Goal: Task Accomplishment & Management: Manage account settings

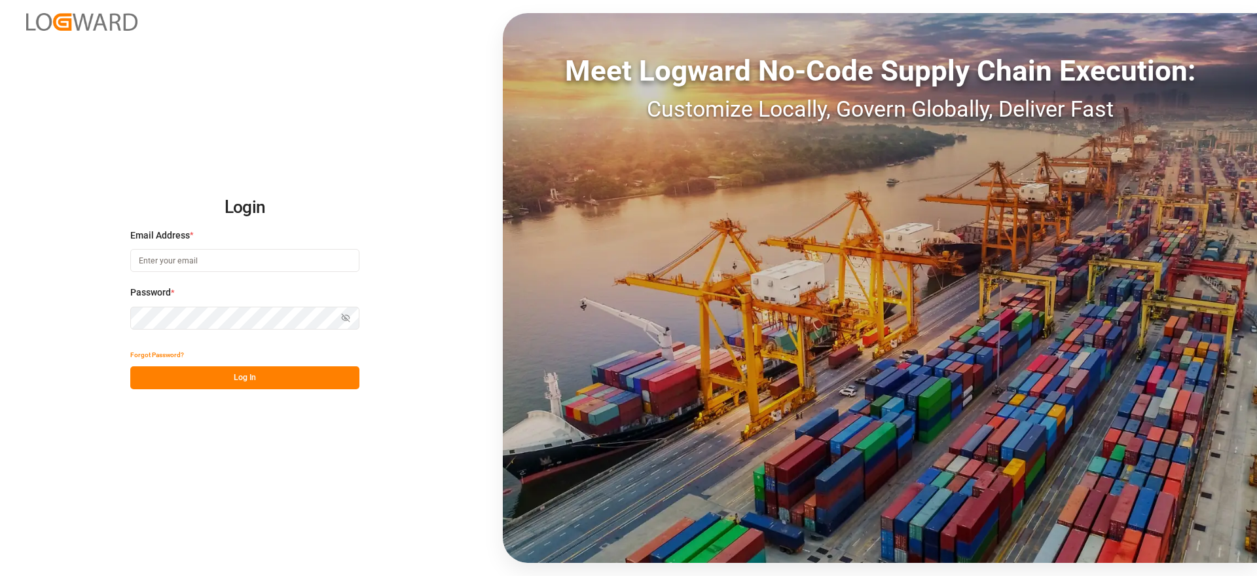
type input "comercio5@pochteca.net"
click at [297, 384] on button "Log In" at bounding box center [244, 377] width 229 height 23
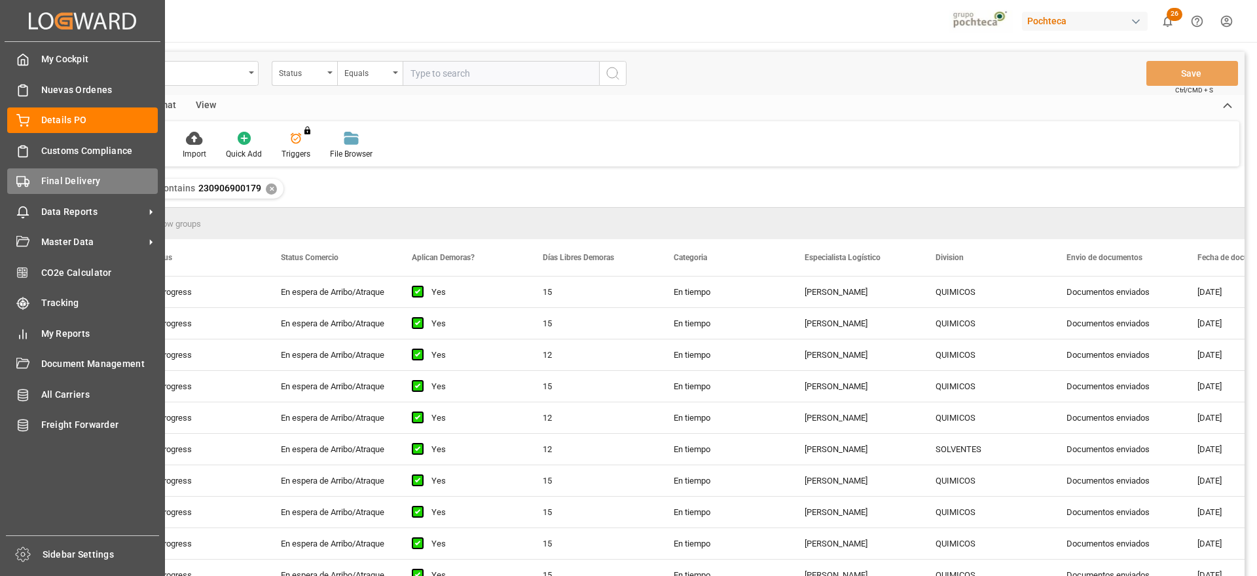
click at [64, 178] on span "Final Delivery" at bounding box center [99, 181] width 117 height 14
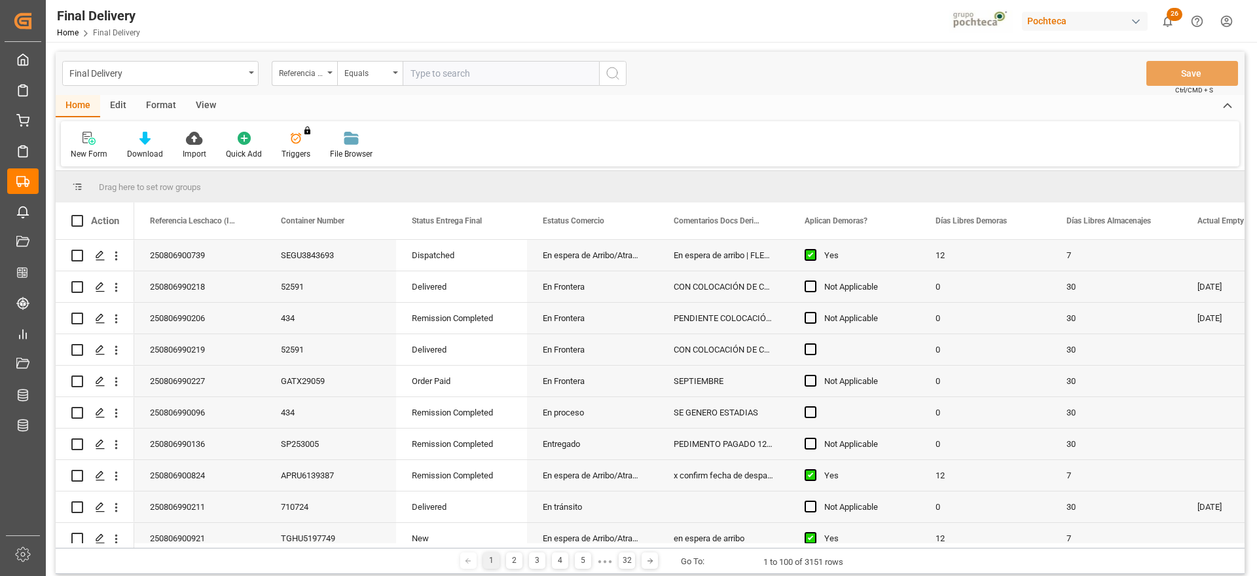
click at [451, 74] on input "text" at bounding box center [501, 73] width 196 height 25
paste input "250906900028"
type input "250906900028"
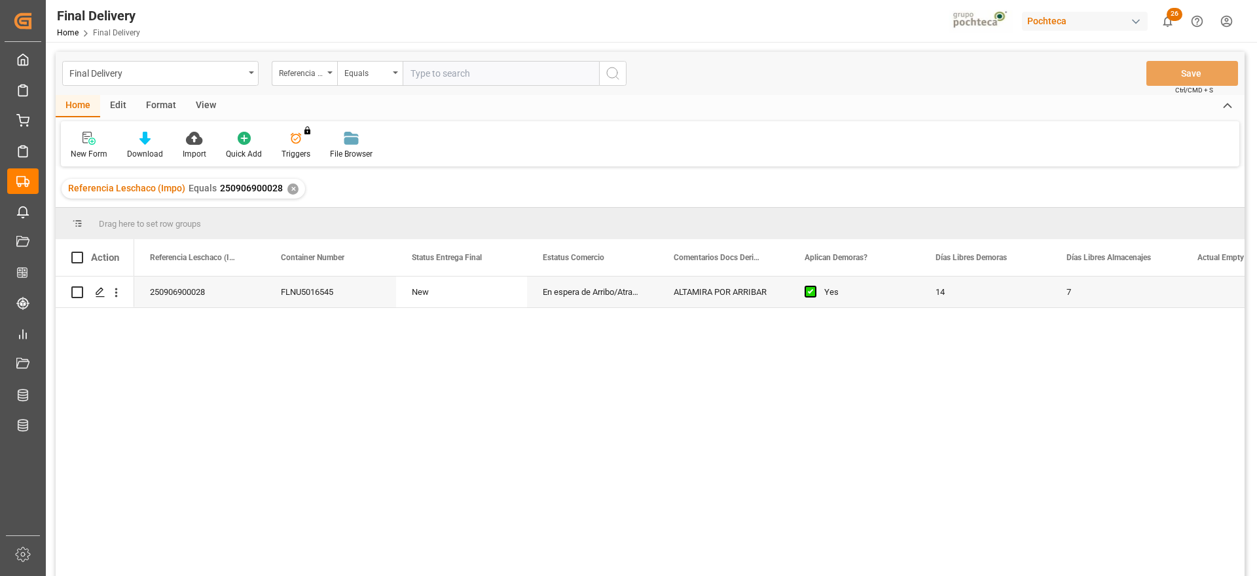
click at [642, 298] on div "En espera de Arribo/Atraque" at bounding box center [592, 291] width 131 height 31
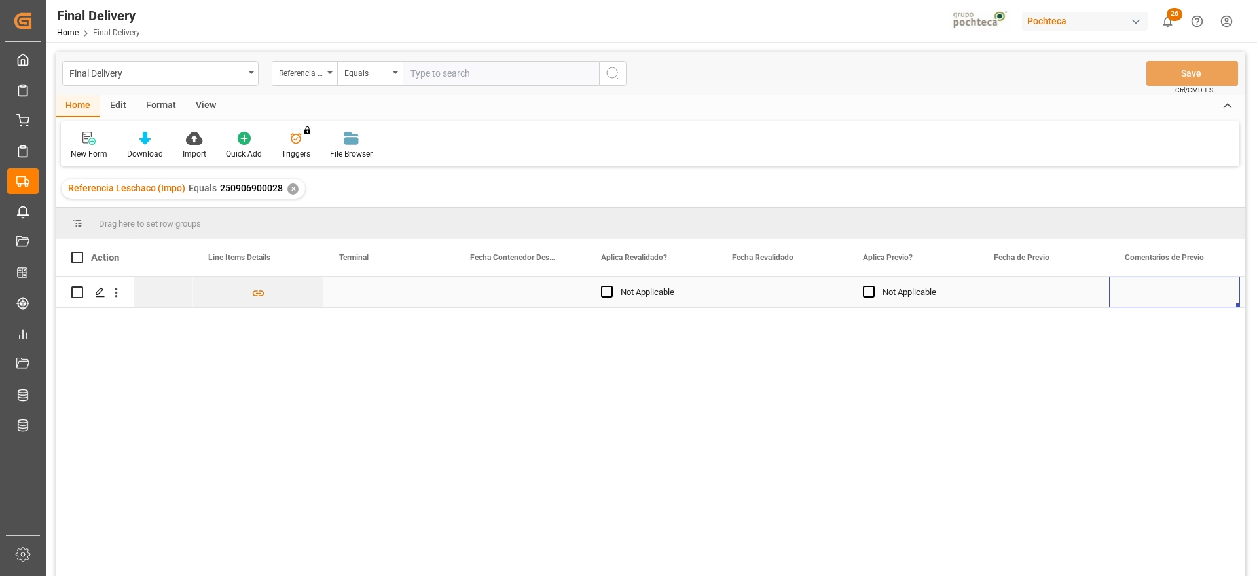
click at [777, 292] on div "Press SPACE to select this row." at bounding box center [781, 291] width 131 height 31
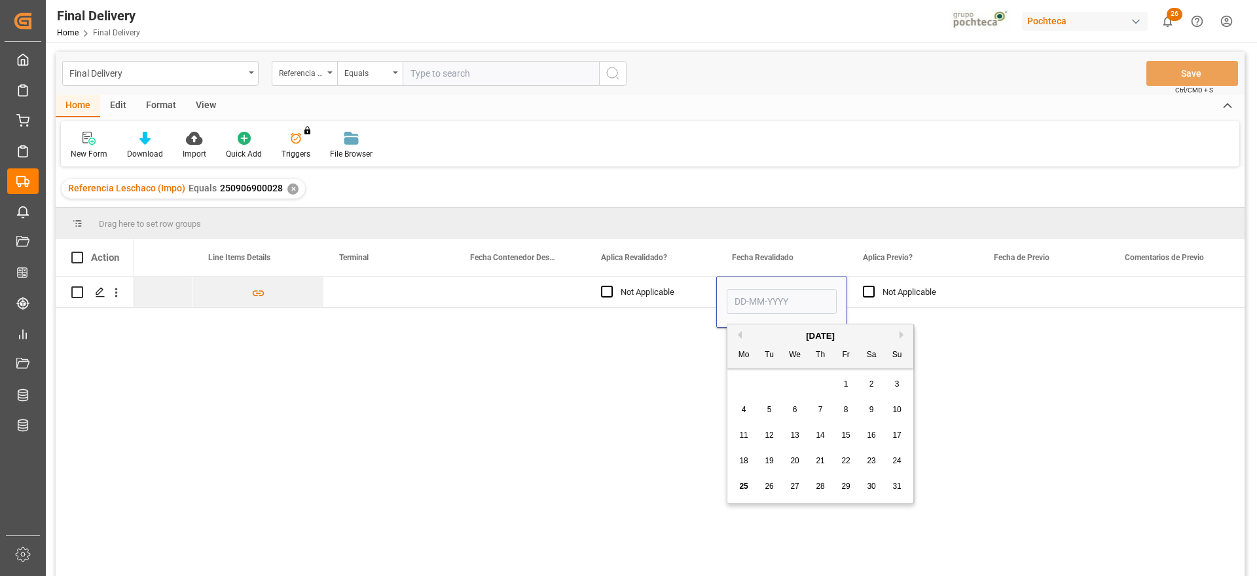
click at [846, 460] on span "22" at bounding box center [845, 460] width 9 height 9
type input "22-08-2025"
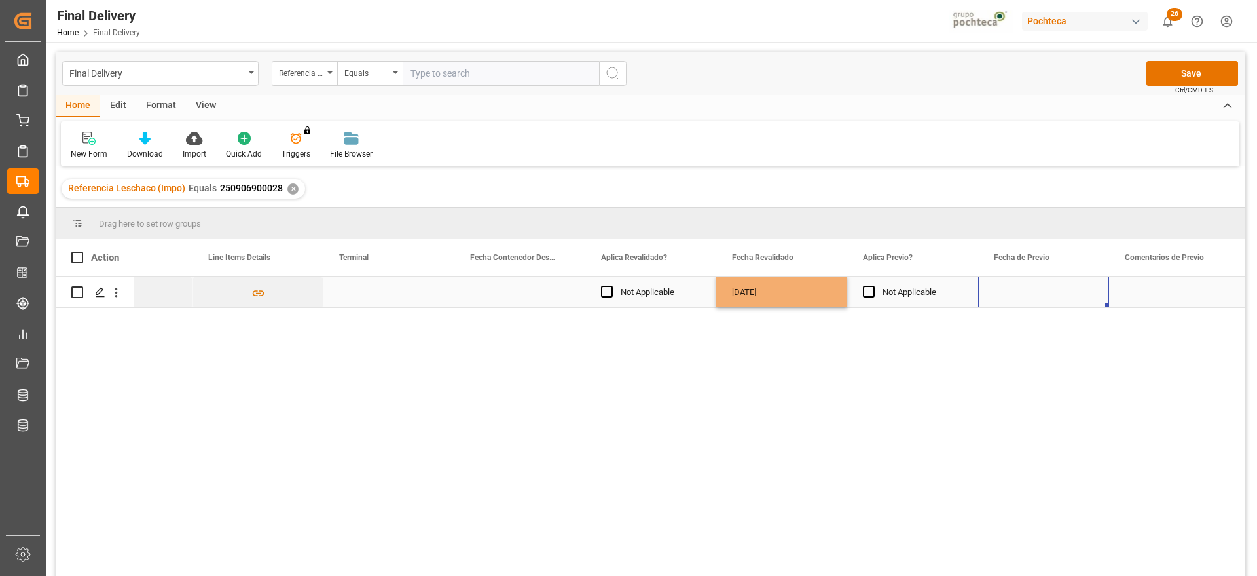
click at [1022, 285] on div "Press SPACE to select this row." at bounding box center [1043, 291] width 131 height 31
click at [1207, 65] on button "Save" at bounding box center [1193, 73] width 92 height 25
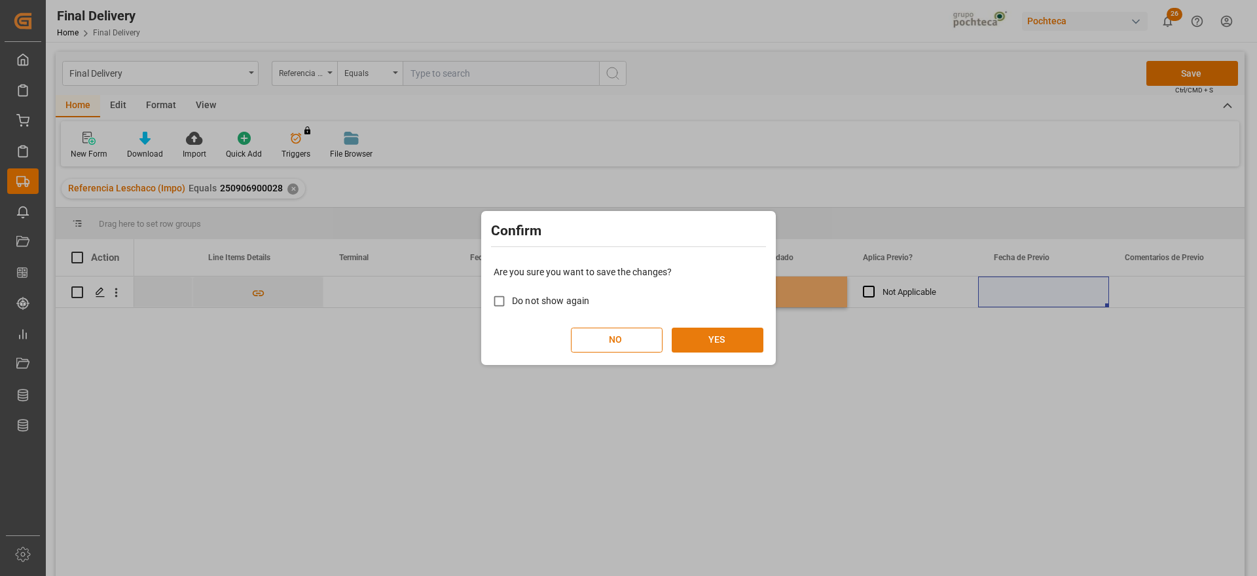
click at [716, 351] on button "YES" at bounding box center [718, 339] width 92 height 25
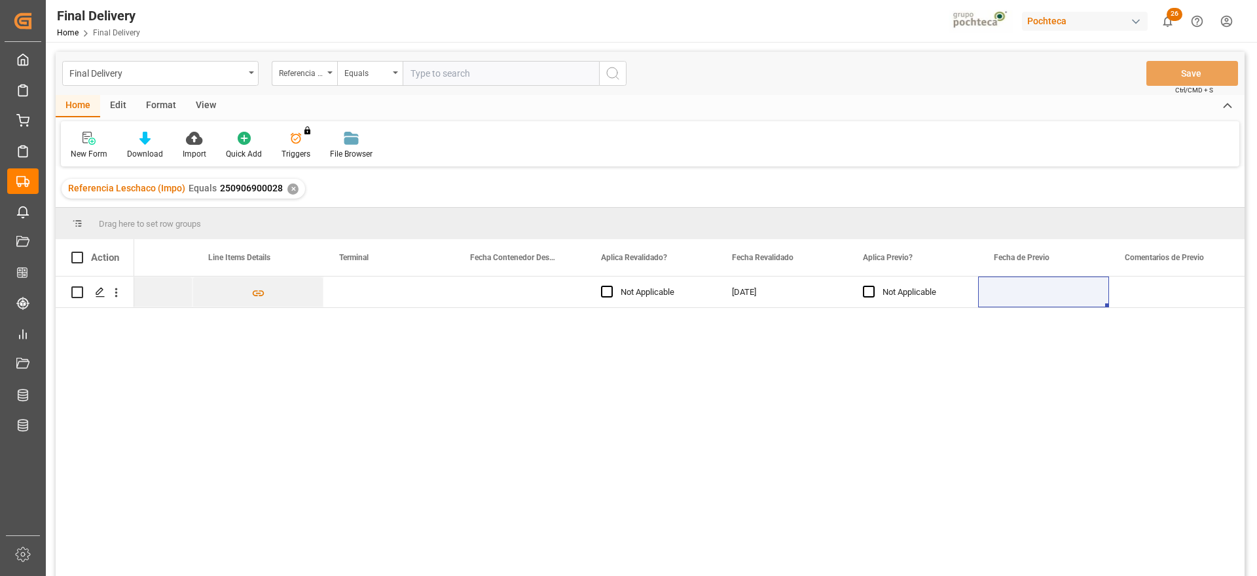
click at [287, 189] on div "✕" at bounding box center [292, 188] width 11 height 11
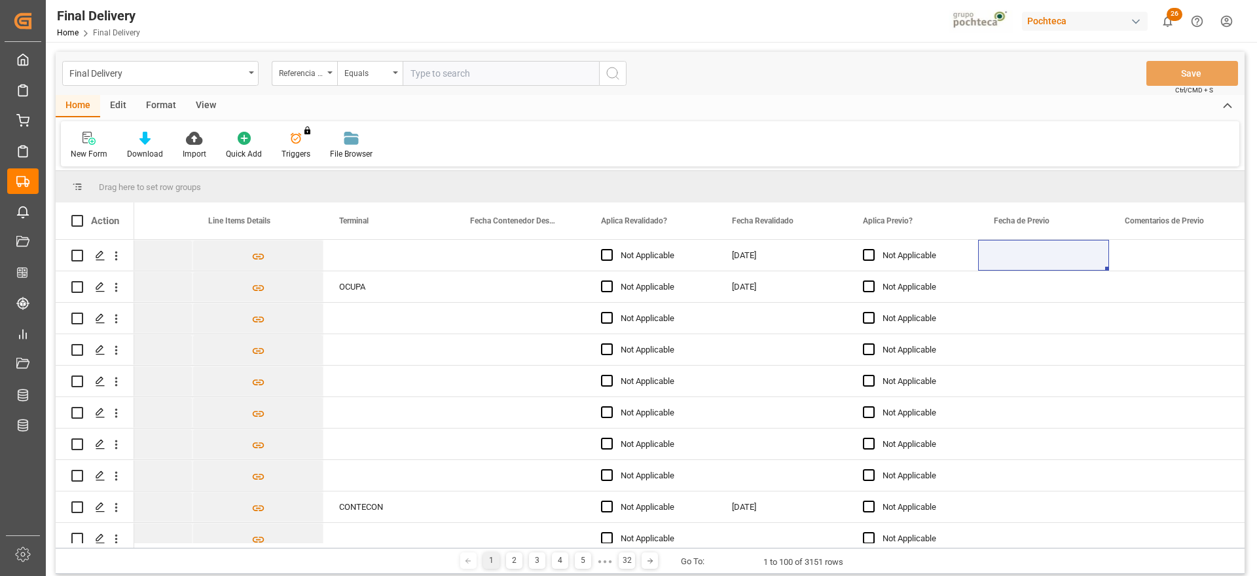
click at [437, 73] on input "text" at bounding box center [501, 73] width 196 height 25
paste input "250906900013"
type input "250906900013"
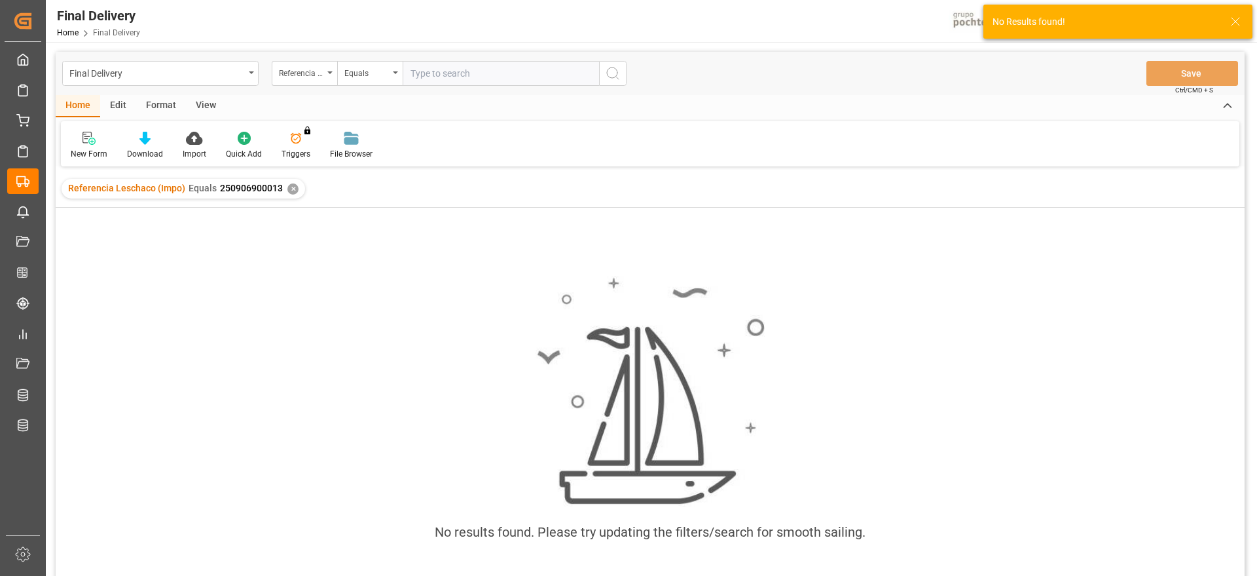
click at [287, 187] on div "✕" at bounding box center [292, 188] width 11 height 11
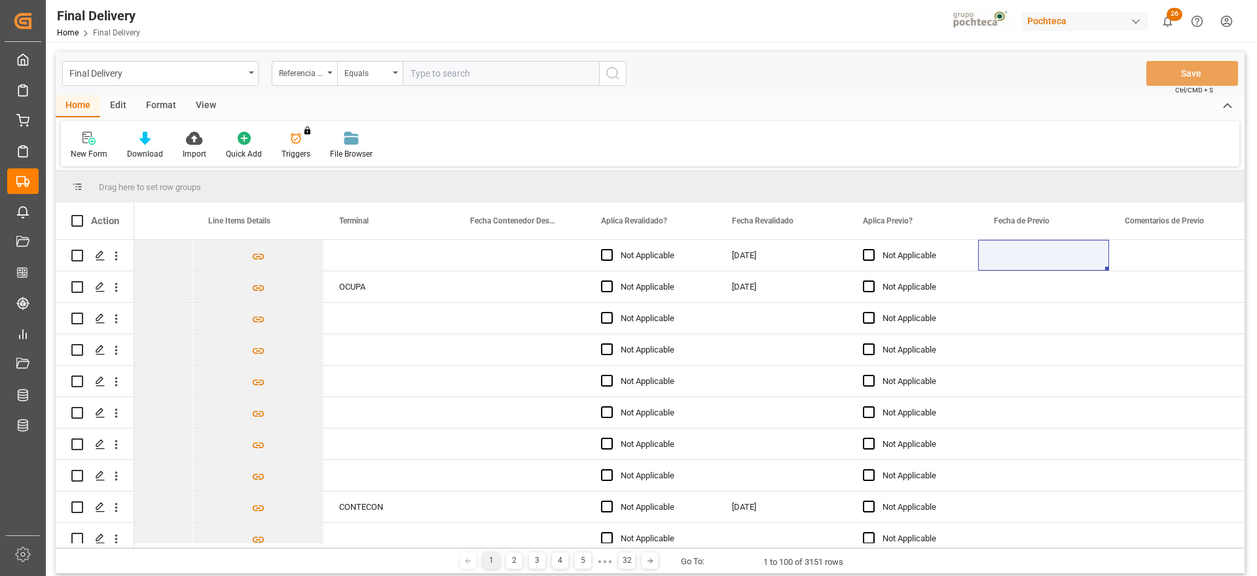
click at [420, 69] on input "text" at bounding box center [501, 73] width 196 height 25
paste input "250906900013"
type input "250906900013"
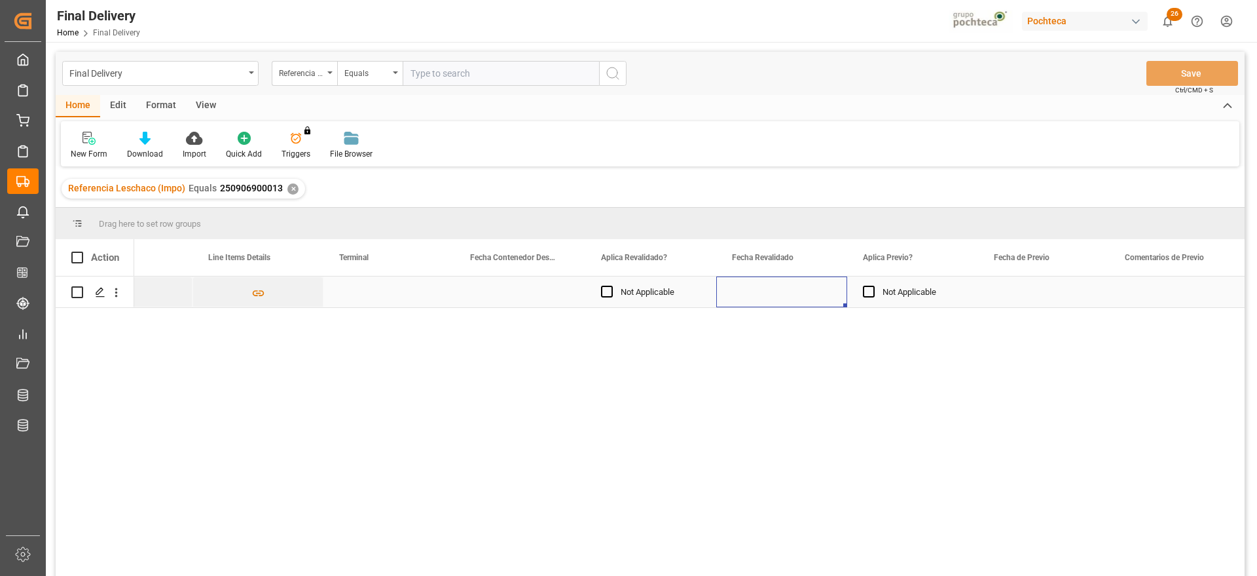
click at [775, 287] on div "Press SPACE to select this row." at bounding box center [781, 291] width 131 height 31
click at [788, 301] on div "Press SPACE to select this row." at bounding box center [781, 291] width 131 height 31
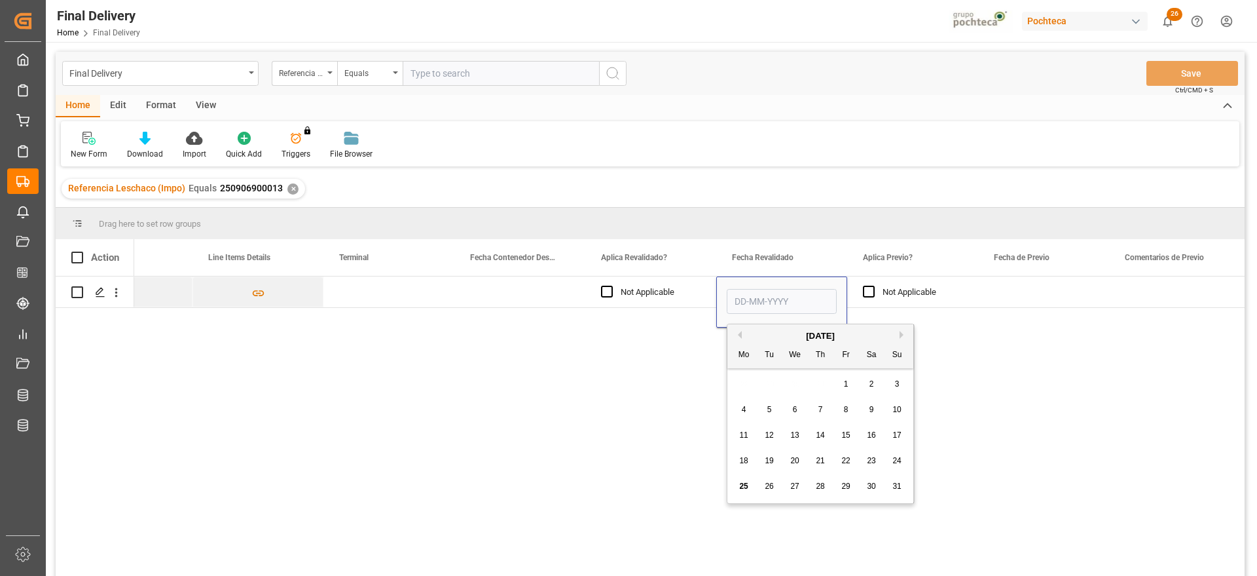
click at [844, 458] on span "22" at bounding box center [845, 460] width 9 height 9
type input "22-08-2025"
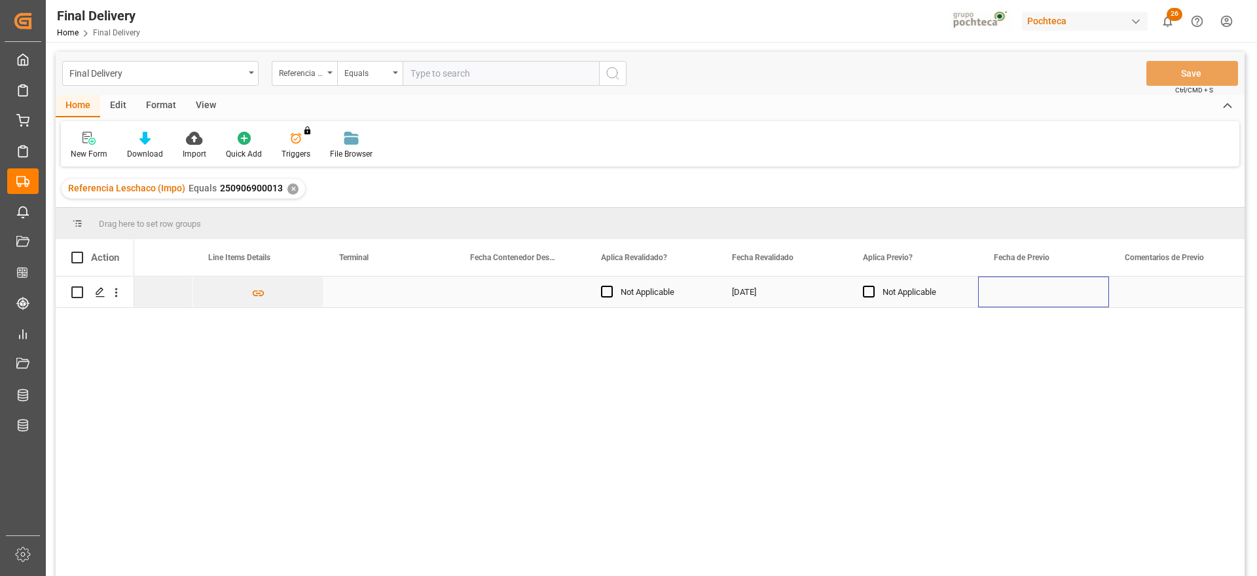
click at [1024, 289] on div "Press SPACE to select this row." at bounding box center [1043, 291] width 131 height 31
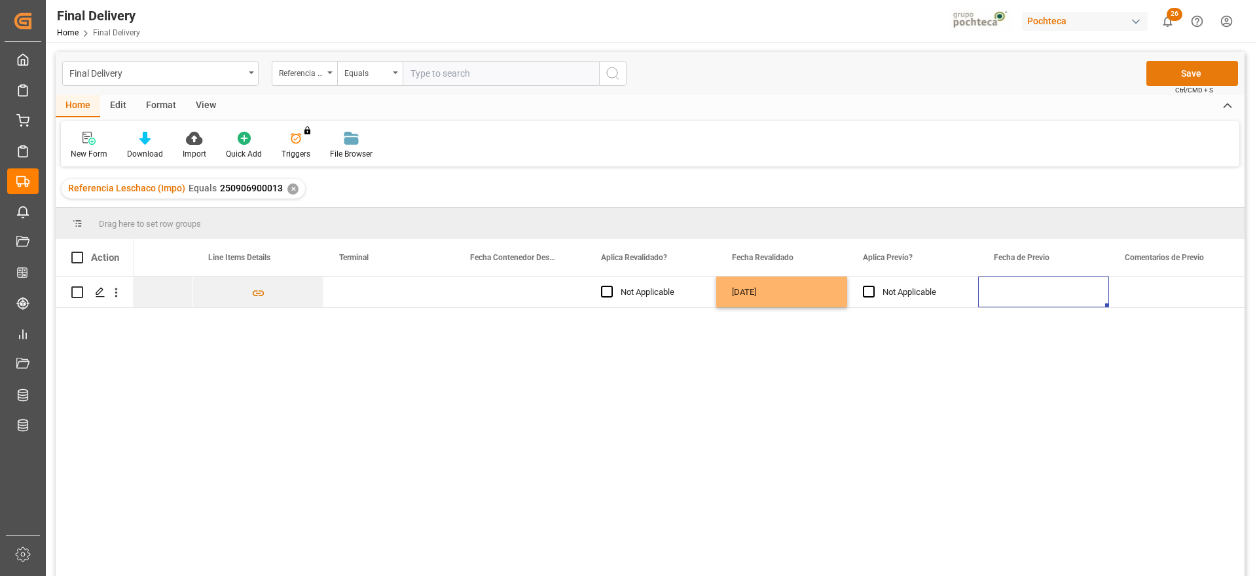
click at [1198, 67] on button "Save" at bounding box center [1193, 73] width 92 height 25
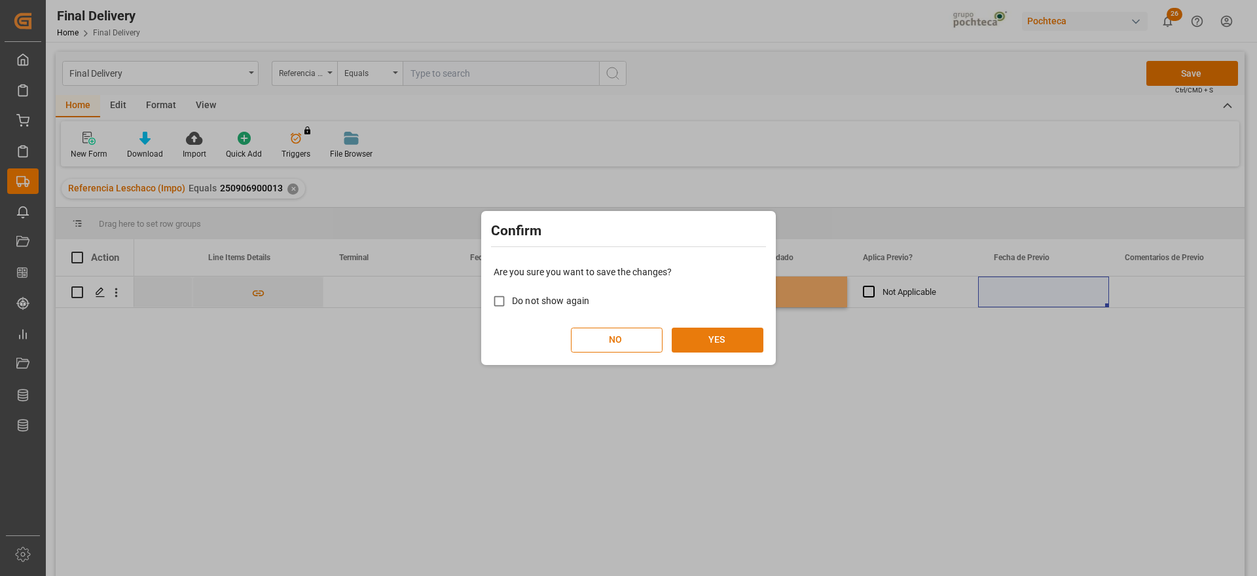
click at [724, 343] on button "YES" at bounding box center [718, 339] width 92 height 25
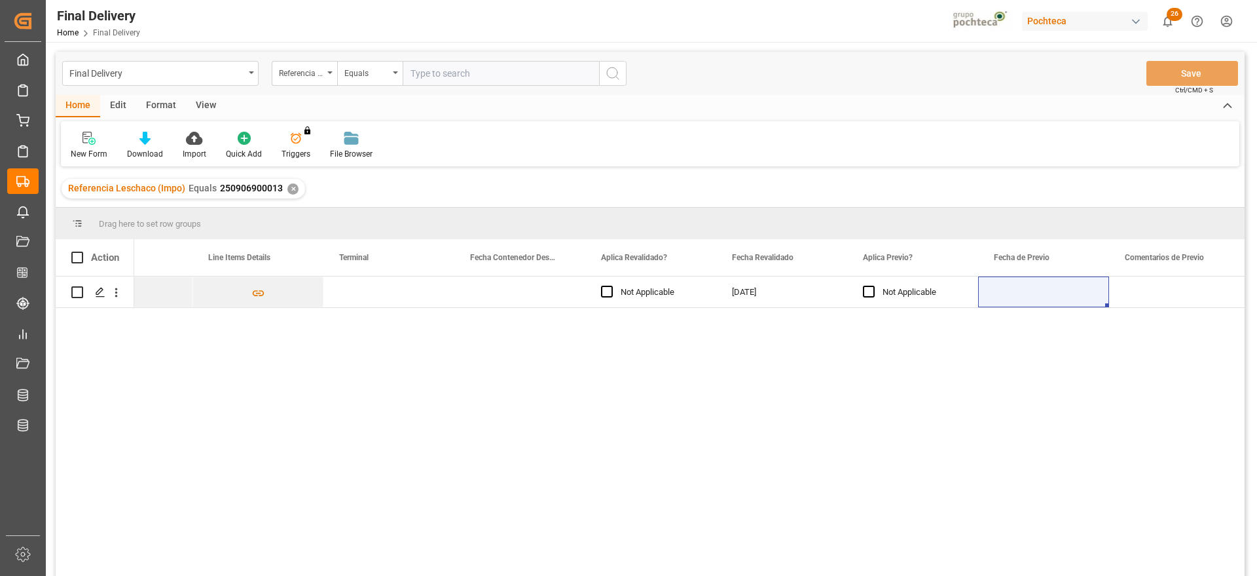
click at [288, 188] on div "✕" at bounding box center [292, 188] width 11 height 11
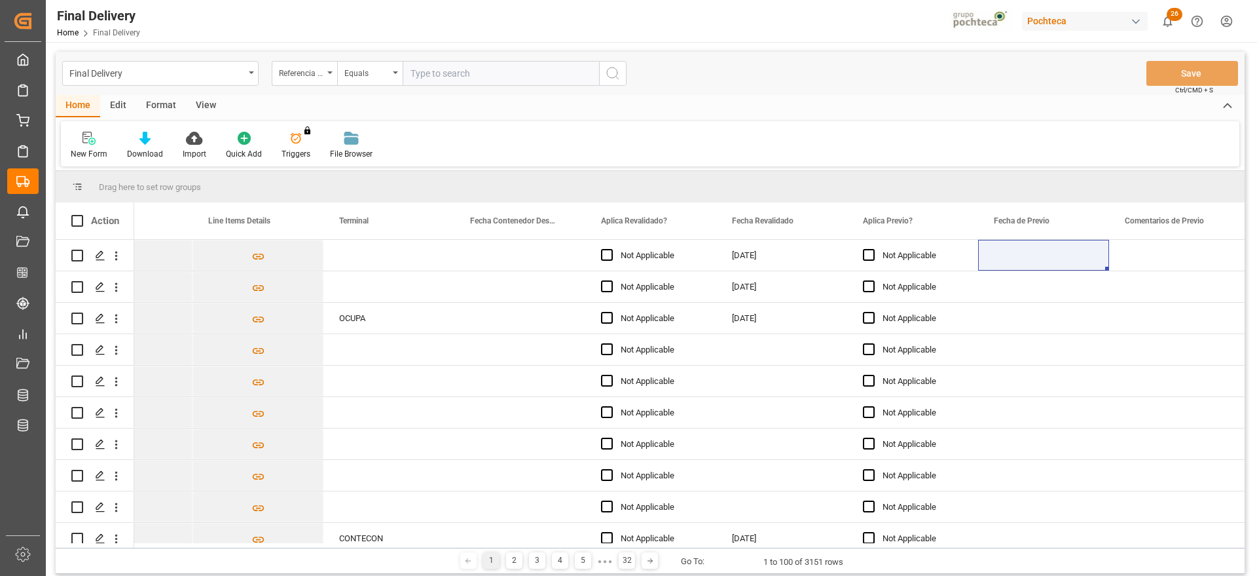
click at [440, 73] on input "text" at bounding box center [501, 73] width 196 height 25
paste input "250806900921"
type input "250806900921"
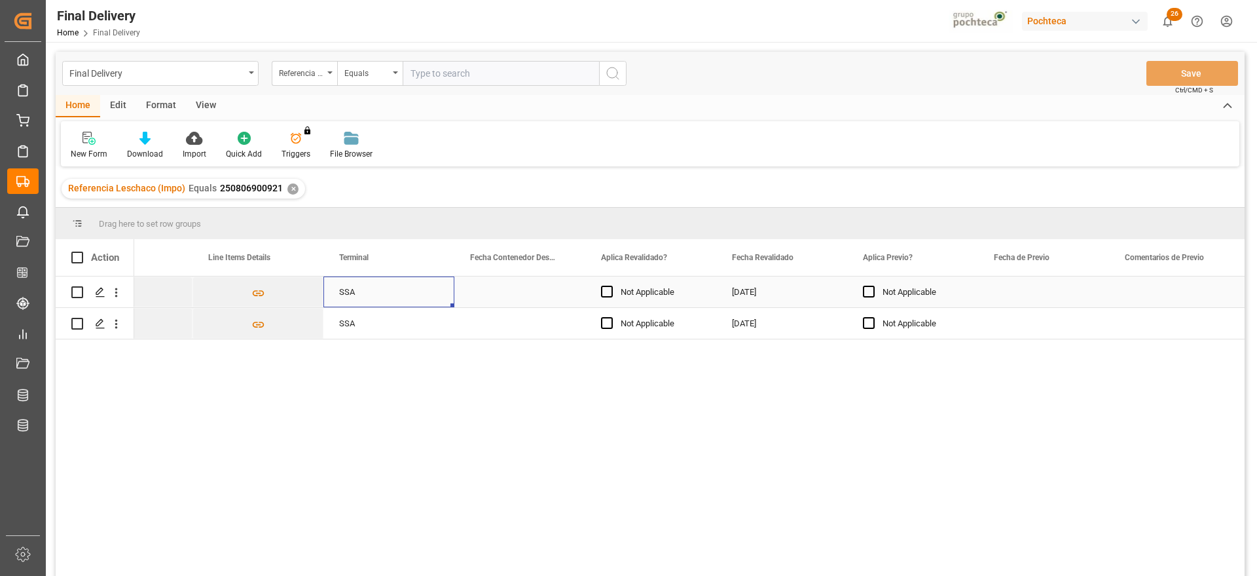
click at [378, 286] on div "SSA" at bounding box center [389, 292] width 100 height 30
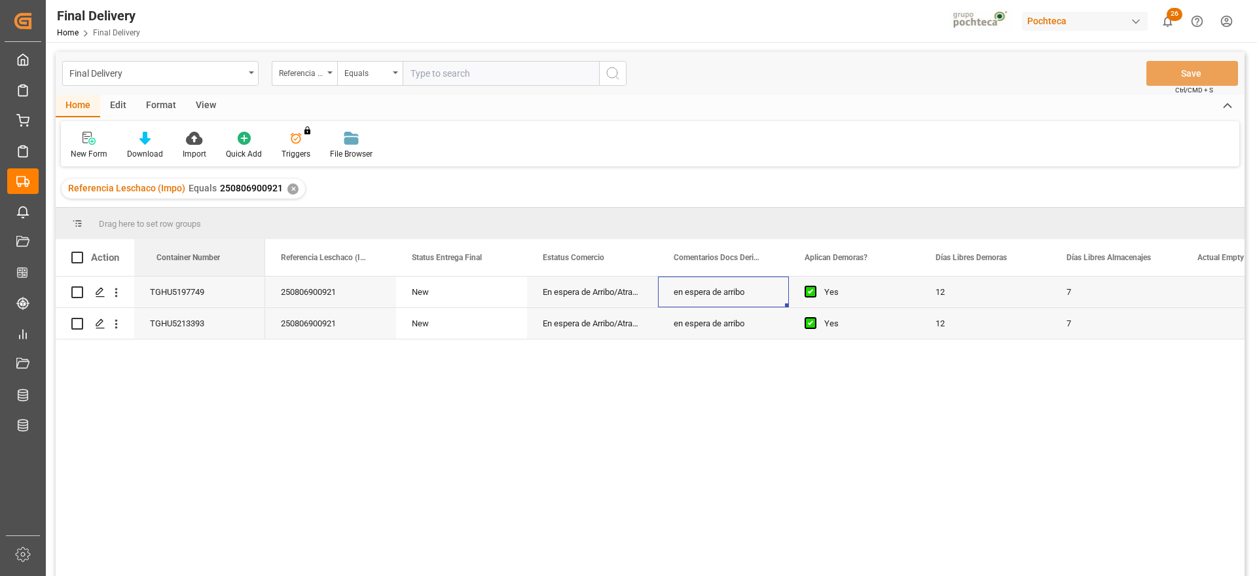
drag, startPoint x: 348, startPoint y: 260, endPoint x: 252, endPoint y: 300, distance: 104.2
click at [323, 295] on div "250806900921" at bounding box center [330, 291] width 131 height 31
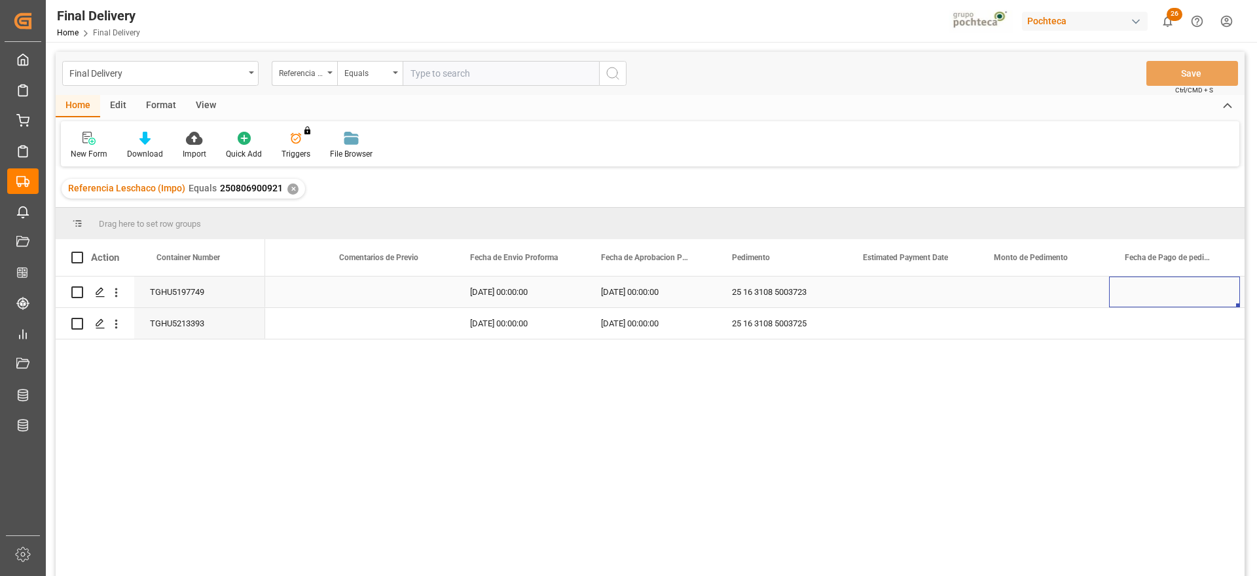
scroll to position [0, 2299]
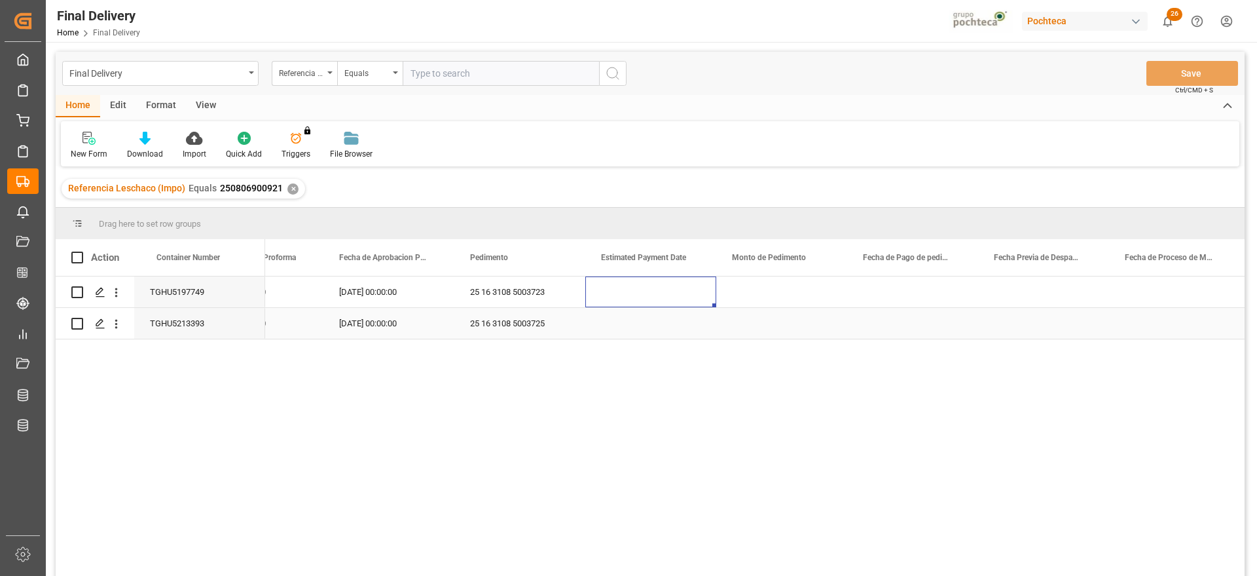
click at [635, 328] on div "Press SPACE to select this row." at bounding box center [650, 323] width 131 height 31
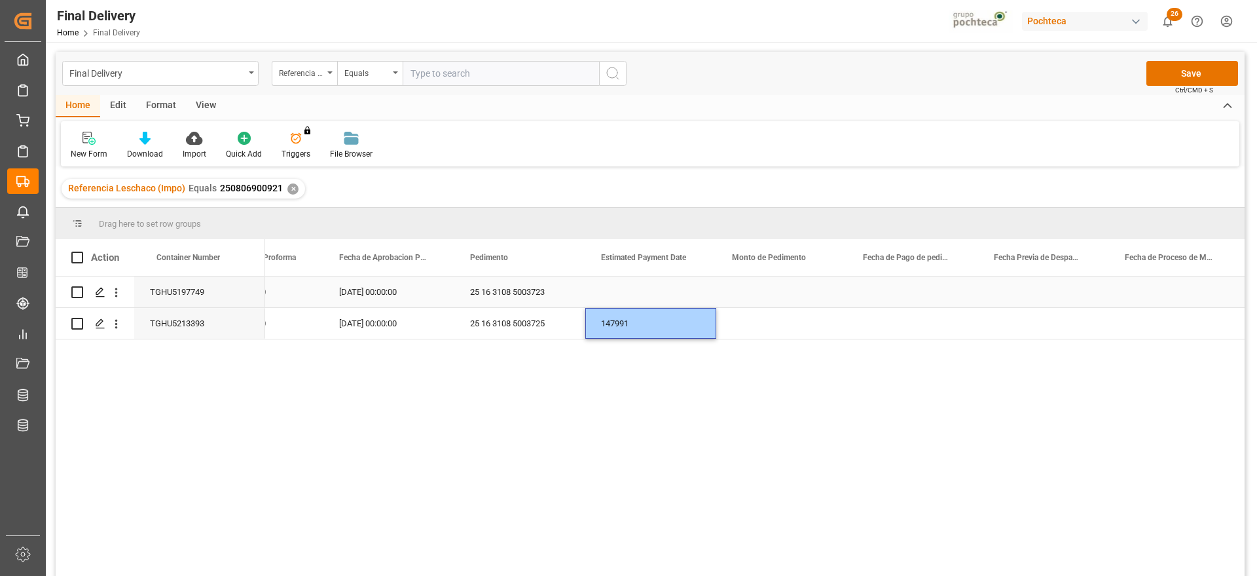
click at [657, 289] on div "Press SPACE to select this row." at bounding box center [650, 291] width 131 height 31
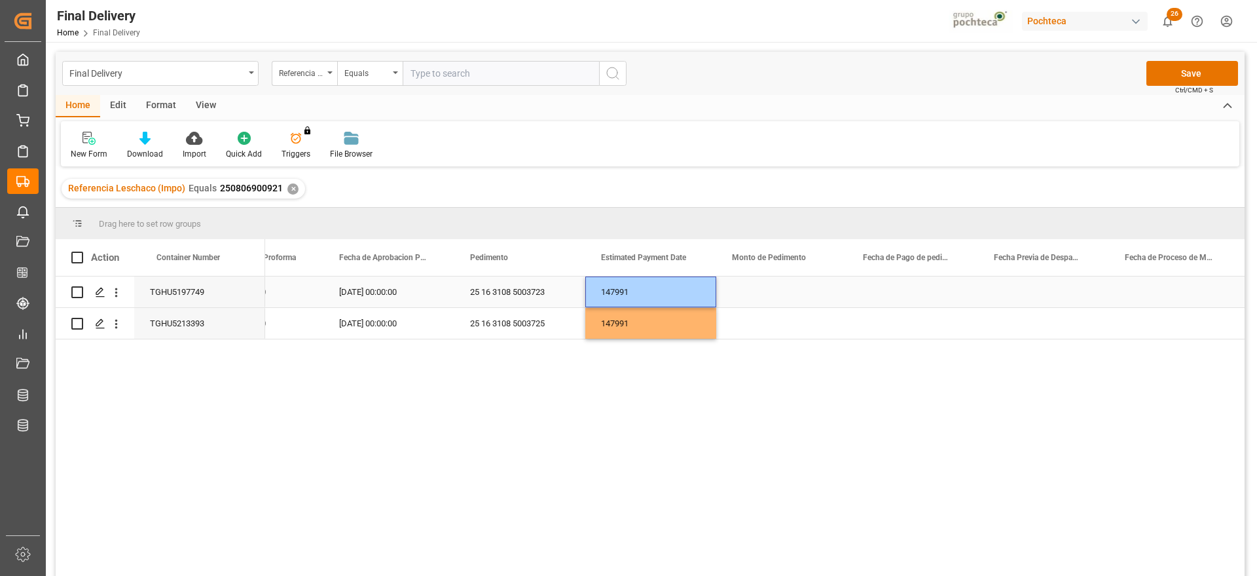
click at [781, 291] on div "Press SPACE to select this row." at bounding box center [781, 291] width 131 height 31
click at [672, 285] on div "147991" at bounding box center [650, 291] width 131 height 31
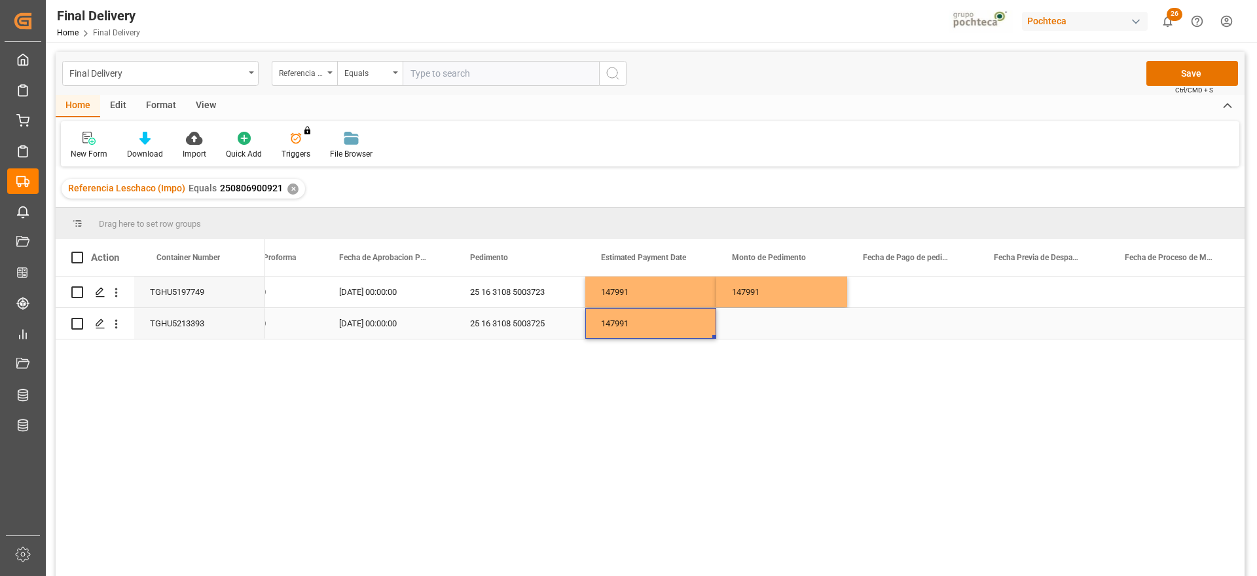
click at [636, 323] on div "147991" at bounding box center [650, 323] width 131 height 31
click at [781, 320] on div "Press SPACE to select this row." at bounding box center [781, 323] width 131 height 31
click at [615, 305] on div "147991" at bounding box center [650, 291] width 131 height 31
click at [654, 291] on div "147991" at bounding box center [650, 291] width 131 height 31
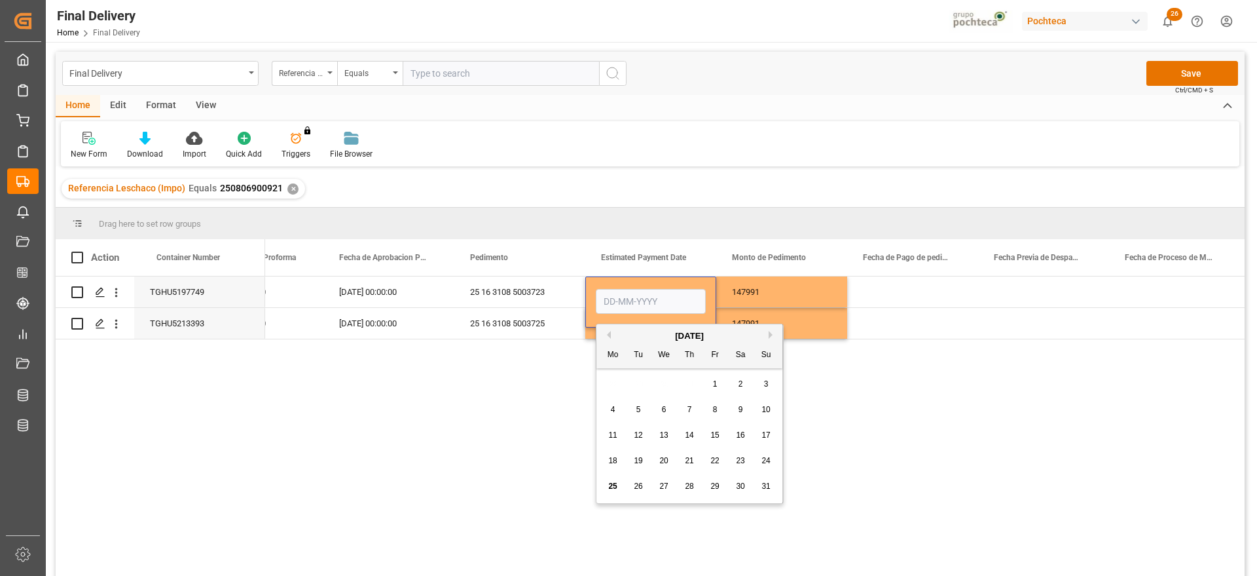
click at [714, 456] on span "22" at bounding box center [715, 460] width 9 height 9
type input "22-08-2025"
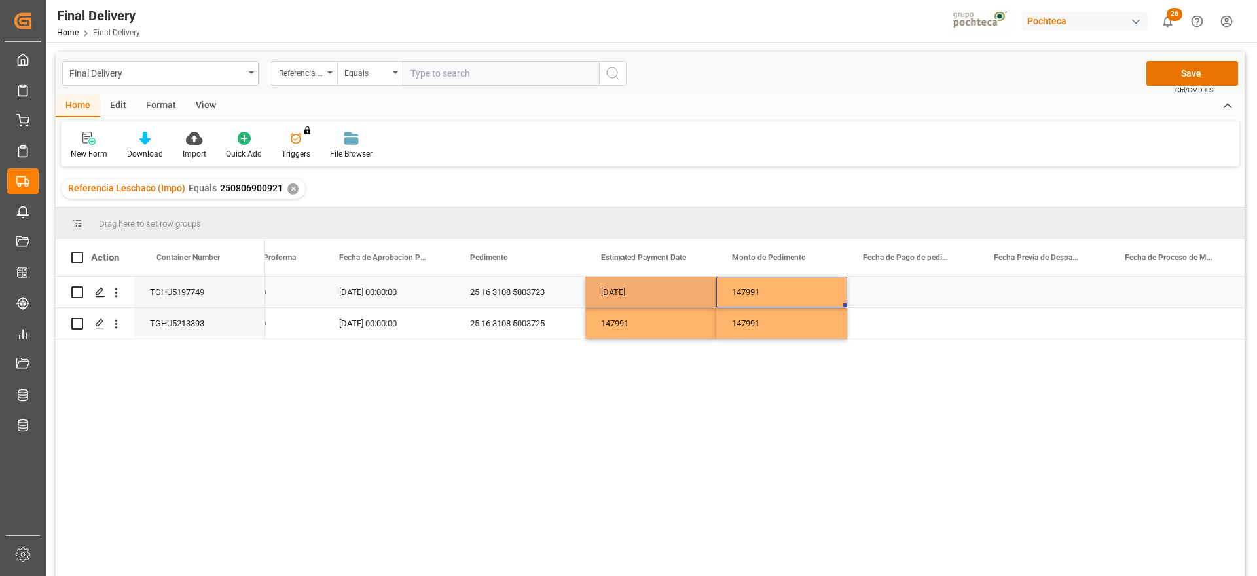
drag, startPoint x: 775, startPoint y: 291, endPoint x: 667, endPoint y: 289, distance: 108.7
click at [771, 289] on div "147991" at bounding box center [781, 291] width 131 height 31
click at [644, 288] on div "22-08-2025" at bounding box center [650, 291] width 131 height 31
click at [639, 326] on div "147991" at bounding box center [650, 323] width 131 height 31
click at [785, 297] on div "147991" at bounding box center [781, 291] width 131 height 31
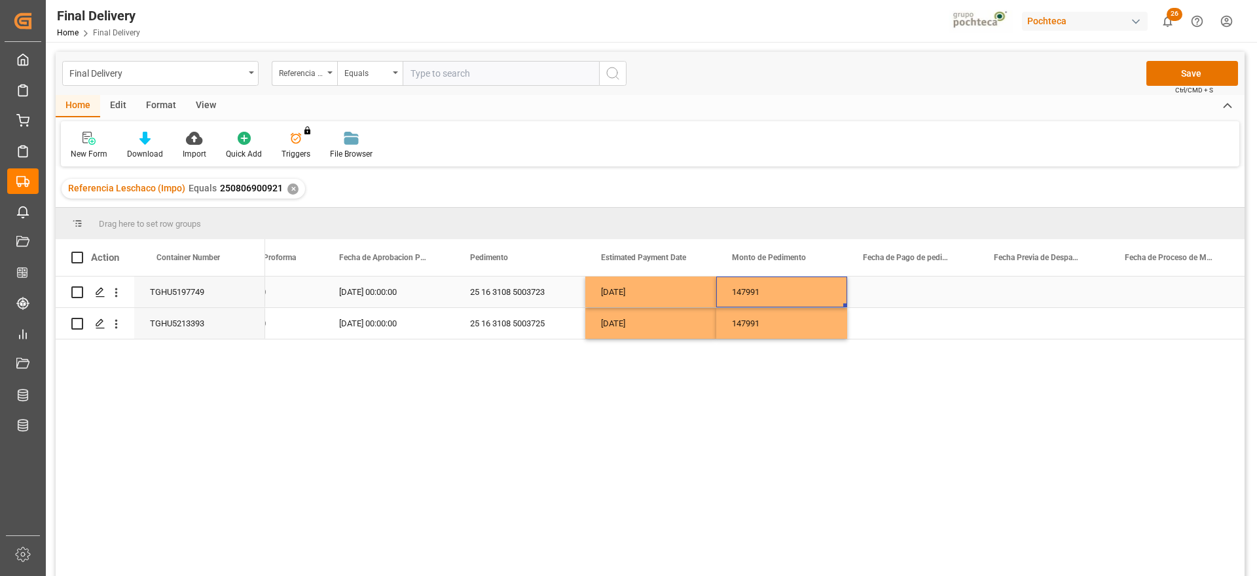
click at [923, 295] on div "Press SPACE to select this row." at bounding box center [912, 291] width 131 height 31
click at [671, 292] on div "22-08-2025" at bounding box center [650, 291] width 131 height 31
click at [889, 291] on div "Press SPACE to select this row." at bounding box center [912, 291] width 131 height 31
click at [908, 325] on div "Press SPACE to select this row." at bounding box center [912, 323] width 131 height 31
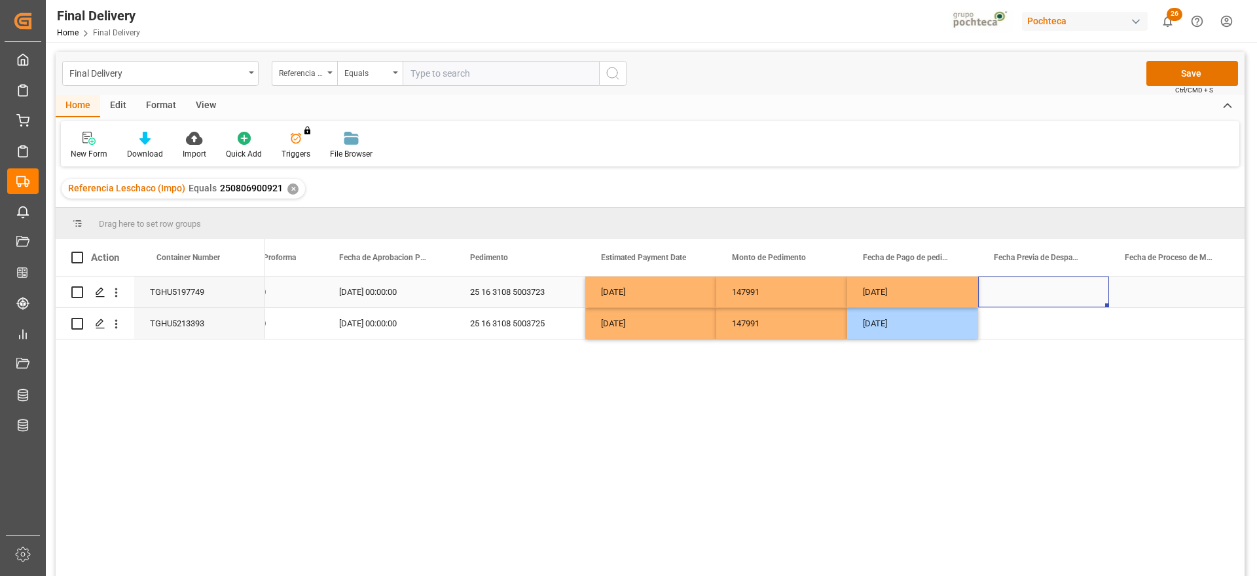
click at [1013, 305] on div "Press SPACE to select this row." at bounding box center [1043, 291] width 131 height 31
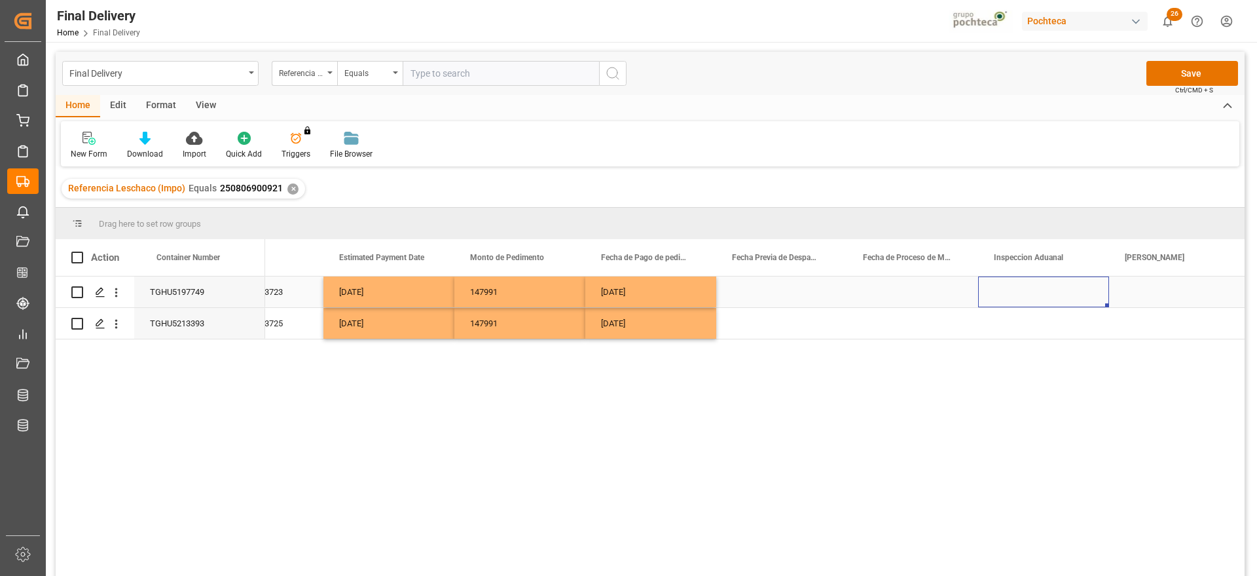
click at [1148, 292] on div "Press SPACE to select this row." at bounding box center [1174, 291] width 131 height 31
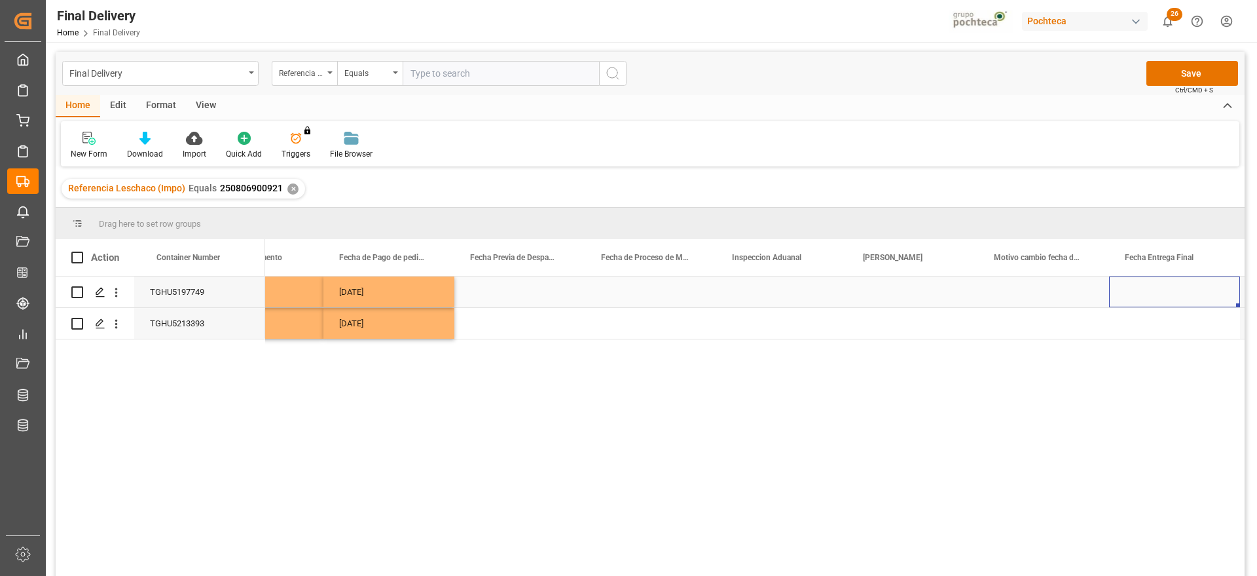
scroll to position [0, 3085]
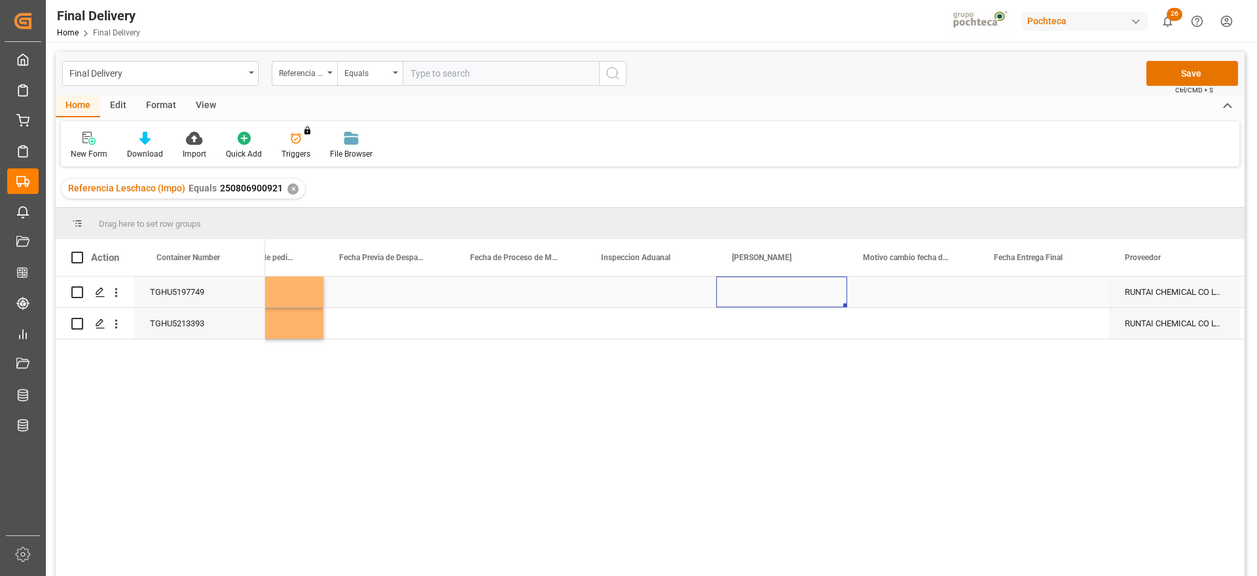
click at [783, 289] on div "Press SPACE to select this row." at bounding box center [781, 291] width 131 height 31
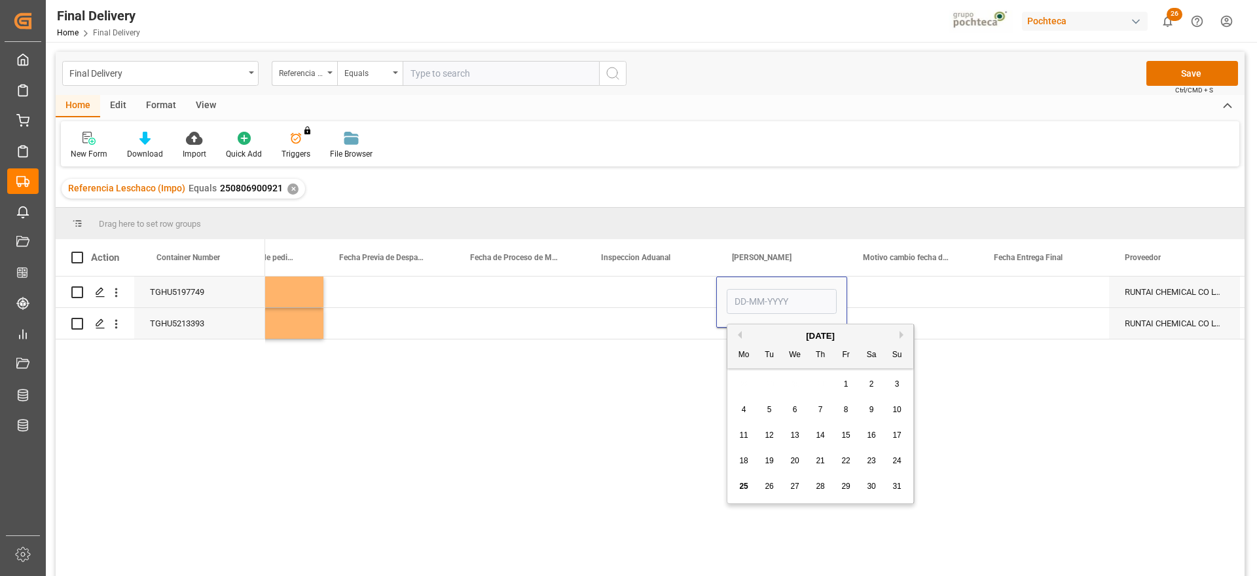
click at [767, 489] on span "26" at bounding box center [769, 485] width 9 height 9
type input "26-08-2025"
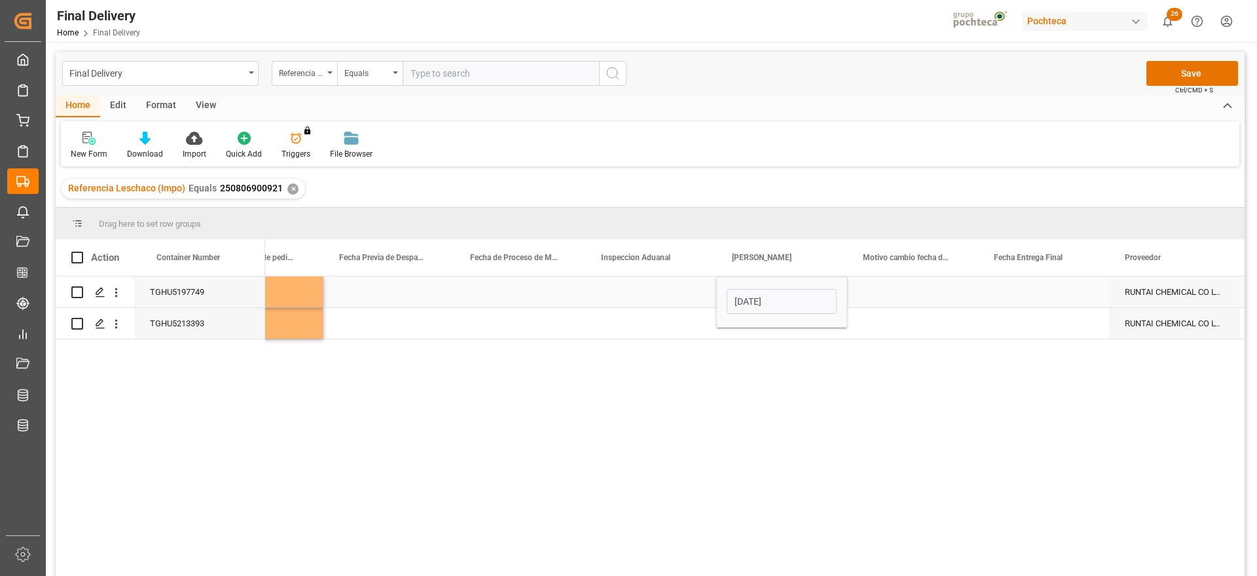
click at [917, 297] on div "Press SPACE to select this row." at bounding box center [912, 291] width 131 height 31
click at [796, 286] on div "26-08-2025" at bounding box center [781, 291] width 131 height 31
click at [796, 313] on div "Press SPACE to select this row." at bounding box center [781, 323] width 131 height 31
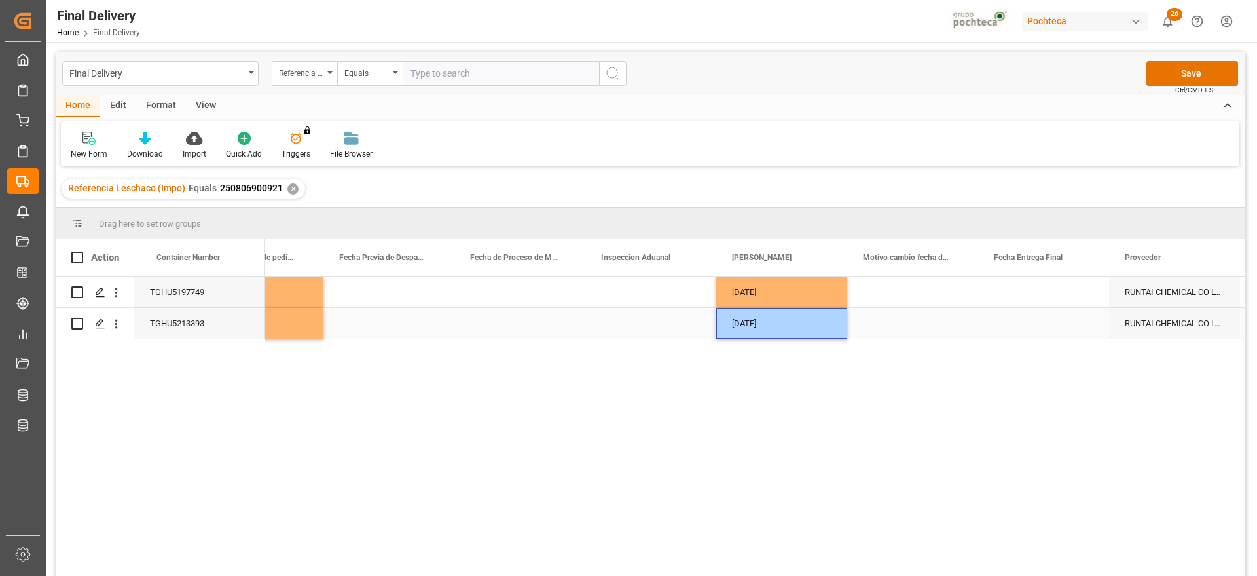
click at [641, 301] on div "Press SPACE to select this row." at bounding box center [650, 291] width 131 height 31
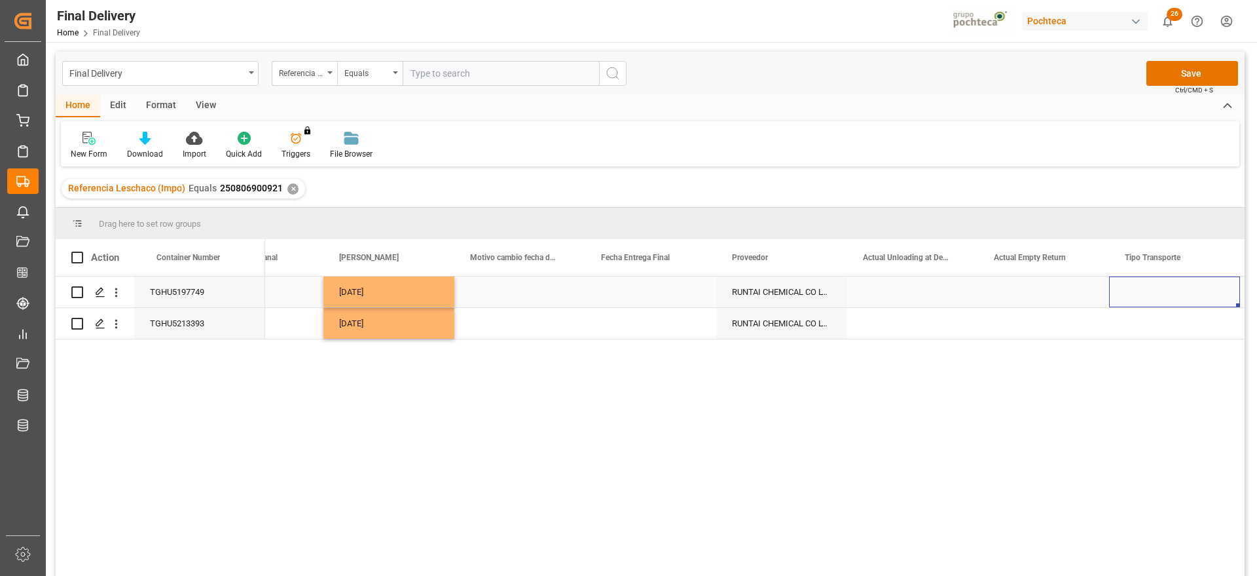
click at [1159, 287] on div "Press SPACE to select this row." at bounding box center [1174, 291] width 131 height 31
click at [1217, 297] on button "Select" at bounding box center [1175, 299] width 110 height 25
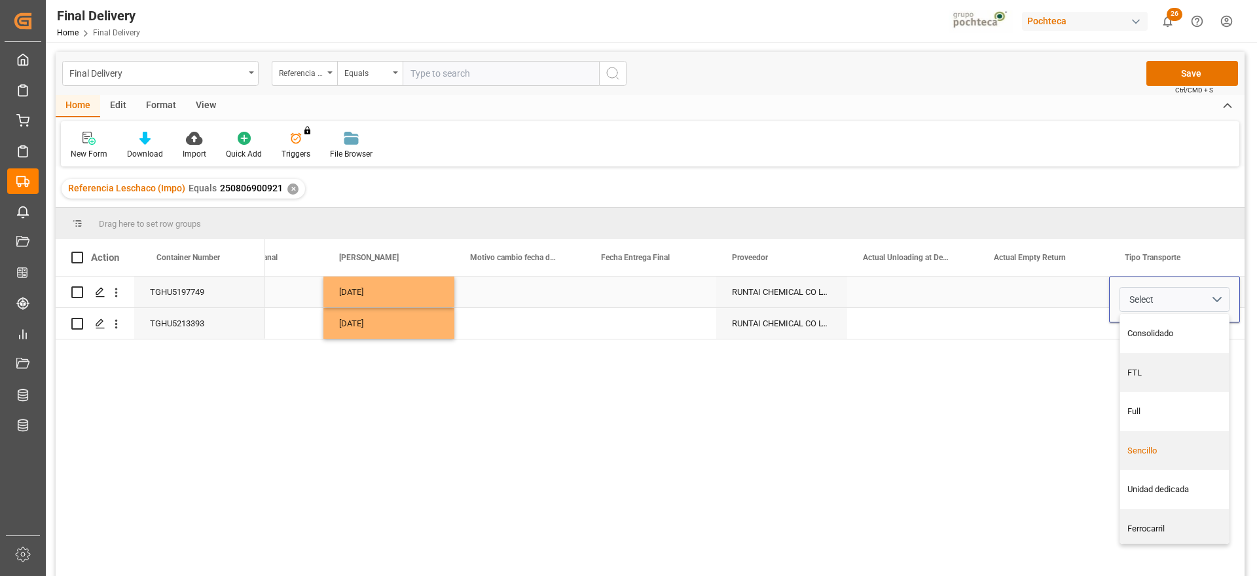
click at [1165, 456] on div "Sencillo" at bounding box center [1174, 450] width 109 height 39
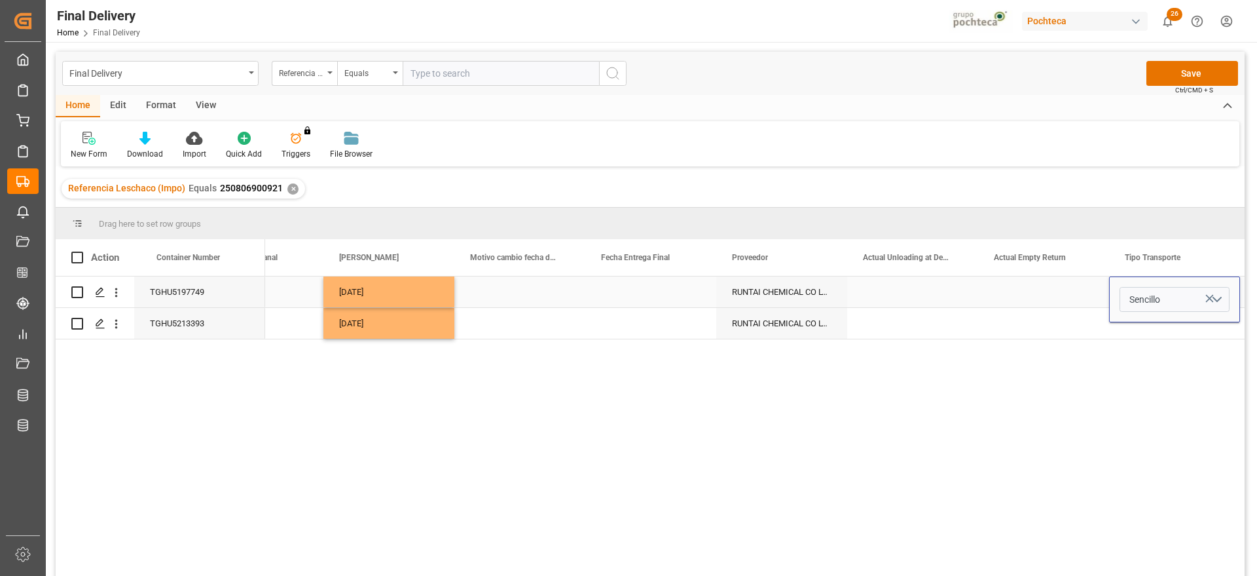
click at [1042, 303] on div "Press SPACE to select this row." at bounding box center [1043, 291] width 131 height 31
click at [1163, 305] on div "Sencillo" at bounding box center [1174, 291] width 131 height 31
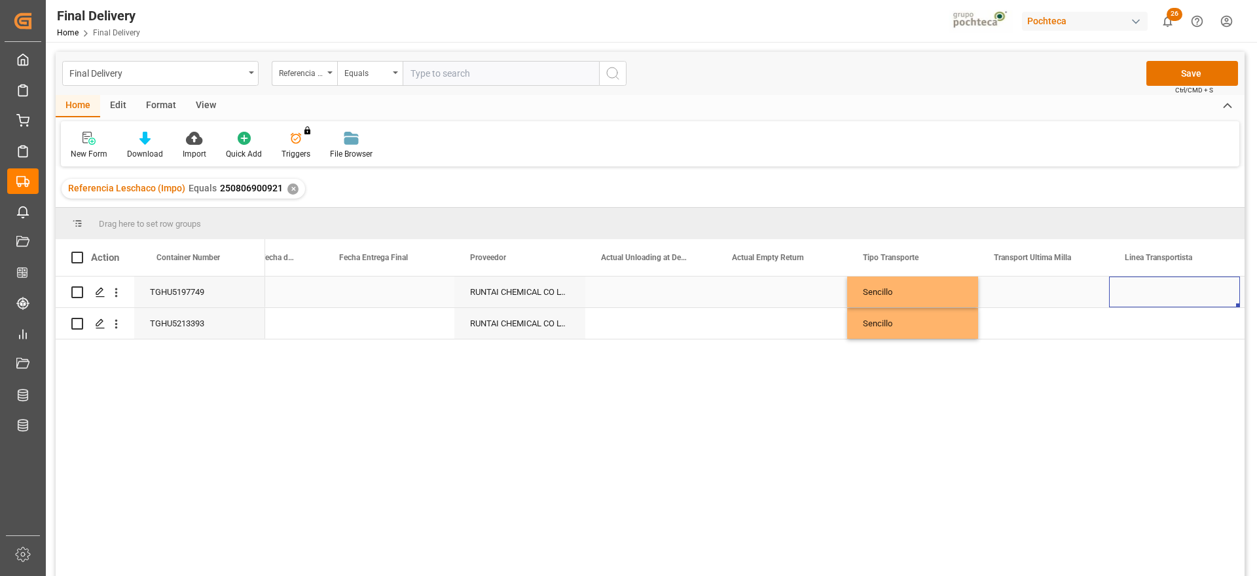
click at [1057, 291] on div "Press SPACE to select this row." at bounding box center [1043, 291] width 131 height 31
click at [1077, 293] on button "Select" at bounding box center [1044, 299] width 110 height 25
click at [1049, 363] on div "Pochteca" at bounding box center [1043, 372] width 109 height 39
drag, startPoint x: 1154, startPoint y: 301, endPoint x: 1075, endPoint y: 293, distance: 79.7
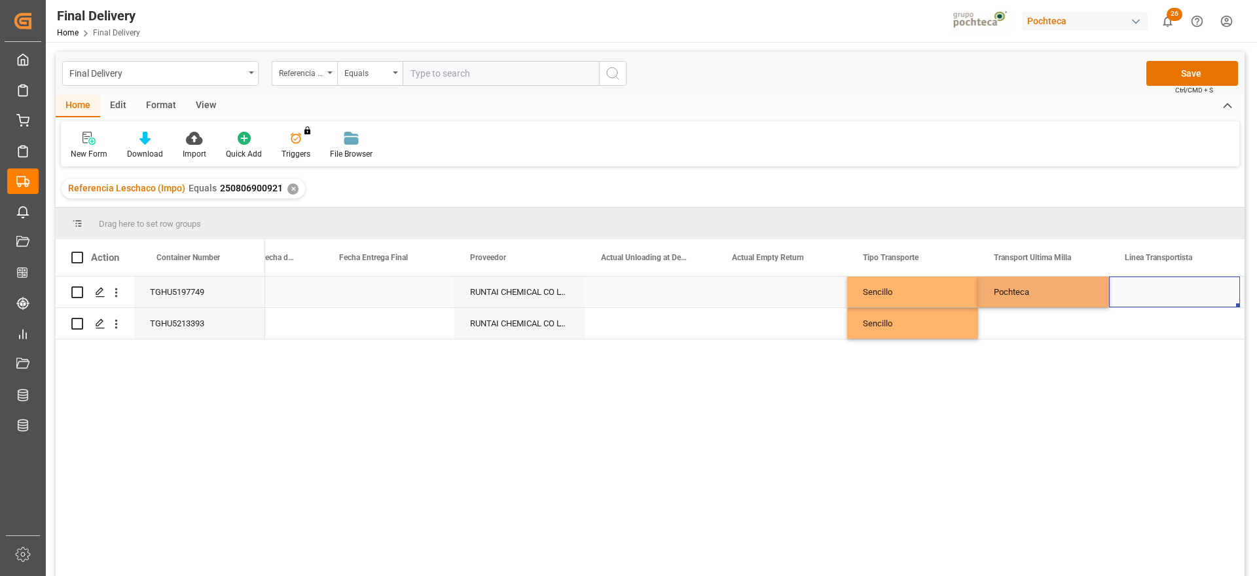
click at [1152, 301] on div "Press SPACE to select this row." at bounding box center [1174, 291] width 131 height 31
click at [1051, 291] on div "Pochteca" at bounding box center [1043, 291] width 131 height 31
click at [1050, 318] on div "Press SPACE to select this row." at bounding box center [1043, 323] width 131 height 31
click at [1149, 292] on div "Press SPACE to select this row." at bounding box center [1174, 291] width 131 height 31
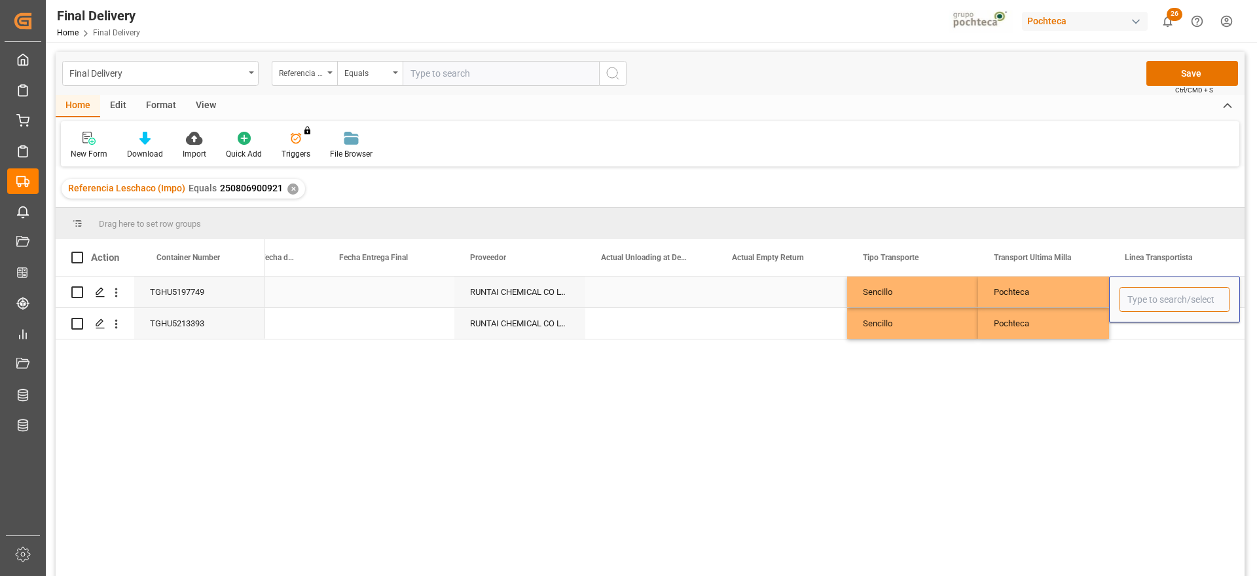
click at [1149, 292] on input "Press SPACE to select this row." at bounding box center [1175, 299] width 110 height 25
type input "LNX CARGO"
click at [1025, 278] on div "Pochteca" at bounding box center [1043, 291] width 131 height 31
click at [1137, 290] on div "LNX CARGO" at bounding box center [1174, 291] width 131 height 31
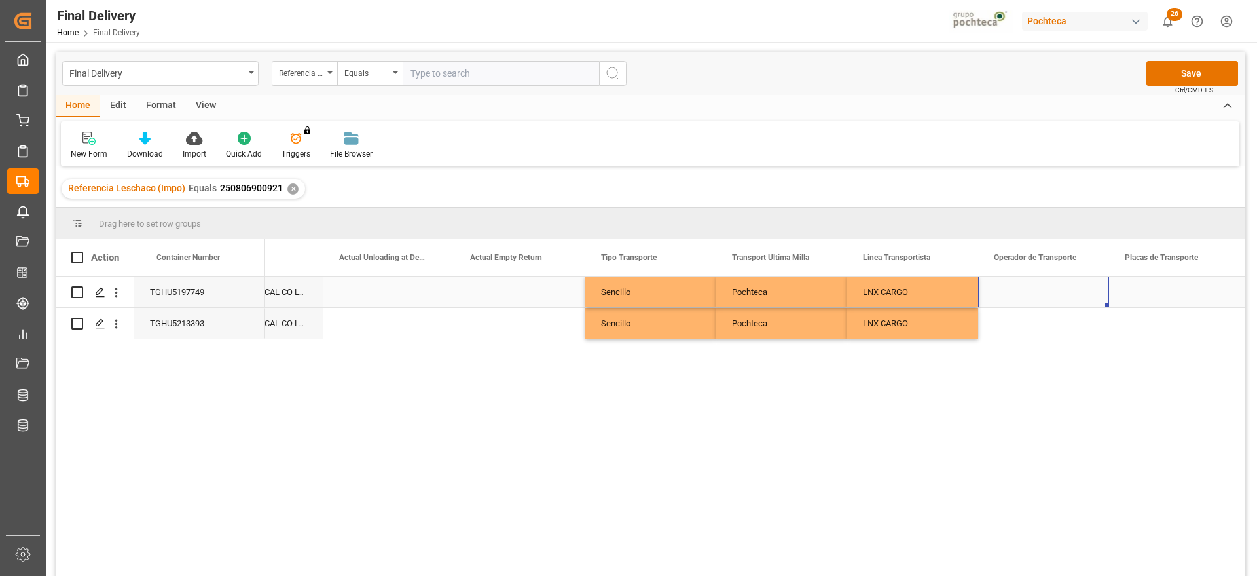
click at [1059, 294] on div "Press SPACE to select this row." at bounding box center [1043, 291] width 131 height 31
click at [1059, 294] on input "Press SPACE to select this row." at bounding box center [1044, 299] width 110 height 25
type input "s"
type input "SIN INFORMACION"
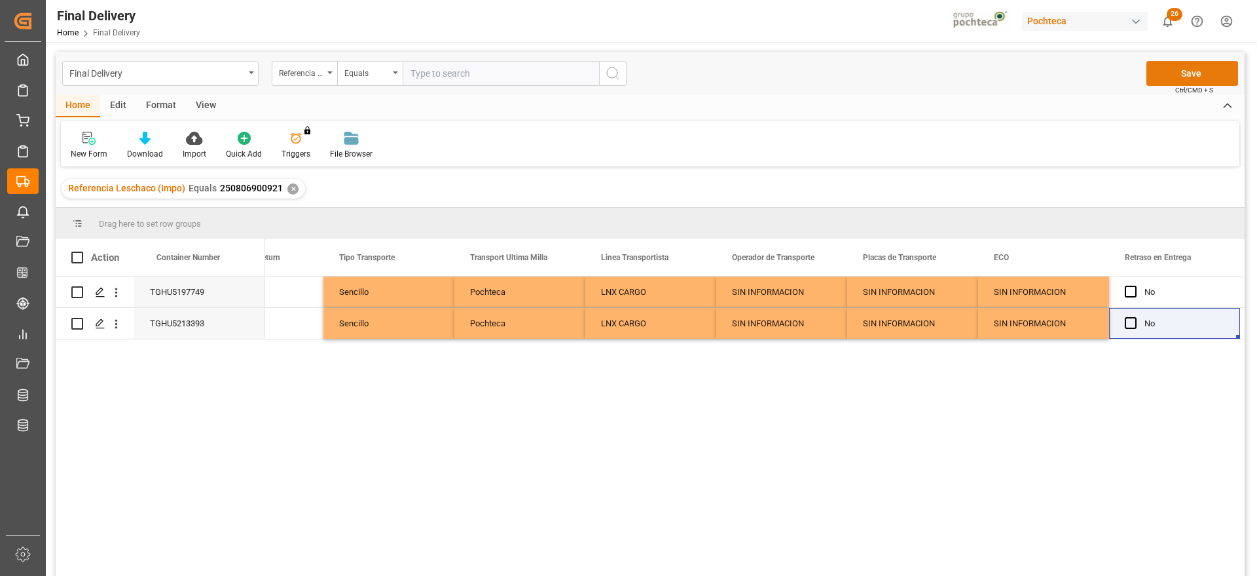
click at [1185, 67] on button "Save" at bounding box center [1193, 73] width 92 height 25
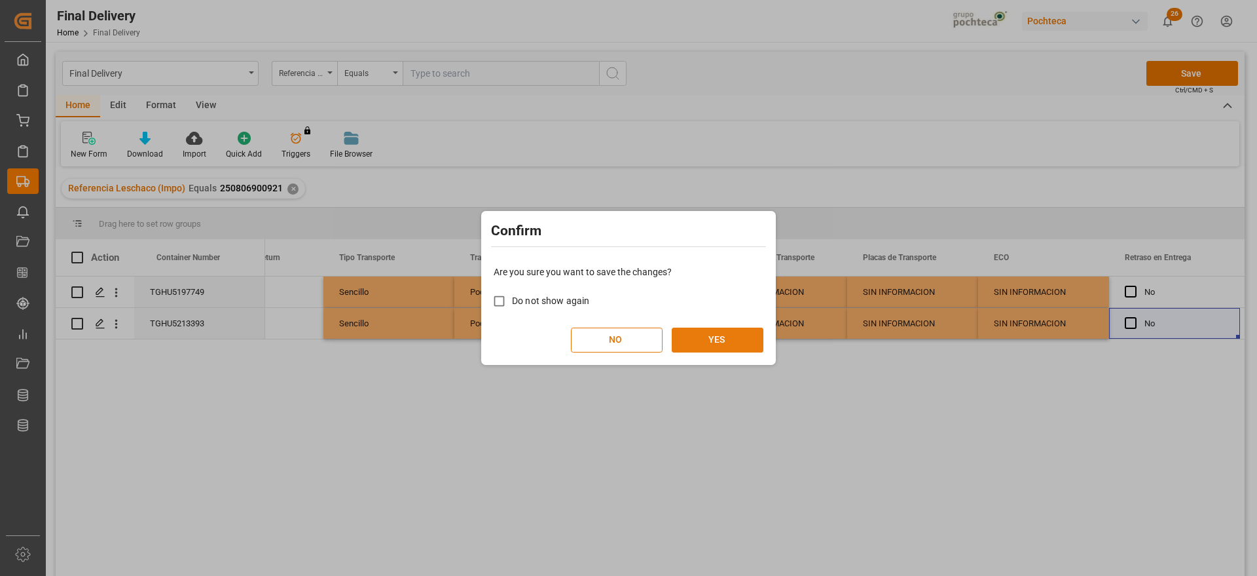
click at [745, 338] on button "YES" at bounding box center [718, 339] width 92 height 25
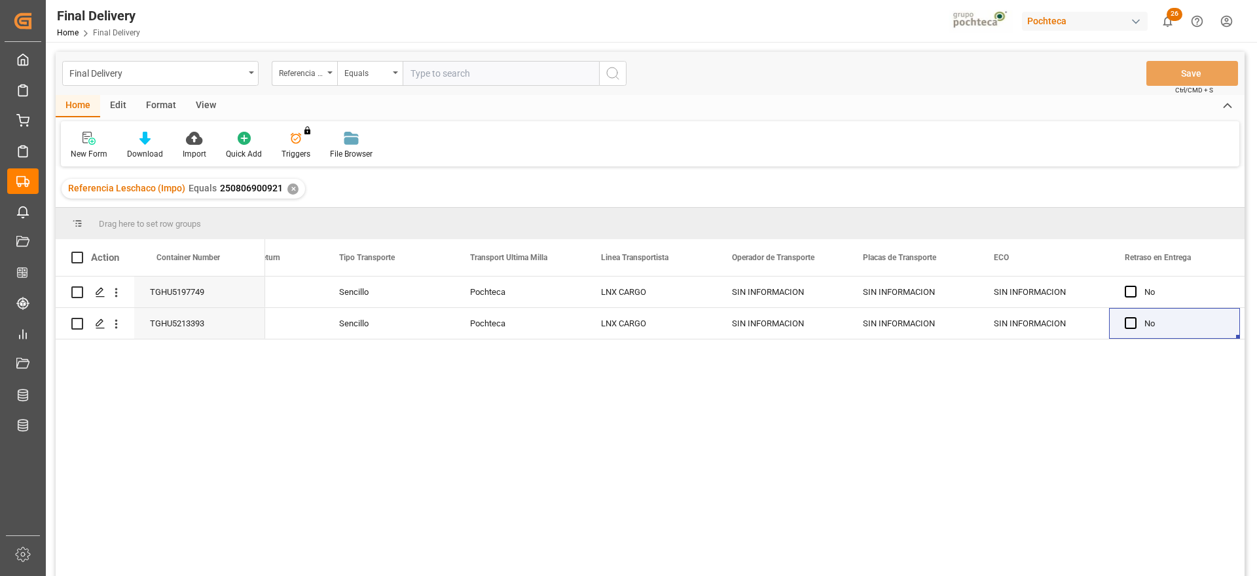
click at [291, 189] on div "✕" at bounding box center [292, 188] width 11 height 11
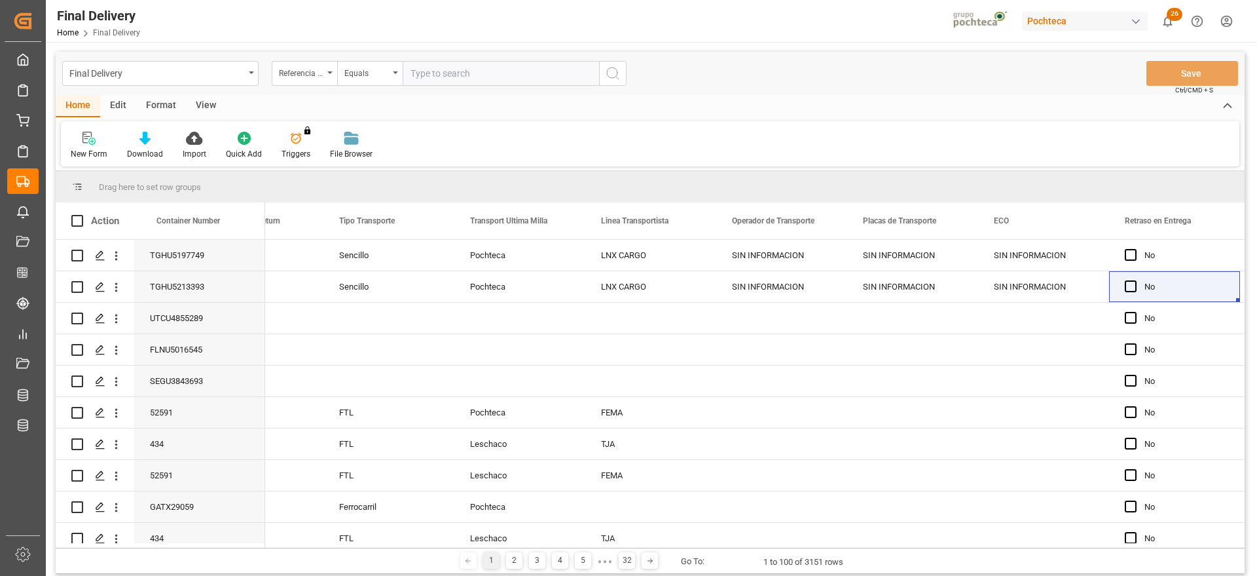
click at [485, 62] on input "text" at bounding box center [501, 73] width 196 height 25
paste input "250806900821"
type input "250806900821"
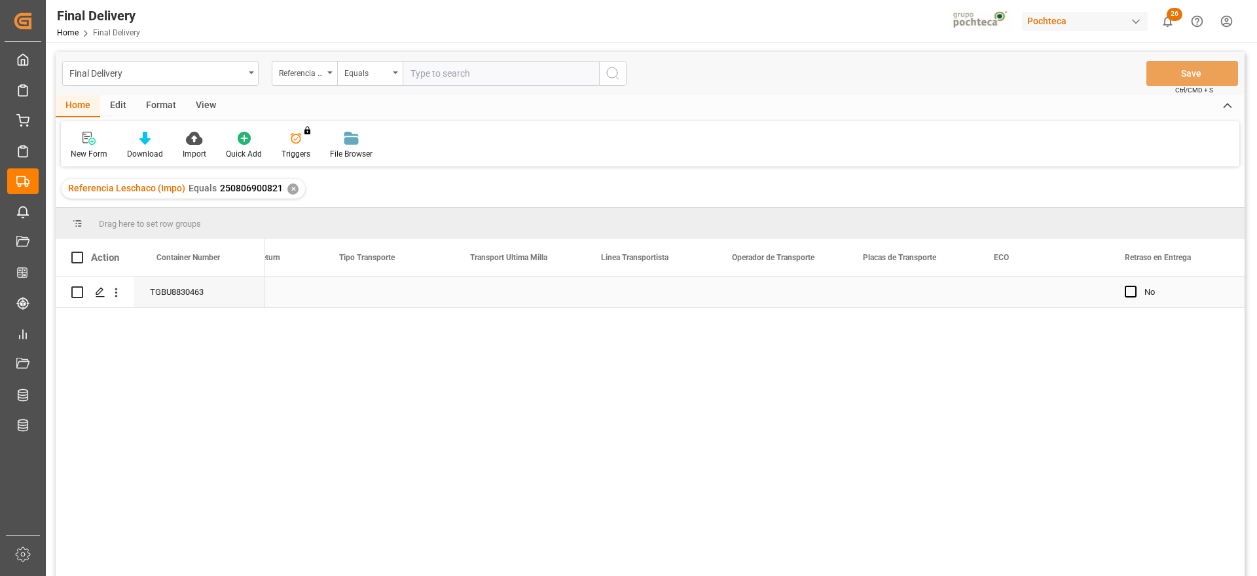
click at [399, 297] on div "Press SPACE to select this row." at bounding box center [388, 291] width 131 height 31
click at [885, 304] on div "Press SPACE to select this row." at bounding box center [912, 291] width 131 height 31
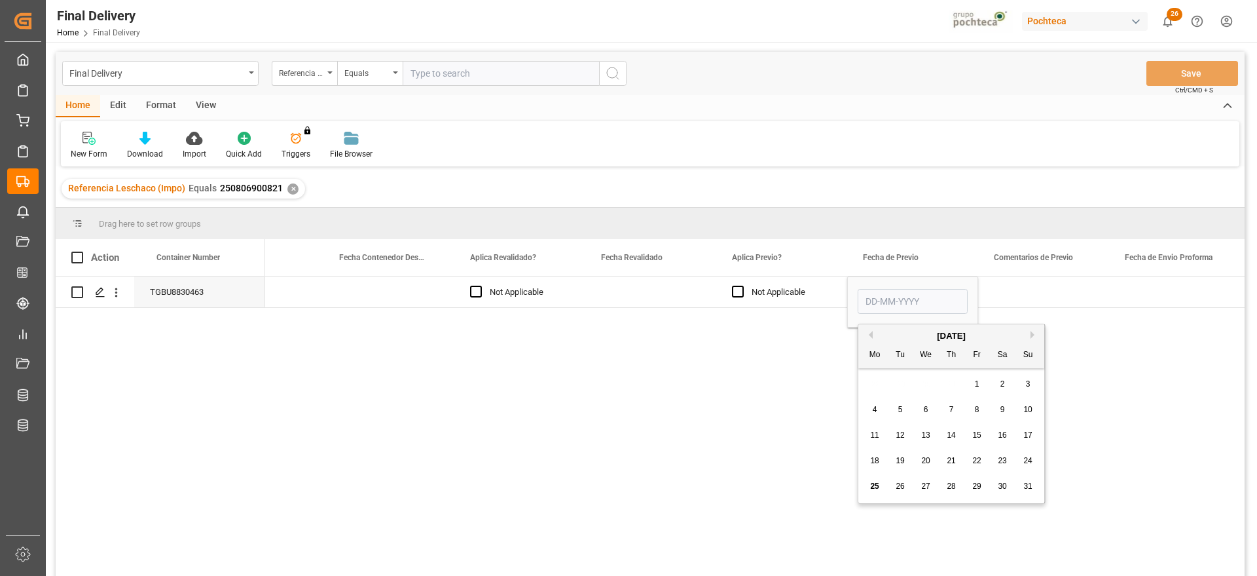
click at [870, 484] on span "25" at bounding box center [874, 485] width 9 height 9
type input "[DATE]"
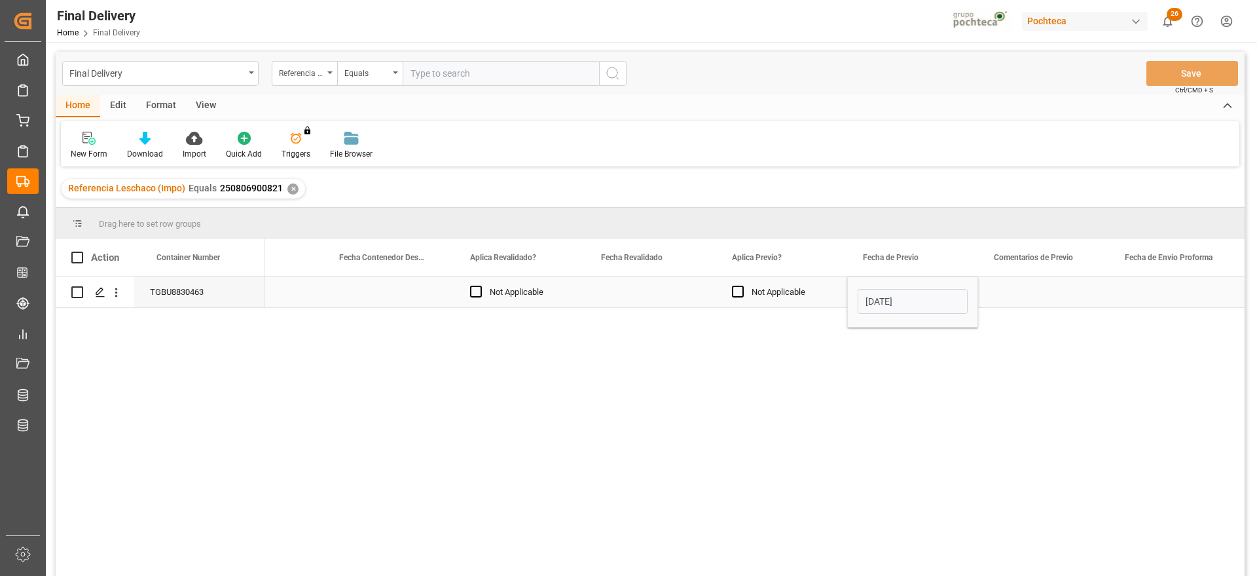
drag, startPoint x: 1015, startPoint y: 290, endPoint x: 977, endPoint y: 297, distance: 38.7
click at [1014, 290] on div "Press SPACE to select this row." at bounding box center [1043, 291] width 131 height 31
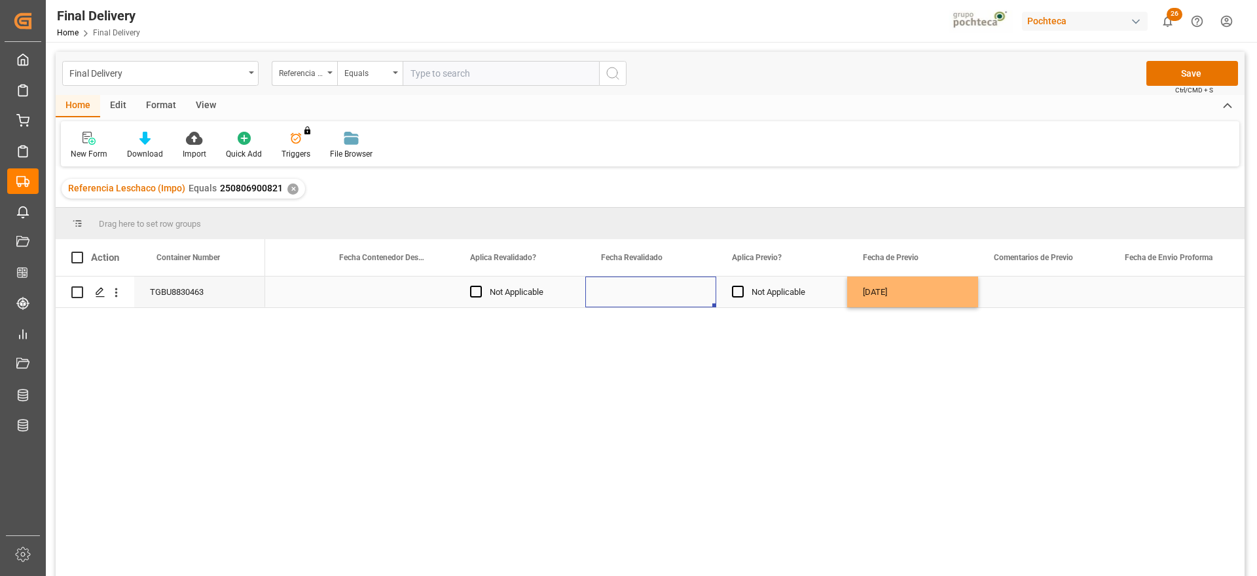
click at [623, 287] on div "Press SPACE to select this row." at bounding box center [650, 291] width 131 height 31
click at [666, 291] on div "Press SPACE to select this row." at bounding box center [650, 291] width 131 height 31
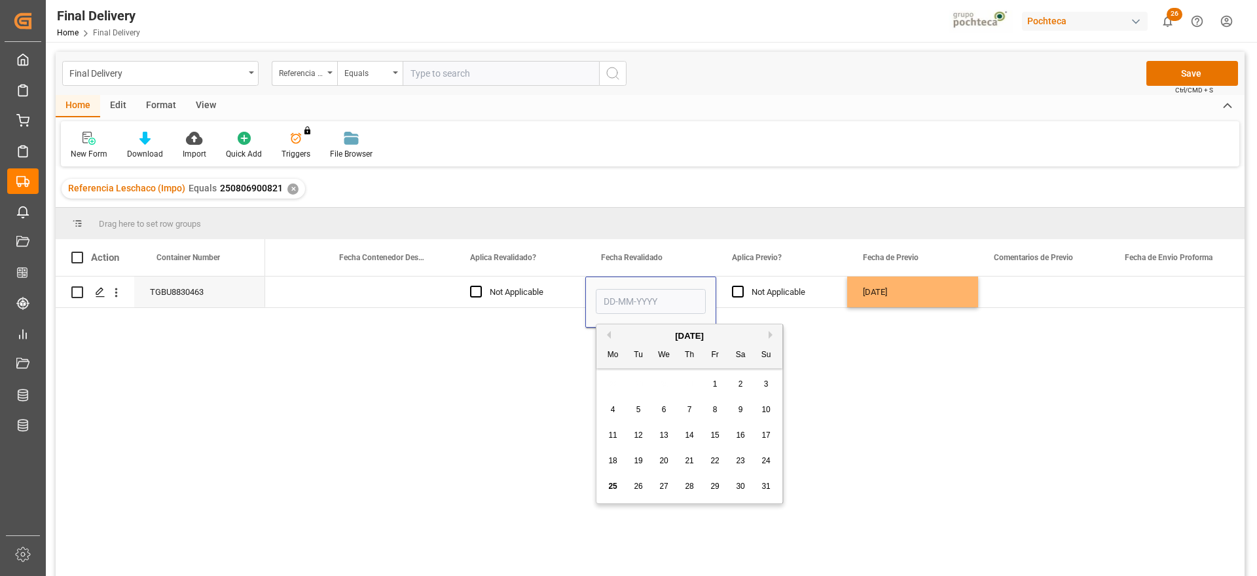
click at [697, 455] on div "21" at bounding box center [690, 461] width 16 height 16
type input "21-08-2025"
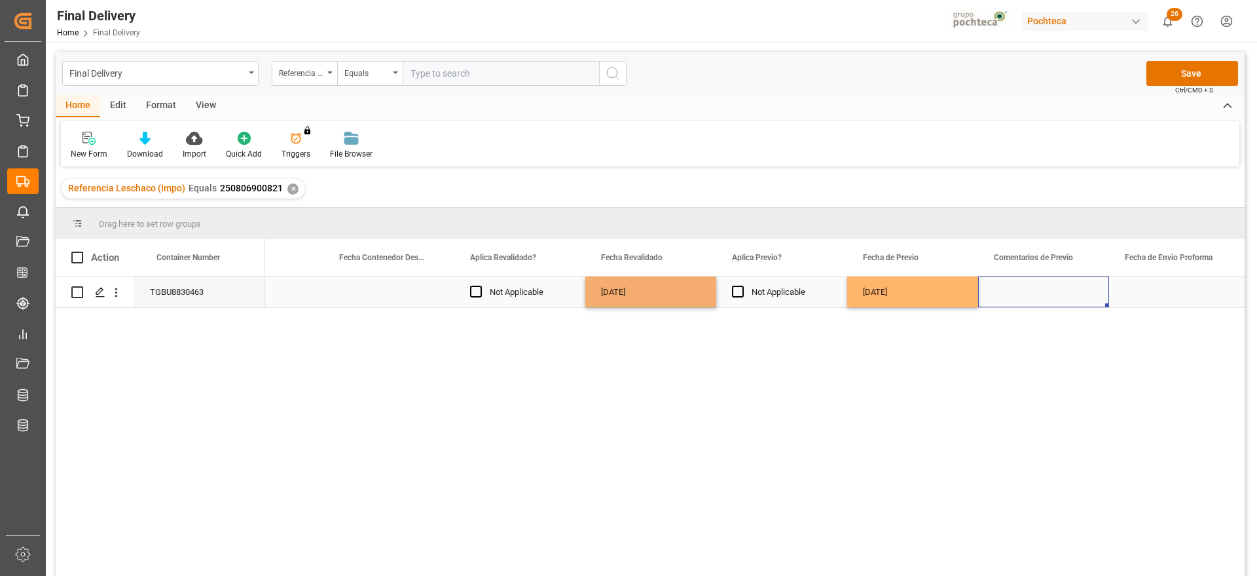
click at [1043, 285] on div "Press SPACE to select this row." at bounding box center [1043, 291] width 131 height 31
click at [373, 297] on div "Press SPACE to select this row." at bounding box center [388, 291] width 131 height 31
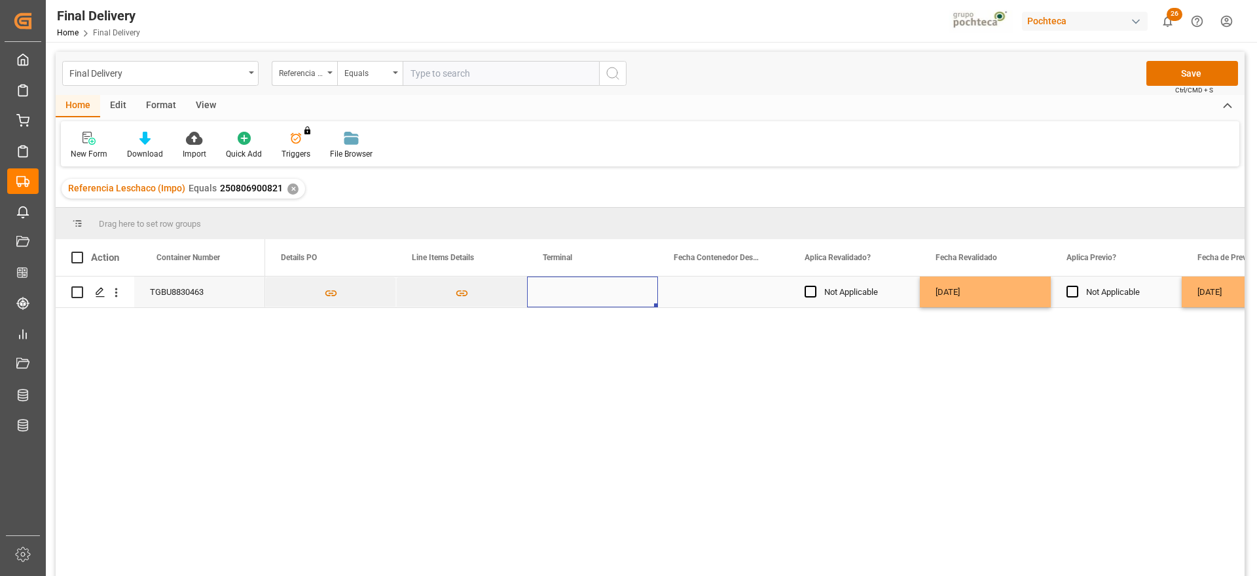
click at [621, 286] on div "Press SPACE to select this row." at bounding box center [592, 291] width 131 height 31
click at [572, 299] on input "Press SPACE to select this row." at bounding box center [593, 299] width 110 height 25
click at [567, 379] on div "SSA" at bounding box center [592, 383] width 109 height 46
type input "SSA"
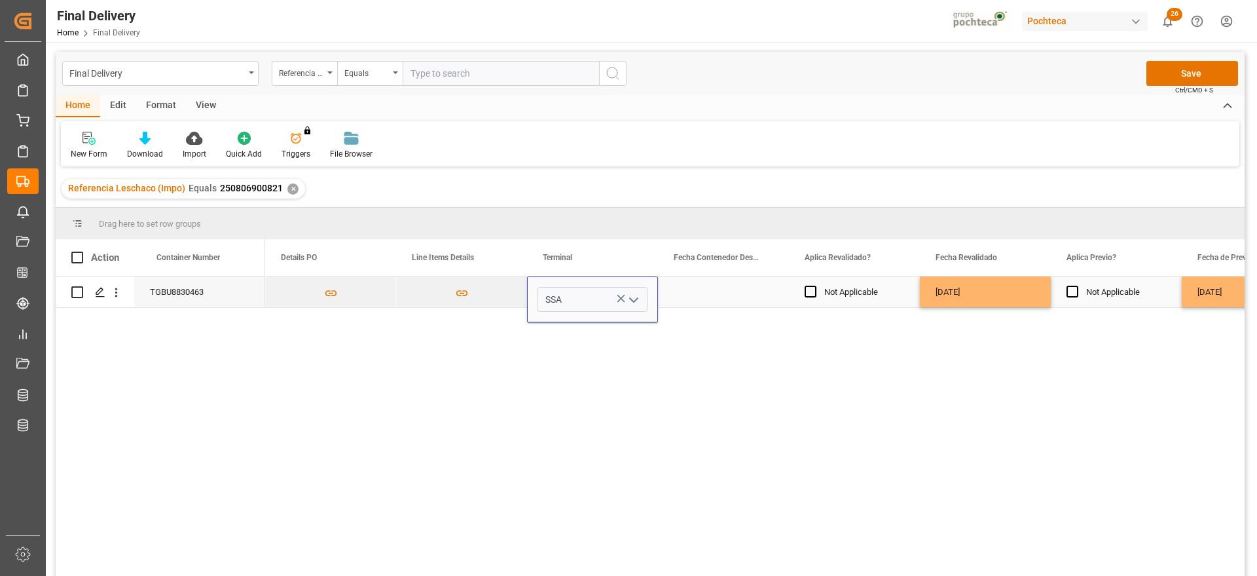
click at [702, 299] on div "Press SPACE to select this row." at bounding box center [723, 291] width 131 height 31
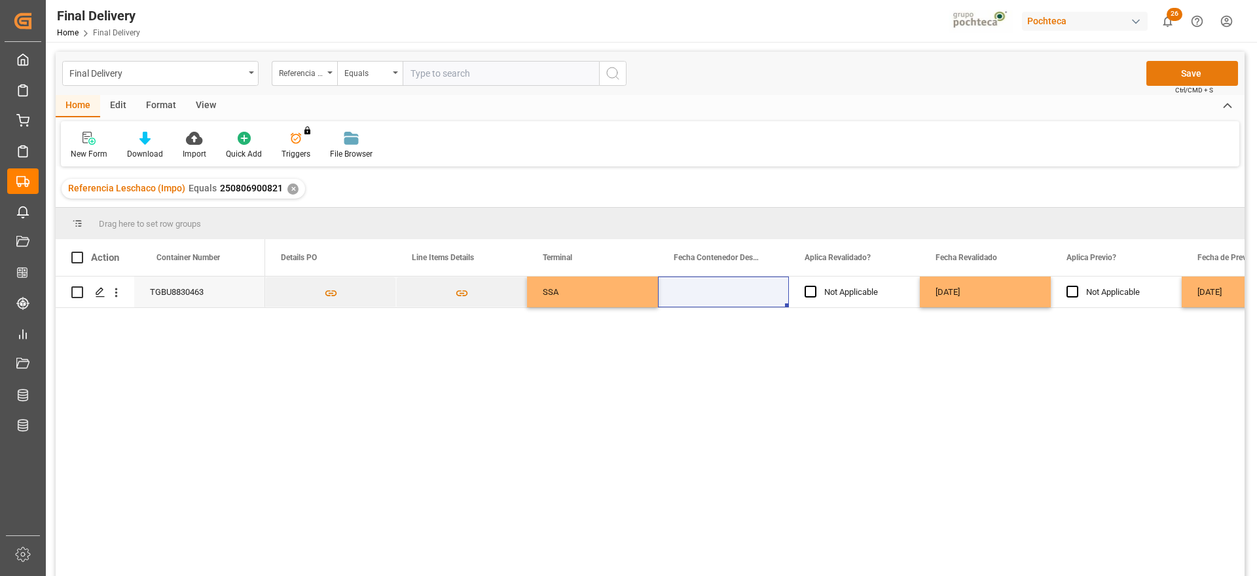
click at [1197, 73] on button "Save" at bounding box center [1193, 73] width 92 height 25
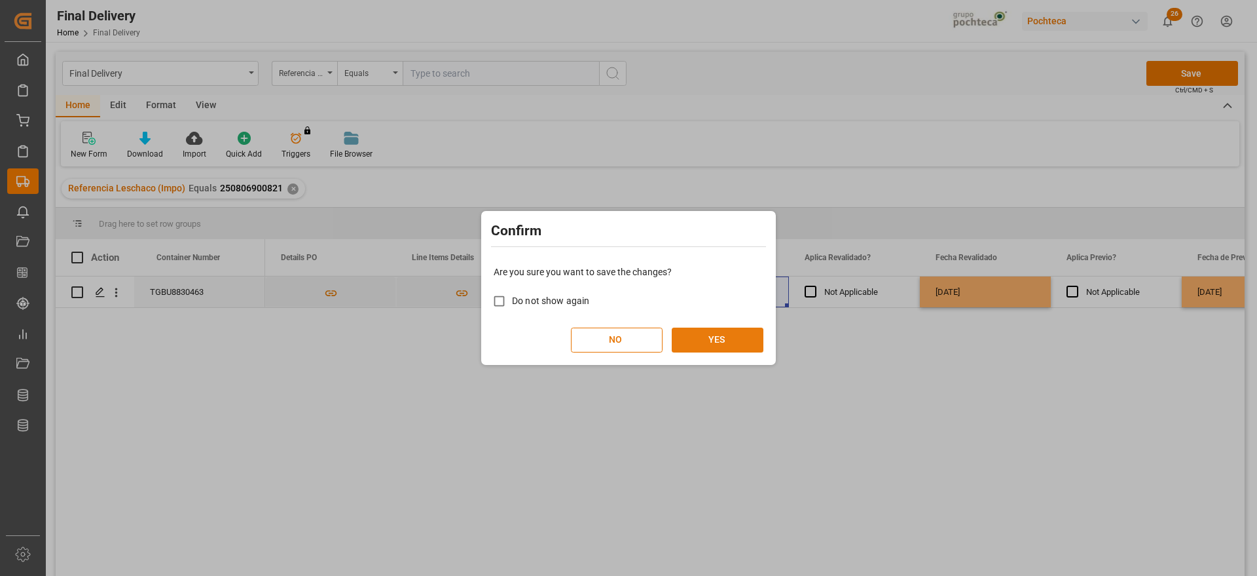
click at [737, 337] on button "YES" at bounding box center [718, 339] width 92 height 25
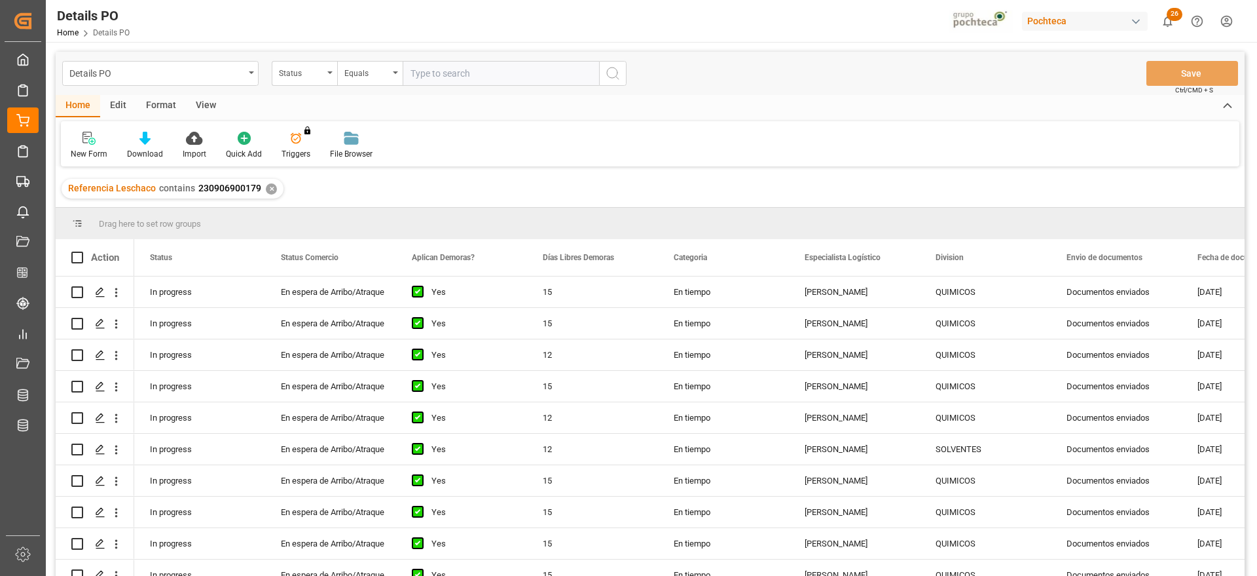
click at [267, 188] on div "✕" at bounding box center [271, 188] width 11 height 11
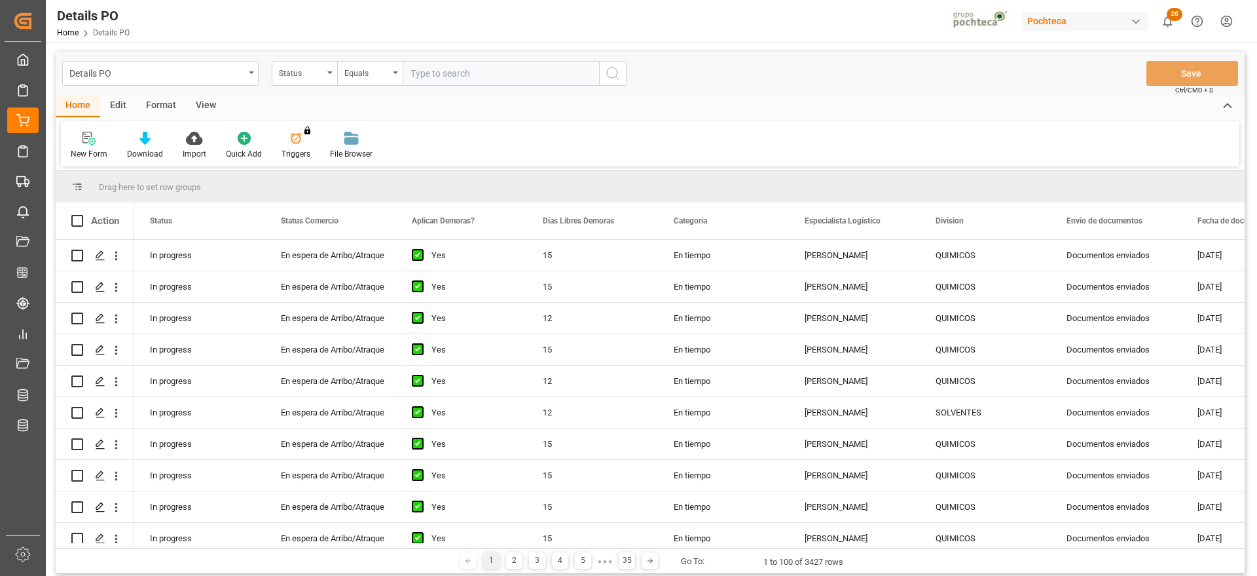
click at [308, 75] on div "Status" at bounding box center [301, 71] width 45 height 15
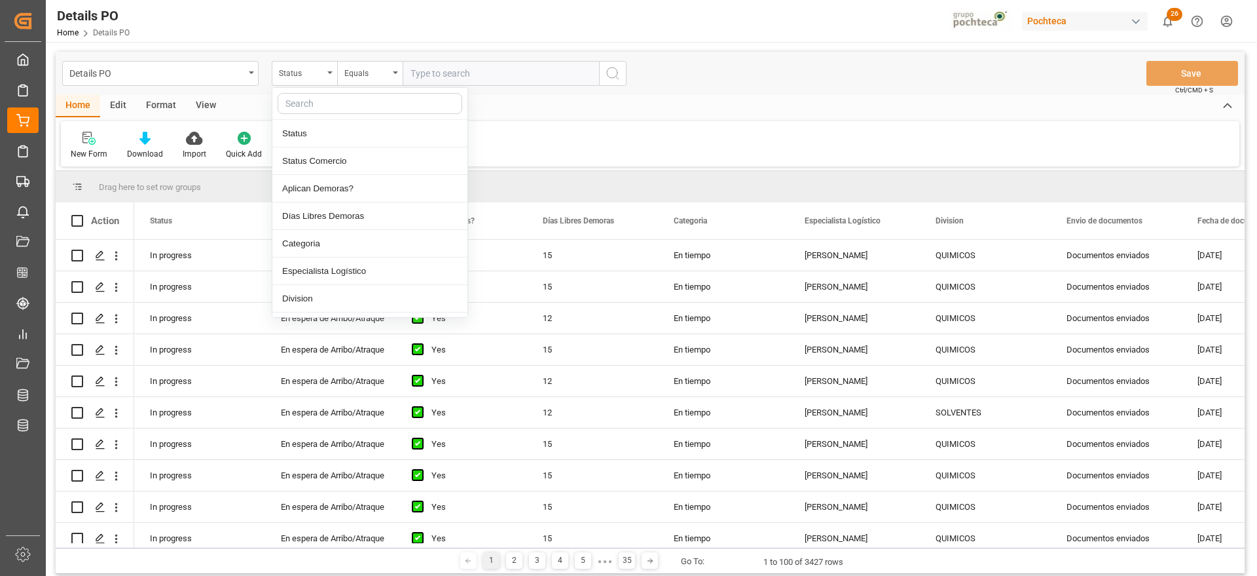
click at [325, 103] on input "text" at bounding box center [370, 103] width 185 height 21
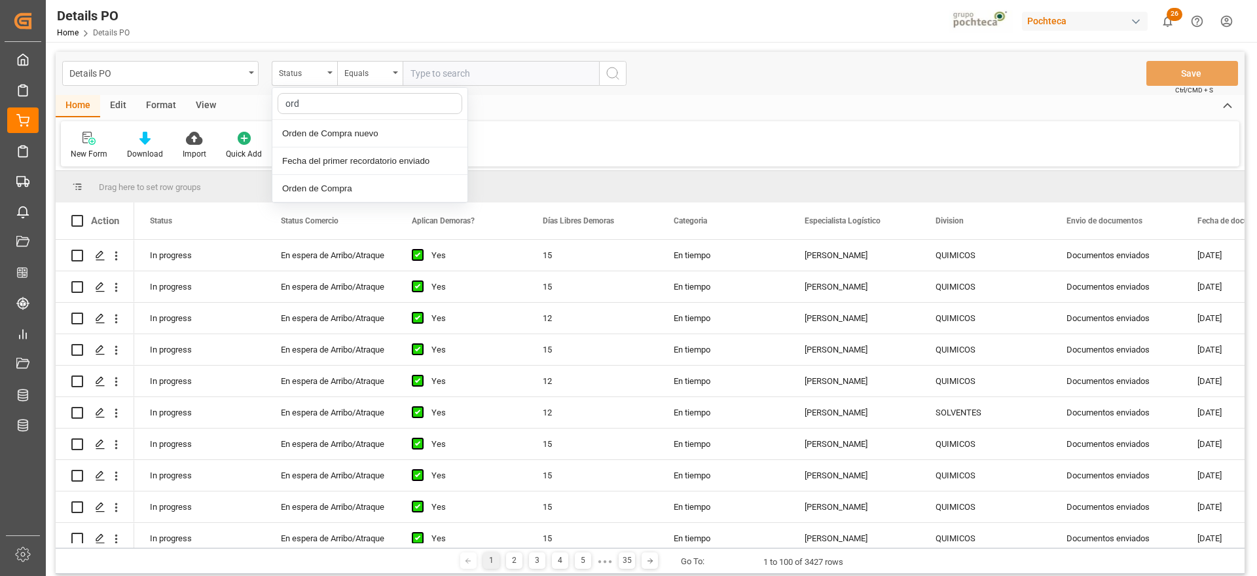
type input "orde"
click at [353, 134] on div "Orden de Compra nuevo" at bounding box center [369, 134] width 195 height 28
click at [435, 75] on input "text" at bounding box center [501, 73] width 196 height 25
paste input "5000304035"
type input "5000304035"
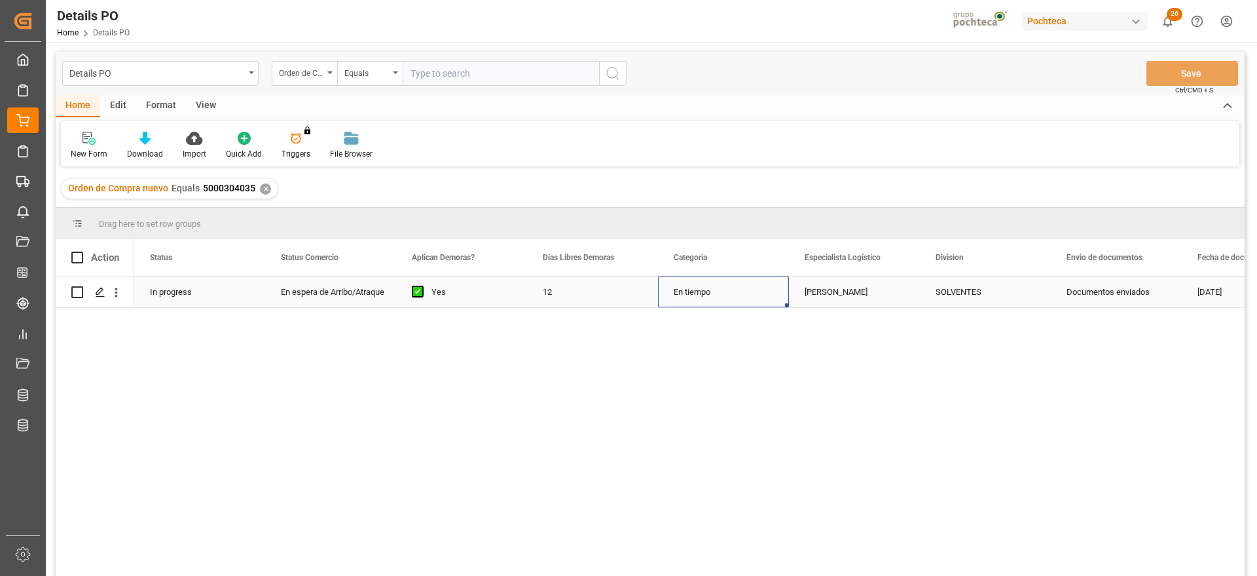
click at [777, 297] on div "En tiempo" at bounding box center [723, 291] width 131 height 31
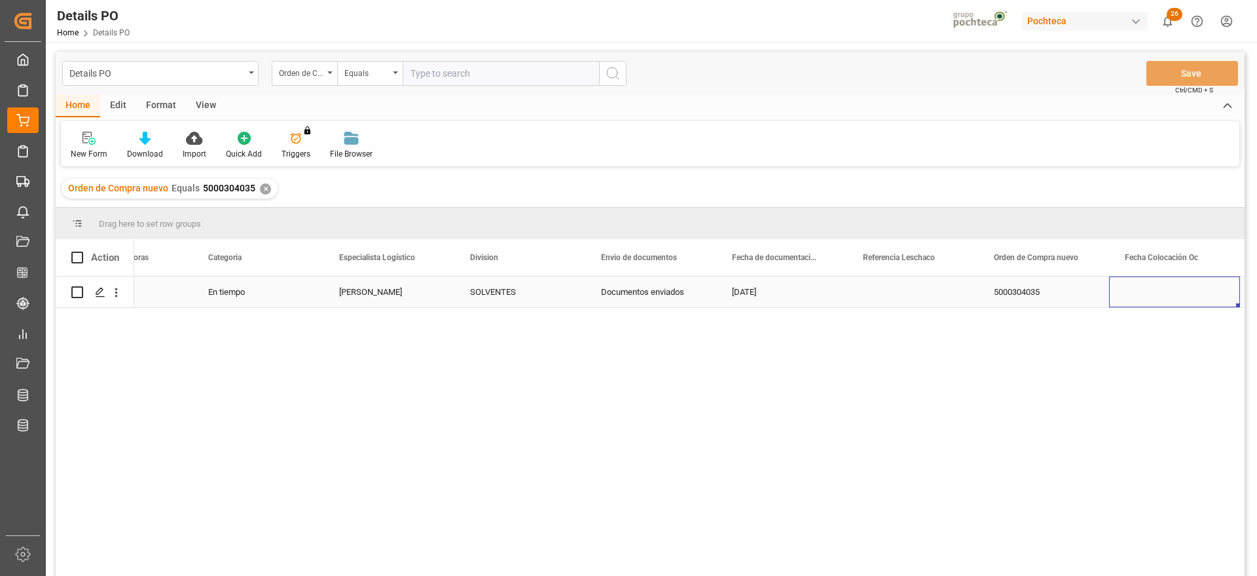
scroll to position [0, 597]
click at [784, 282] on div "Press SPACE to select this row." at bounding box center [781, 291] width 131 height 31
click at [783, 287] on input "Press SPACE to select this row." at bounding box center [782, 299] width 110 height 25
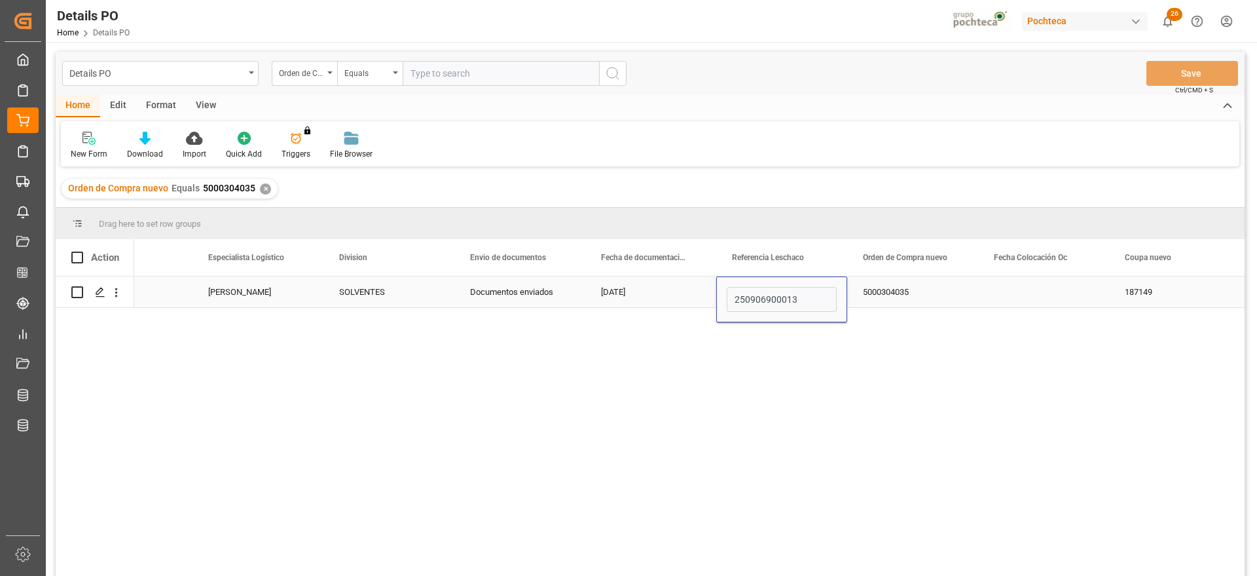
type input "250906900013"
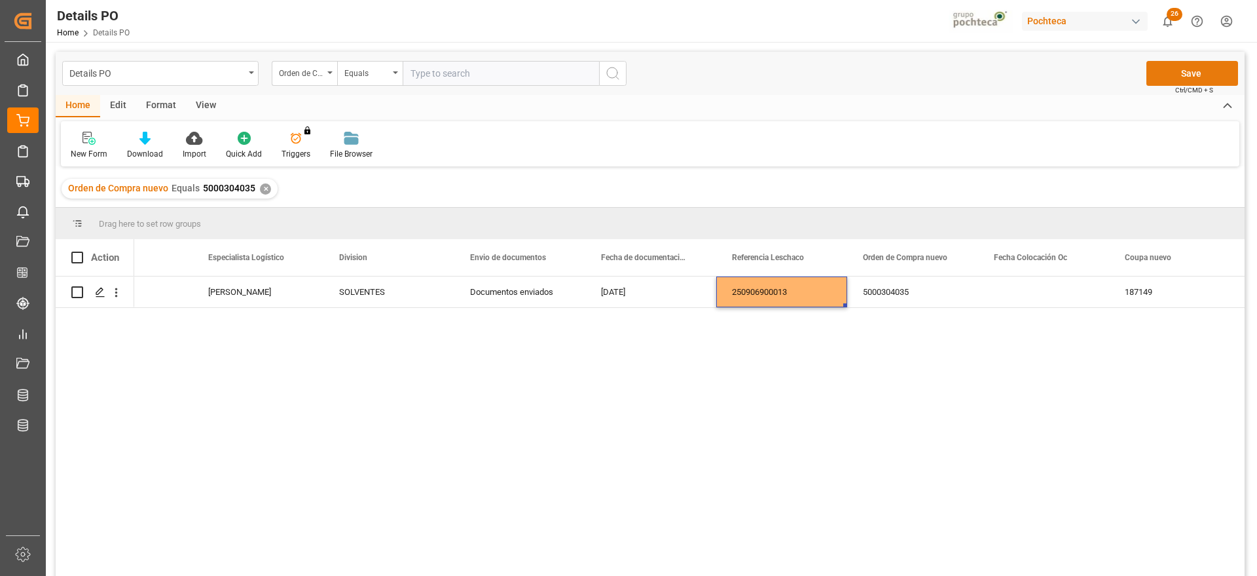
click at [1176, 66] on button "Save" at bounding box center [1193, 73] width 92 height 25
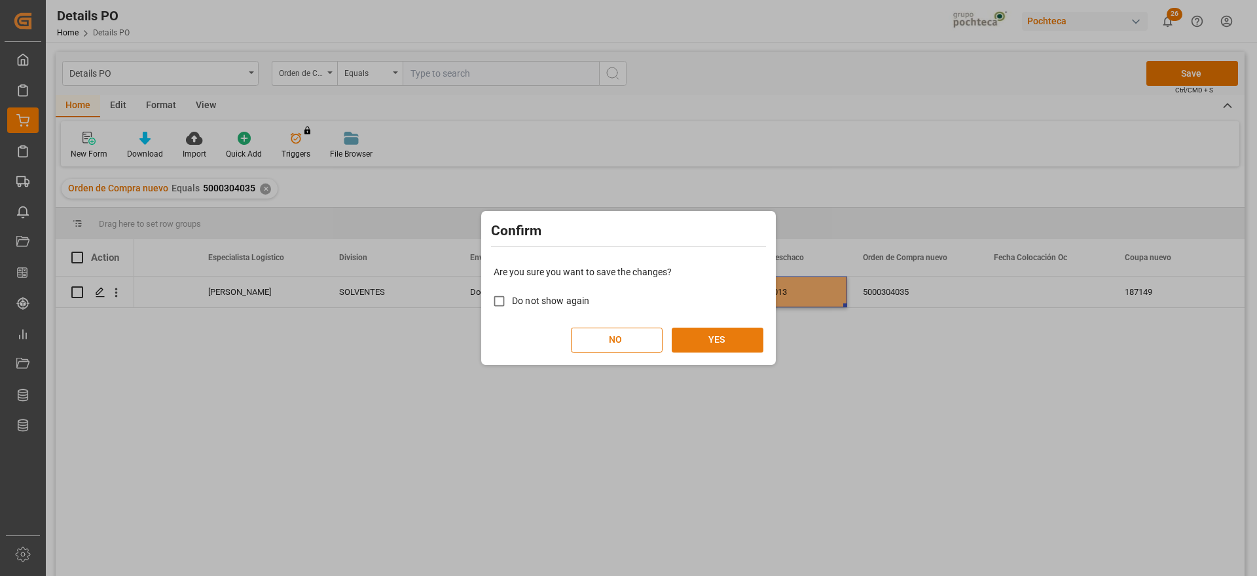
click at [690, 341] on button "YES" at bounding box center [718, 339] width 92 height 25
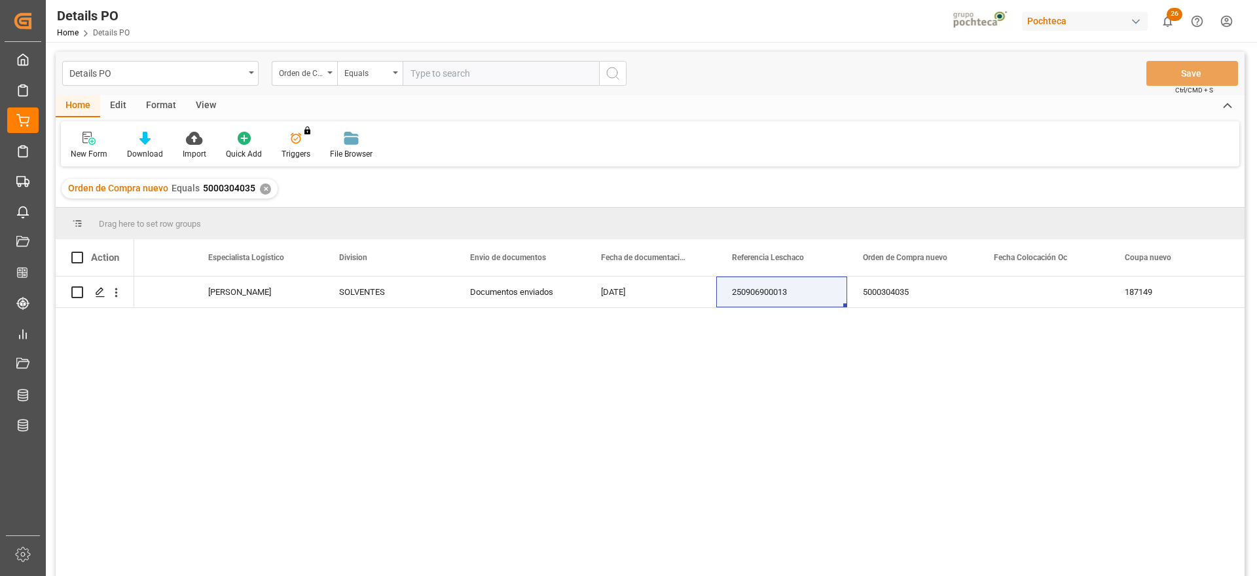
click at [262, 185] on div "✕" at bounding box center [265, 188] width 11 height 11
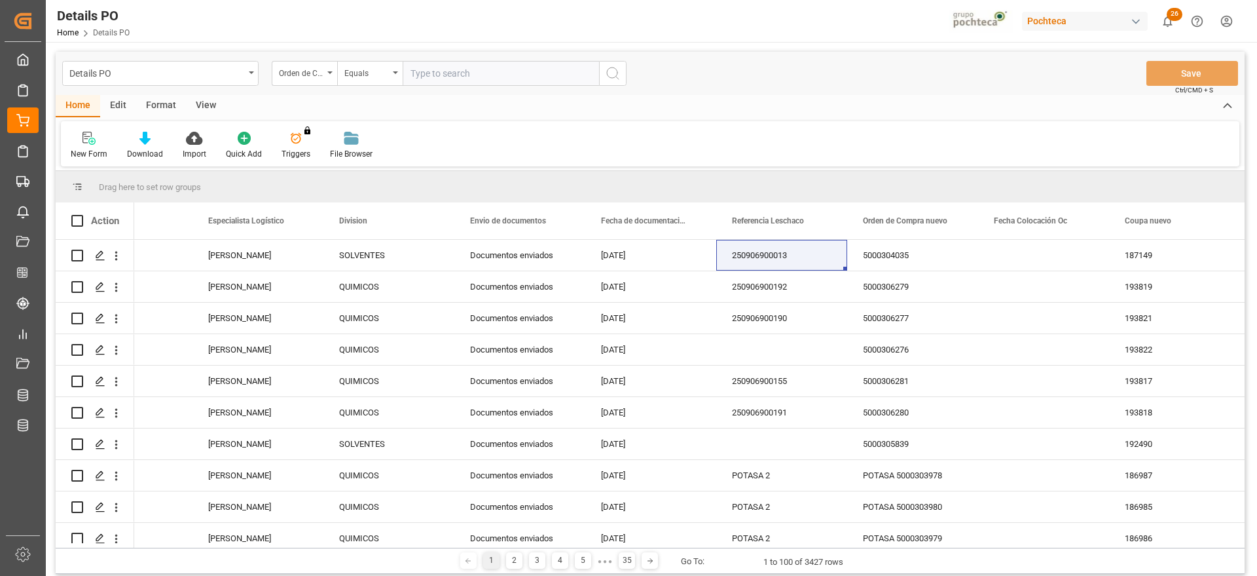
click at [439, 74] on input "text" at bounding box center [501, 73] width 196 height 25
click at [302, 72] on div "Orden de Compra nuevo" at bounding box center [301, 71] width 45 height 15
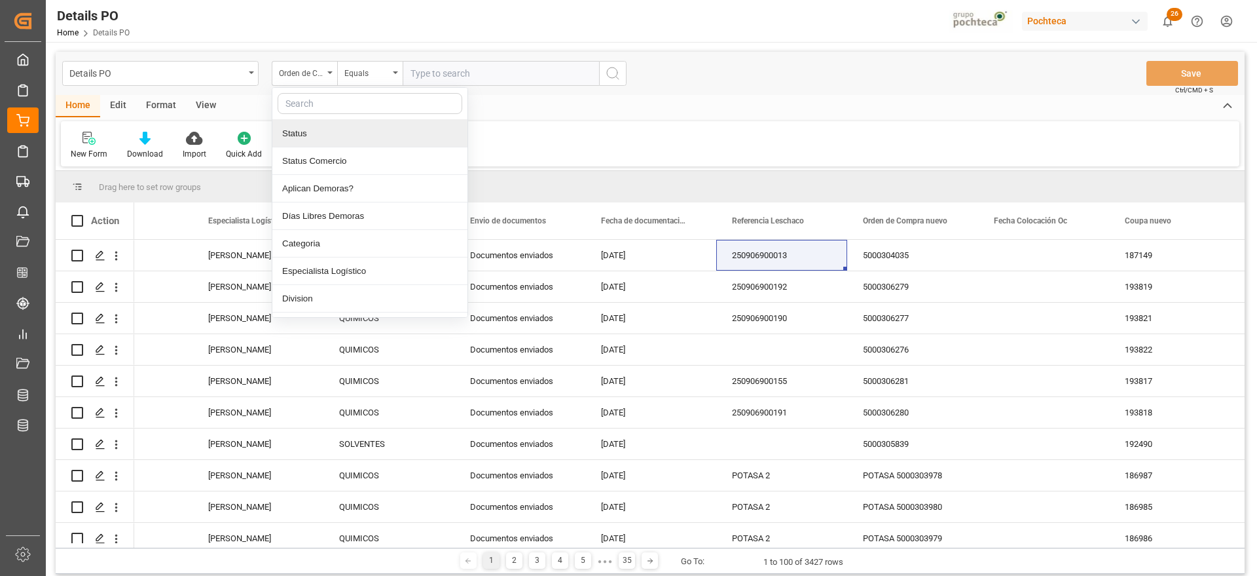
click at [299, 109] on input "text" at bounding box center [370, 103] width 185 height 21
type input "ref"
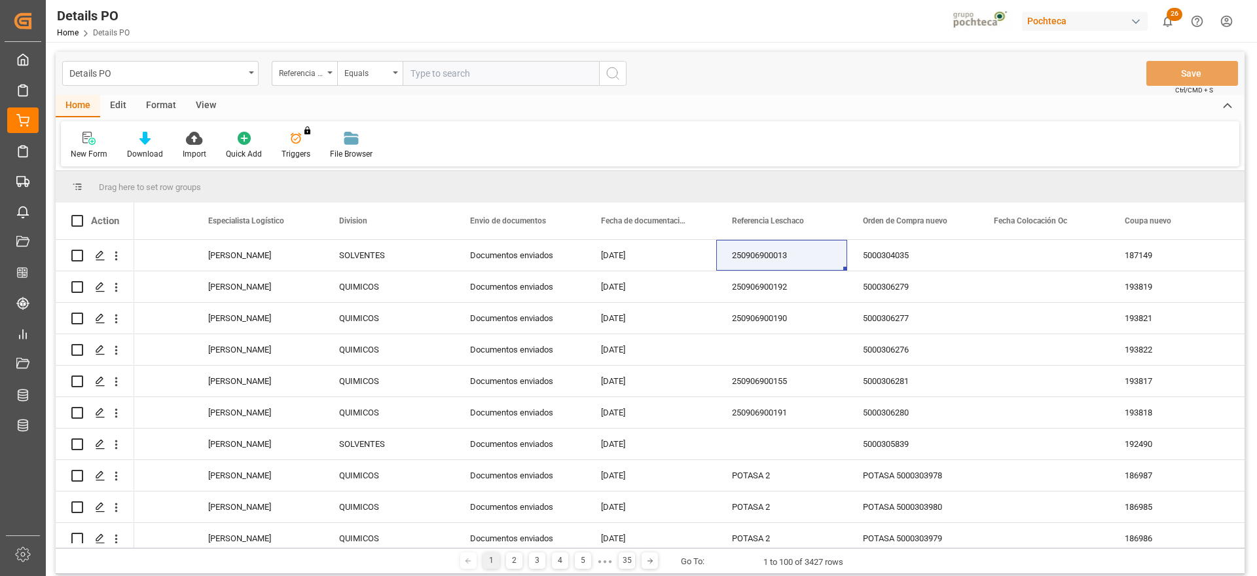
click at [457, 69] on input "text" at bounding box center [501, 73] width 196 height 25
paste input "250906900244"
type input "250906900244"
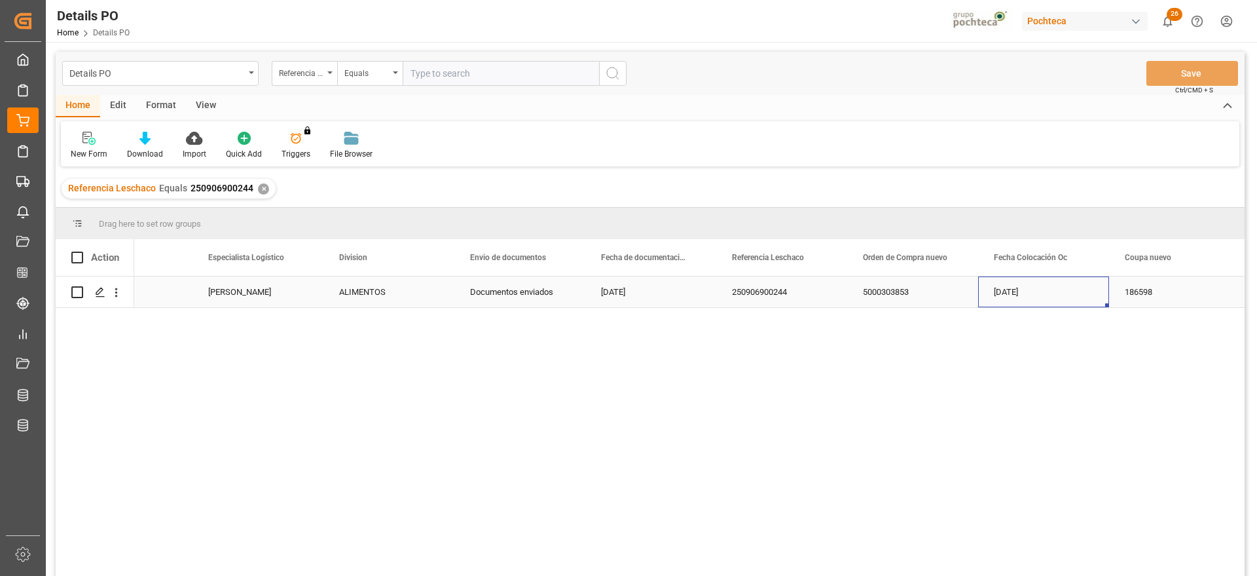
click at [989, 293] on div "[DATE]" at bounding box center [1043, 291] width 131 height 31
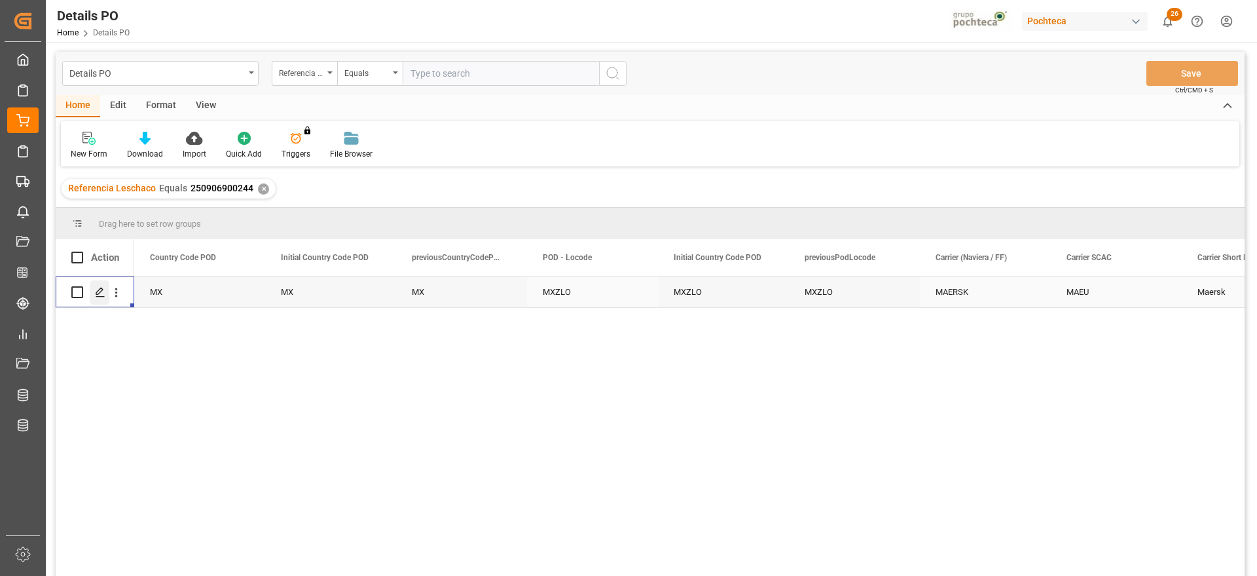
click at [100, 292] on polygon "Press SPACE to select this row." at bounding box center [99, 291] width 7 height 7
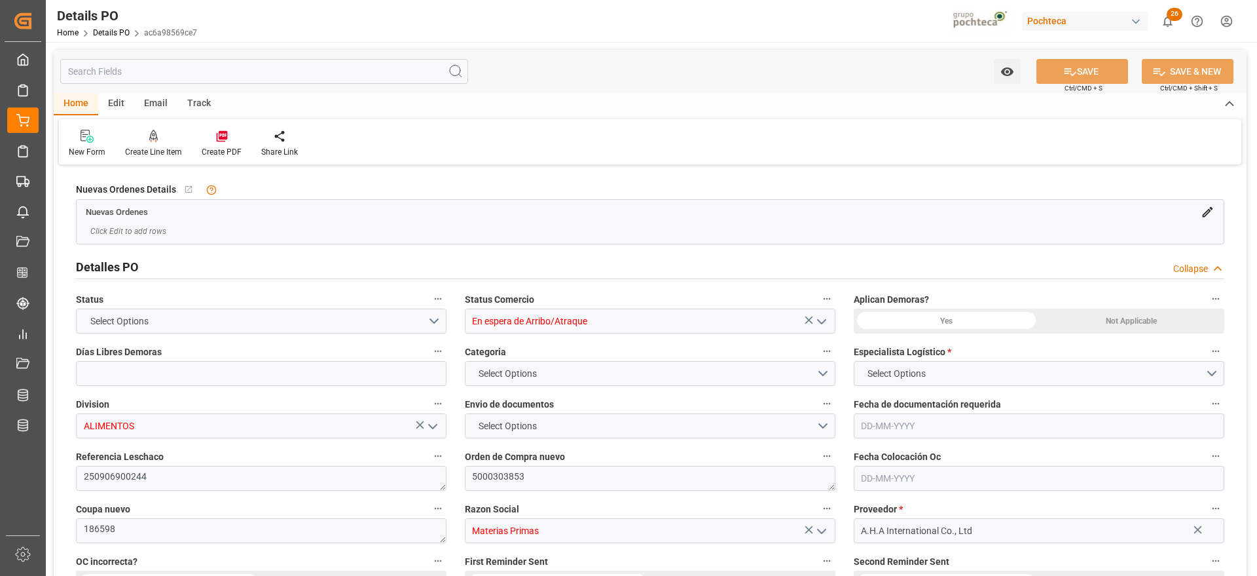
type input "12"
type input "[DATE]"
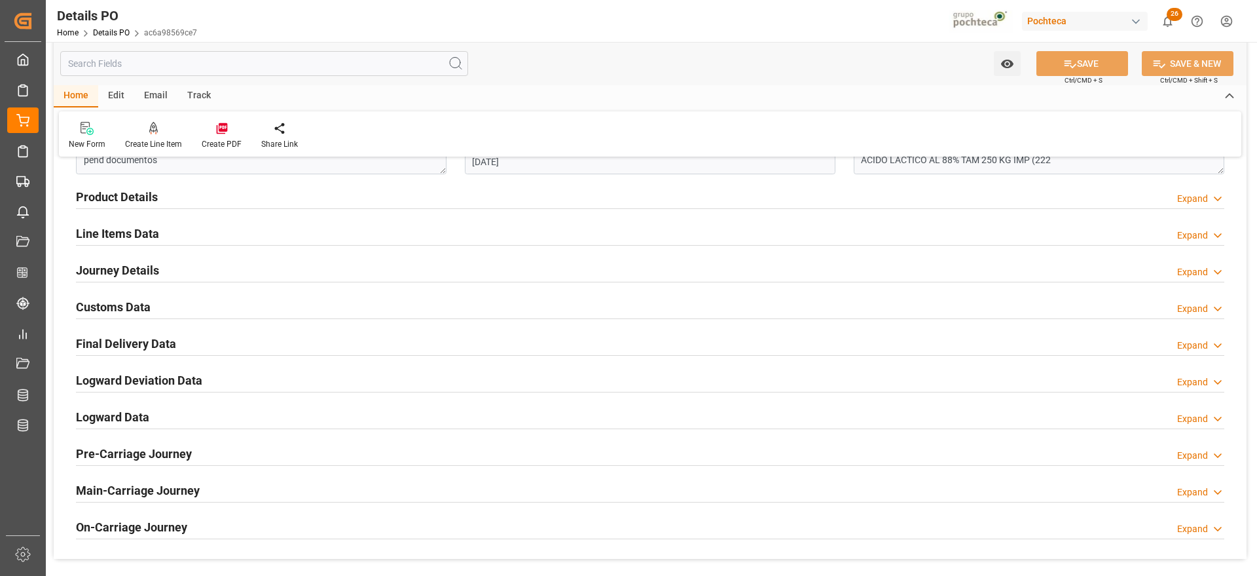
click at [103, 231] on h2 "Line Items Data" at bounding box center [117, 234] width 83 height 18
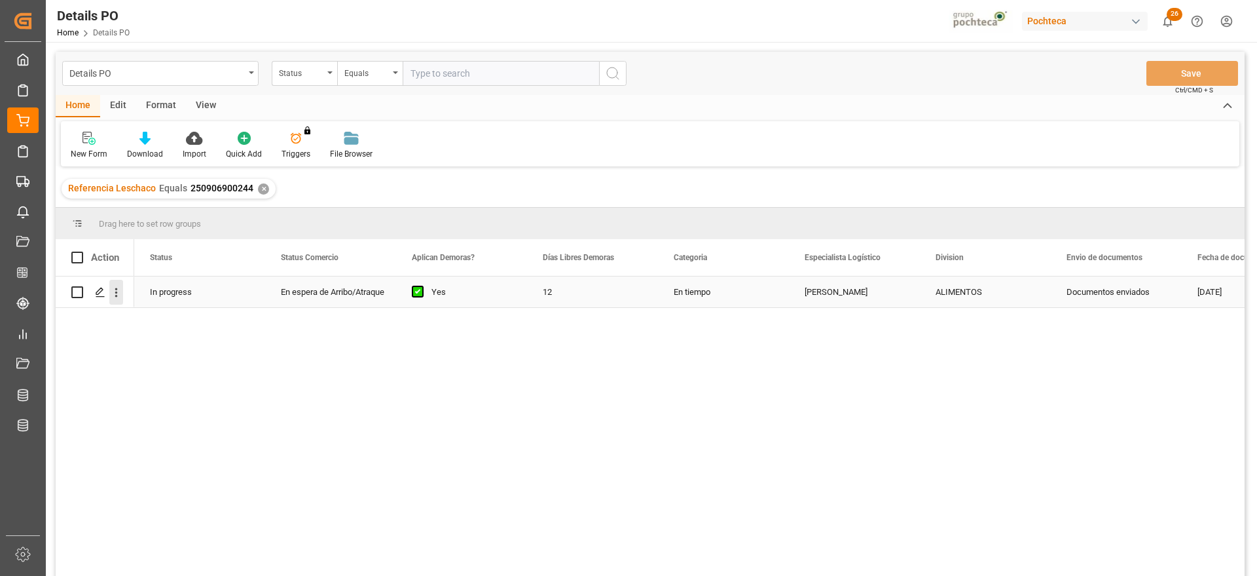
click at [112, 290] on icon "open menu" at bounding box center [116, 293] width 14 height 14
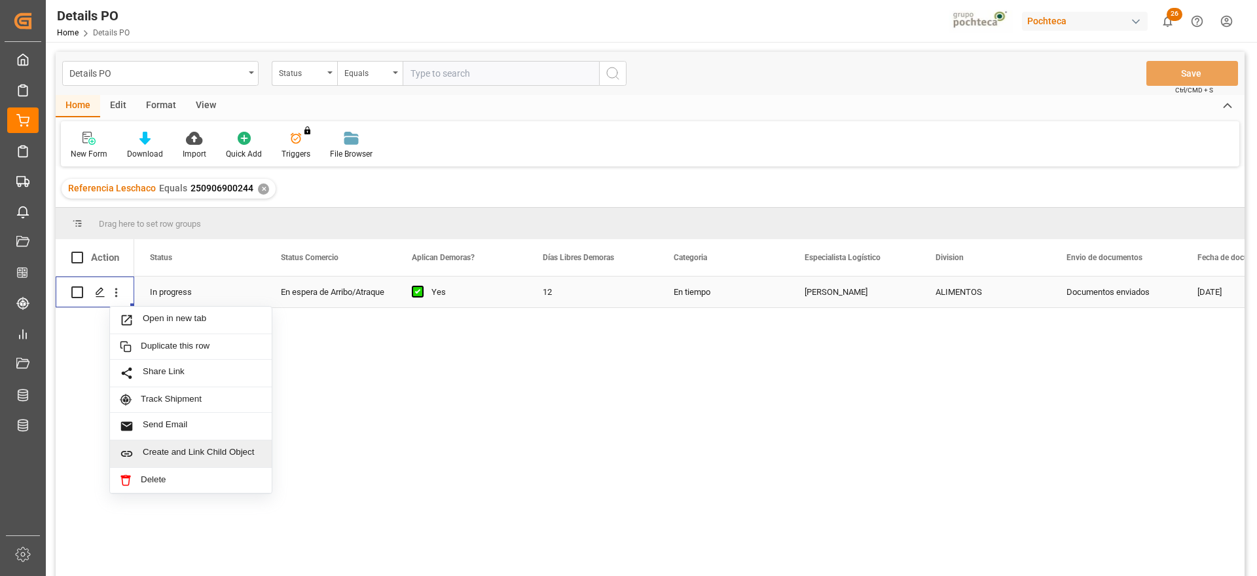
click at [179, 454] on span "Create and Link Child Object" at bounding box center [202, 454] width 119 height 14
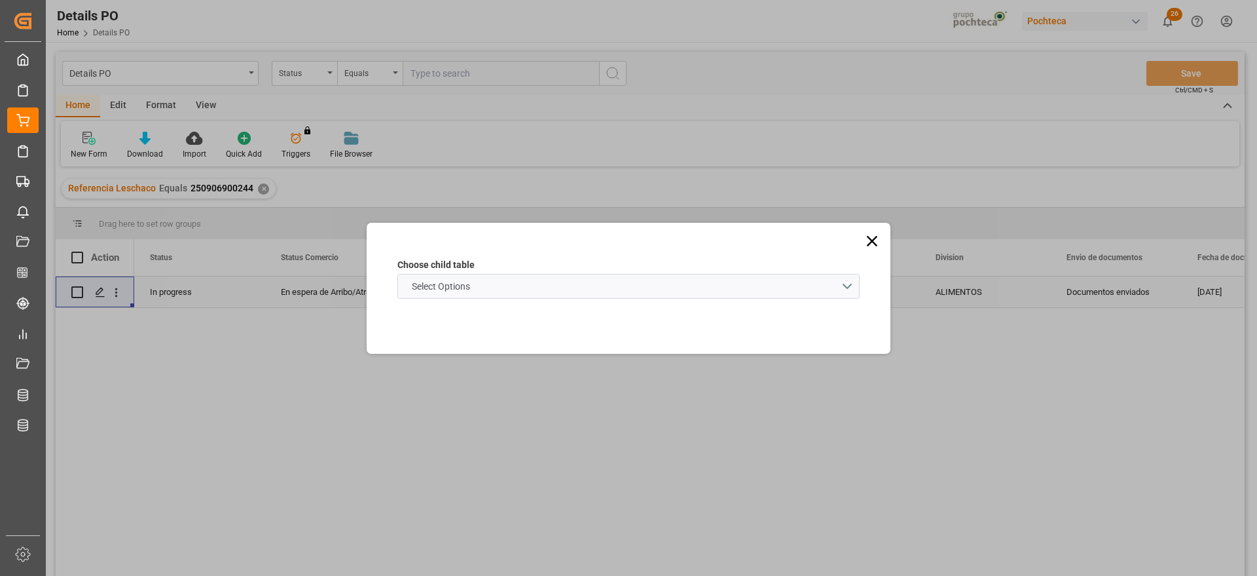
click at [458, 284] on span "Select Options" at bounding box center [440, 287] width 71 height 14
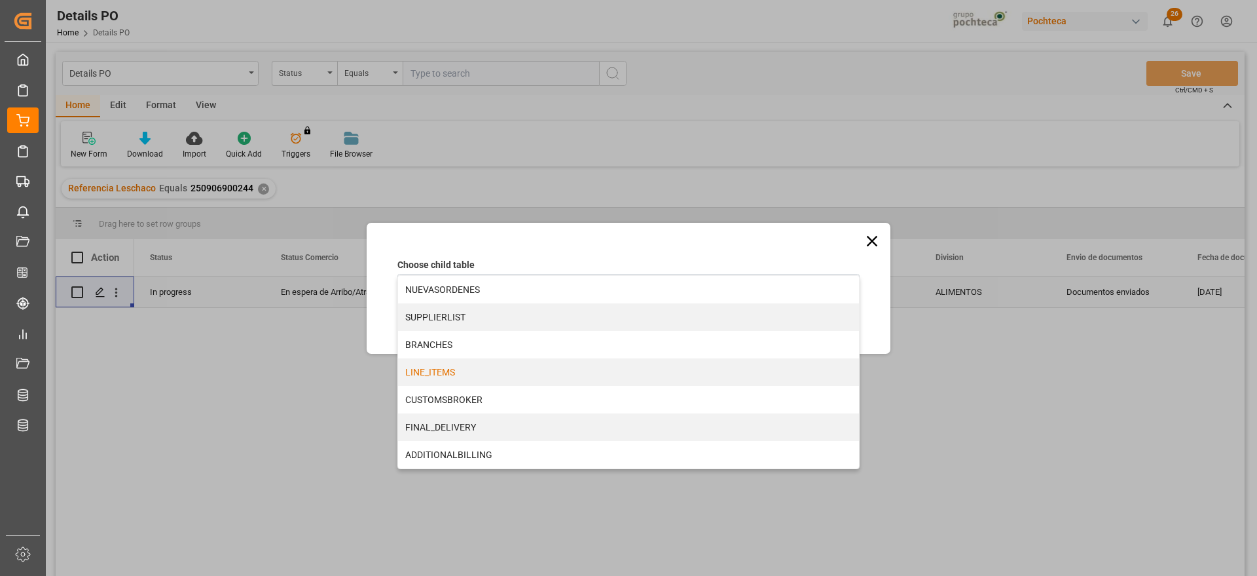
click at [441, 370] on div "LINE_ITEMS" at bounding box center [628, 372] width 461 height 28
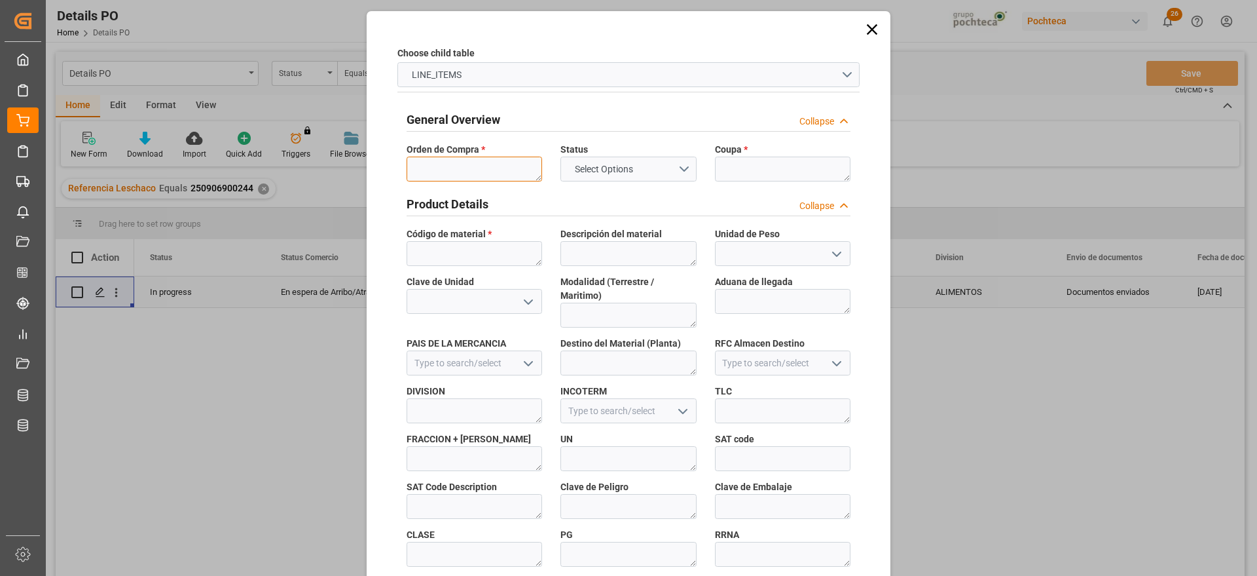
click at [466, 165] on textarea at bounding box center [475, 169] width 136 height 25
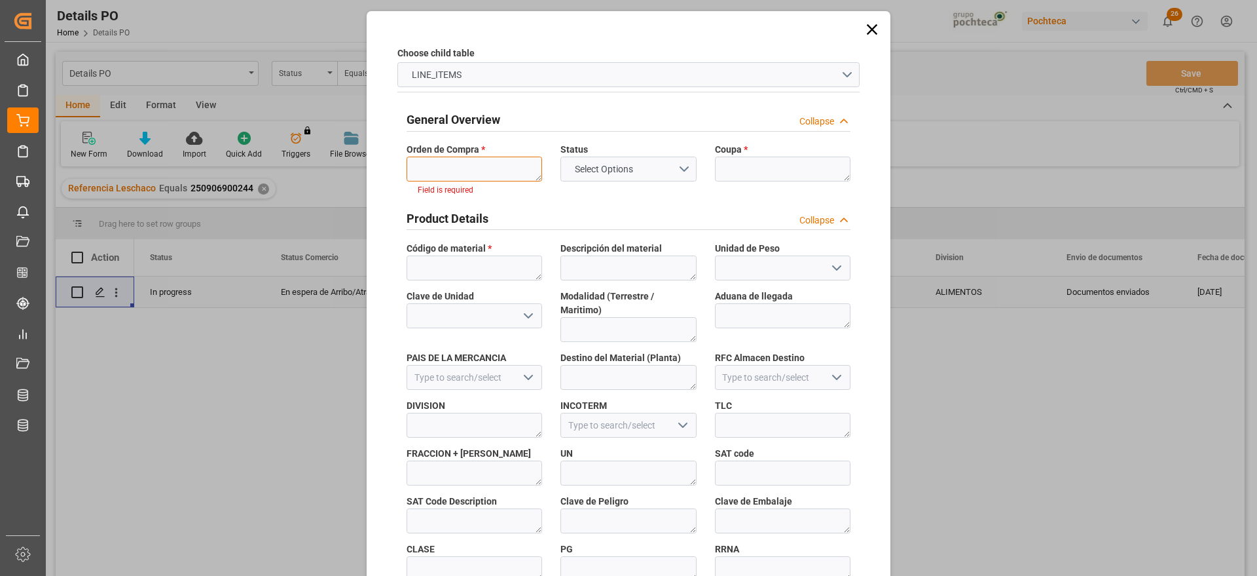
paste textarea "5000303853"
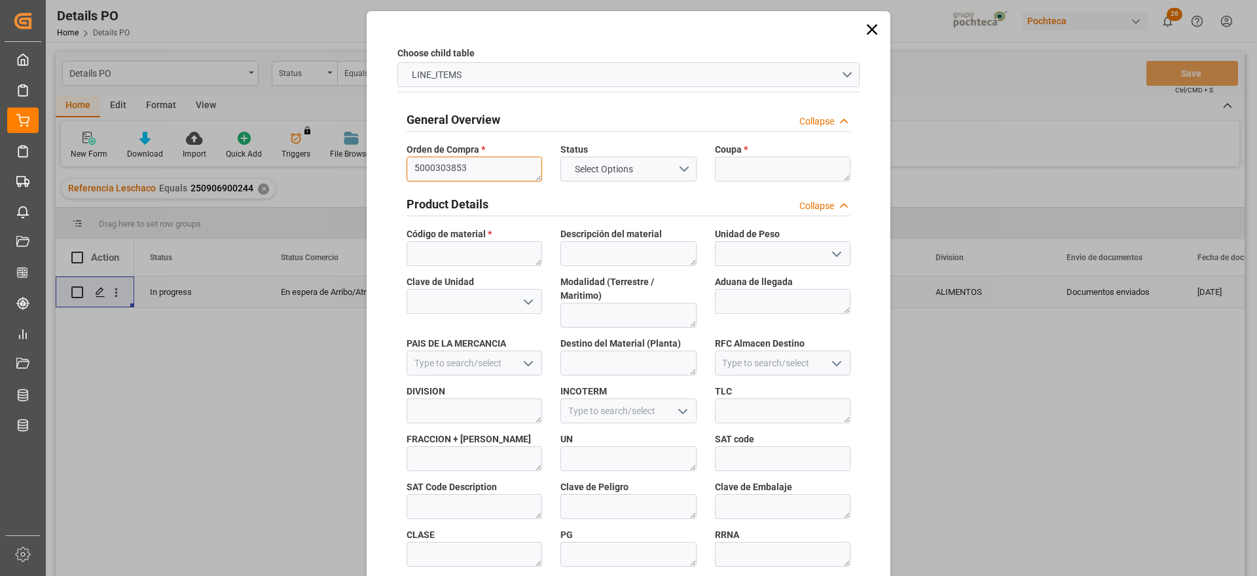
type textarea "5000303853"
click at [759, 174] on textarea at bounding box center [783, 169] width 136 height 25
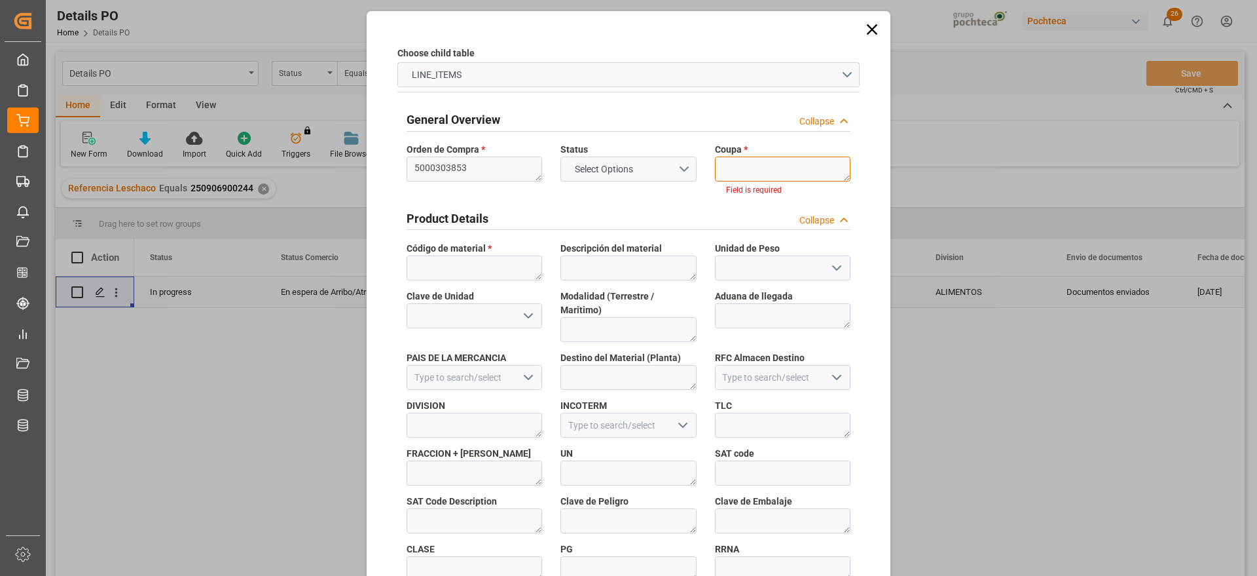
click at [754, 170] on textarea at bounding box center [783, 169] width 136 height 25
paste textarea "186598"
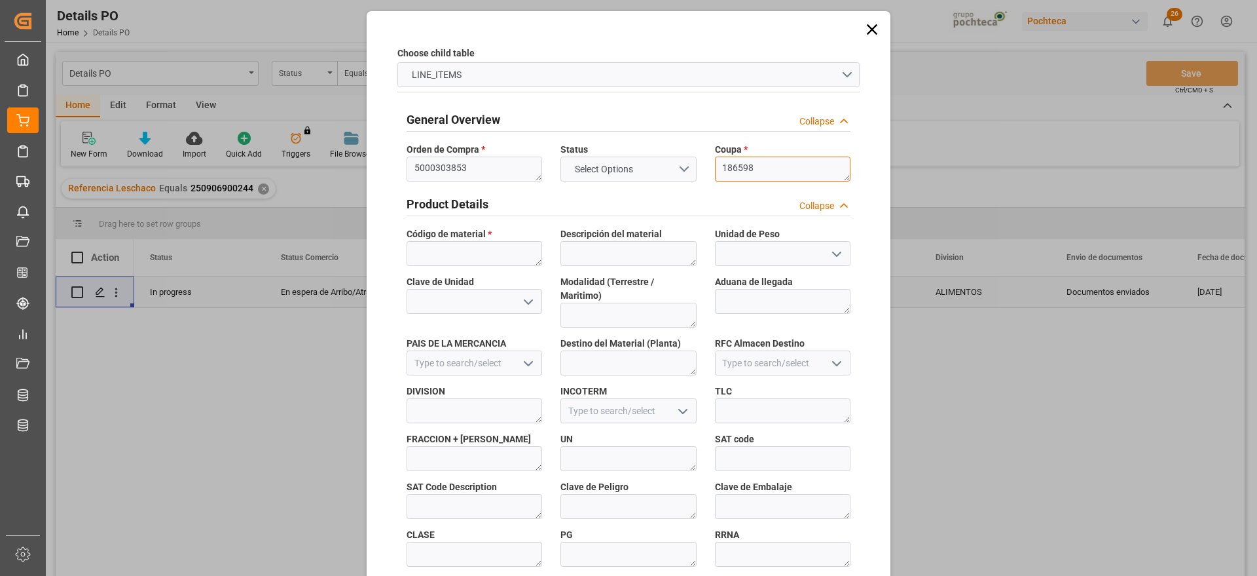
type textarea "186598"
click at [437, 251] on textarea at bounding box center [475, 253] width 136 height 25
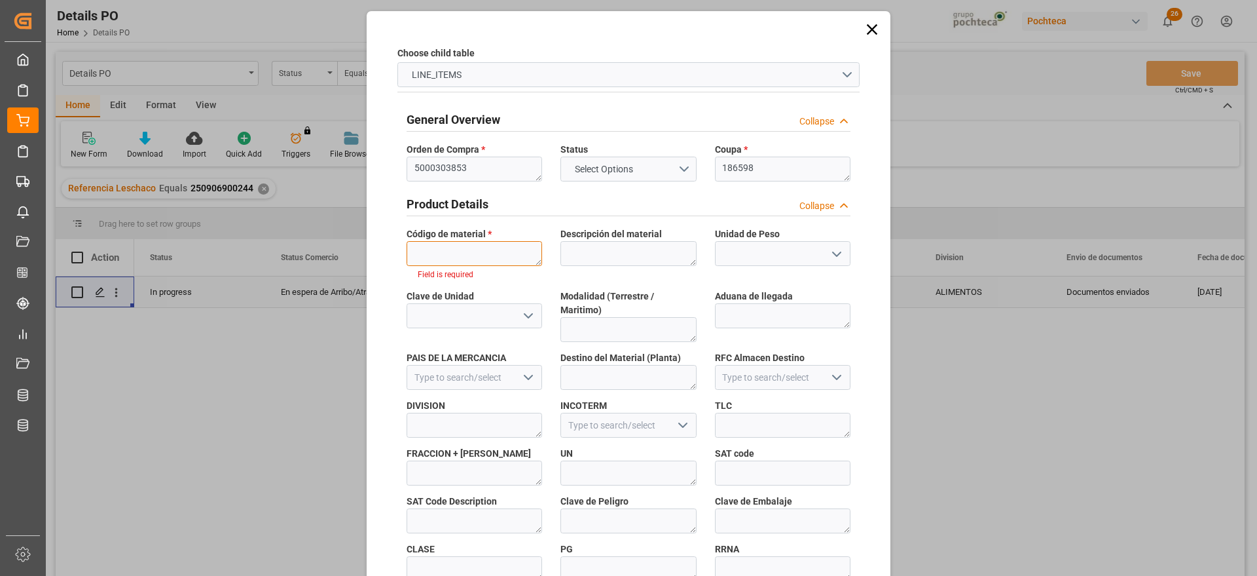
paste textarea "66790"
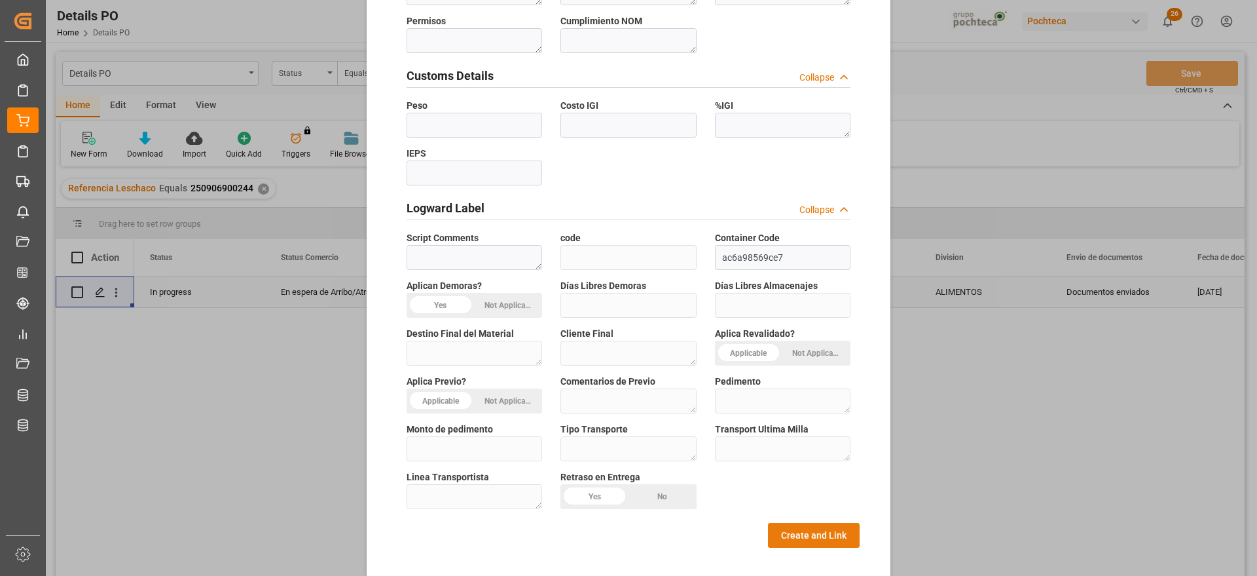
type textarea "66790"
click at [786, 523] on button "Create and Link" at bounding box center [814, 535] width 92 height 25
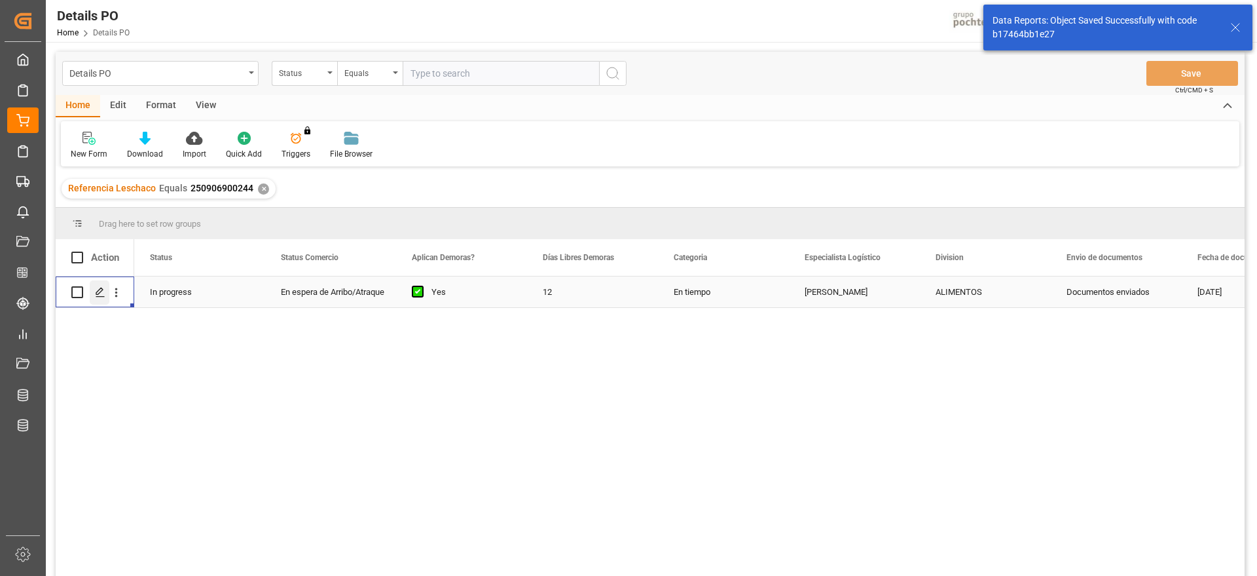
click at [98, 289] on icon "Press SPACE to select this row." at bounding box center [100, 292] width 10 height 10
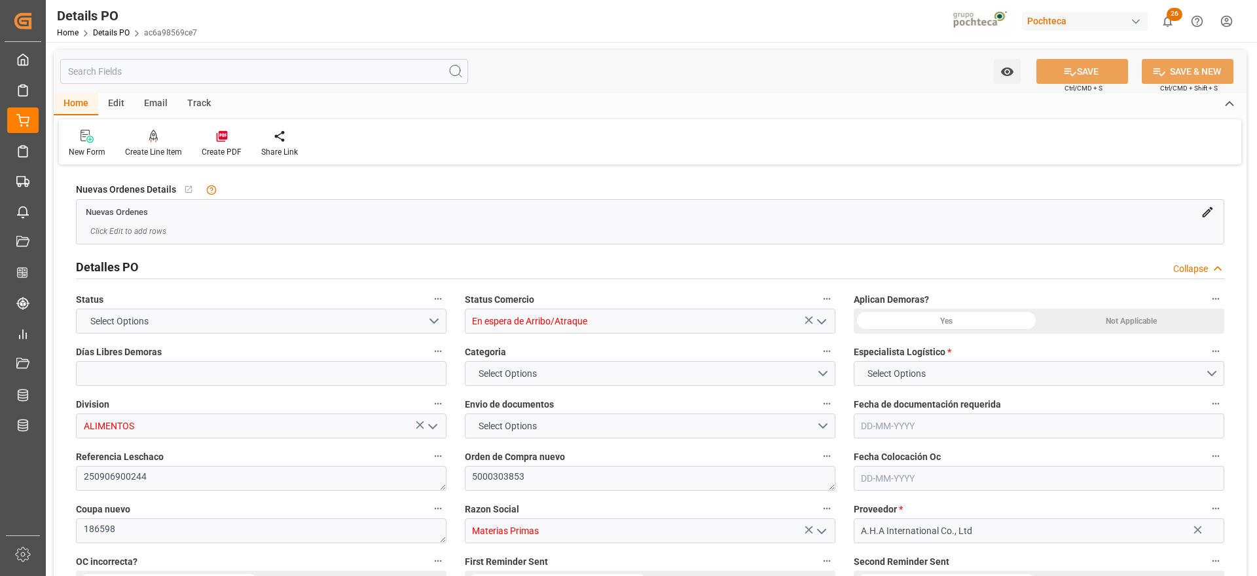
type input "12"
type input "[DATE]"
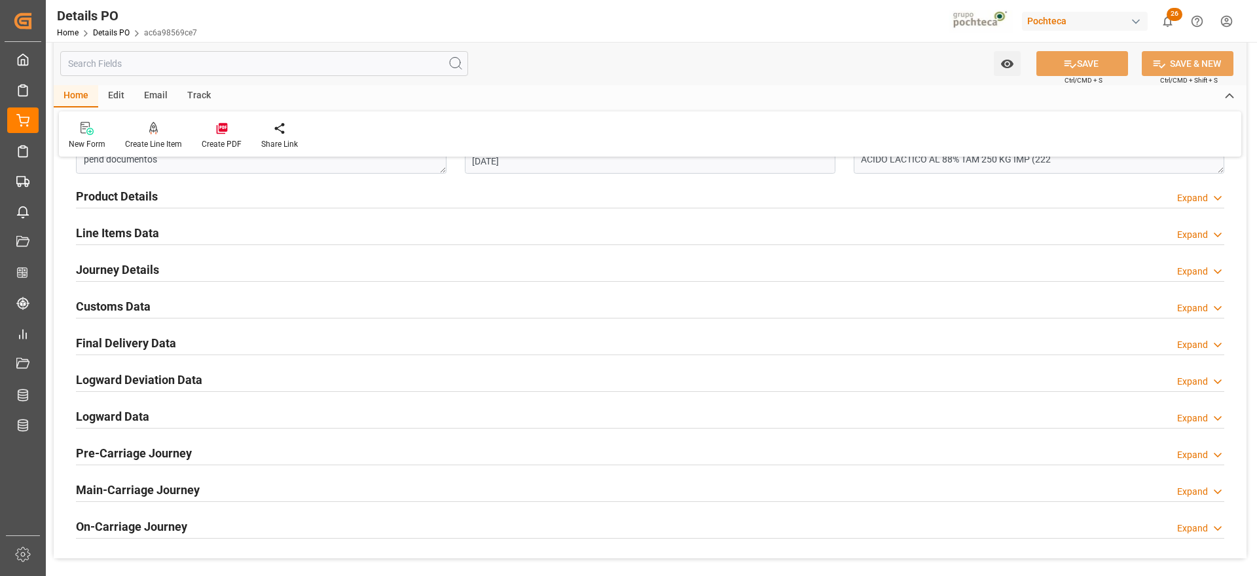
click at [119, 306] on h2 "Customs Data" at bounding box center [113, 306] width 75 height 18
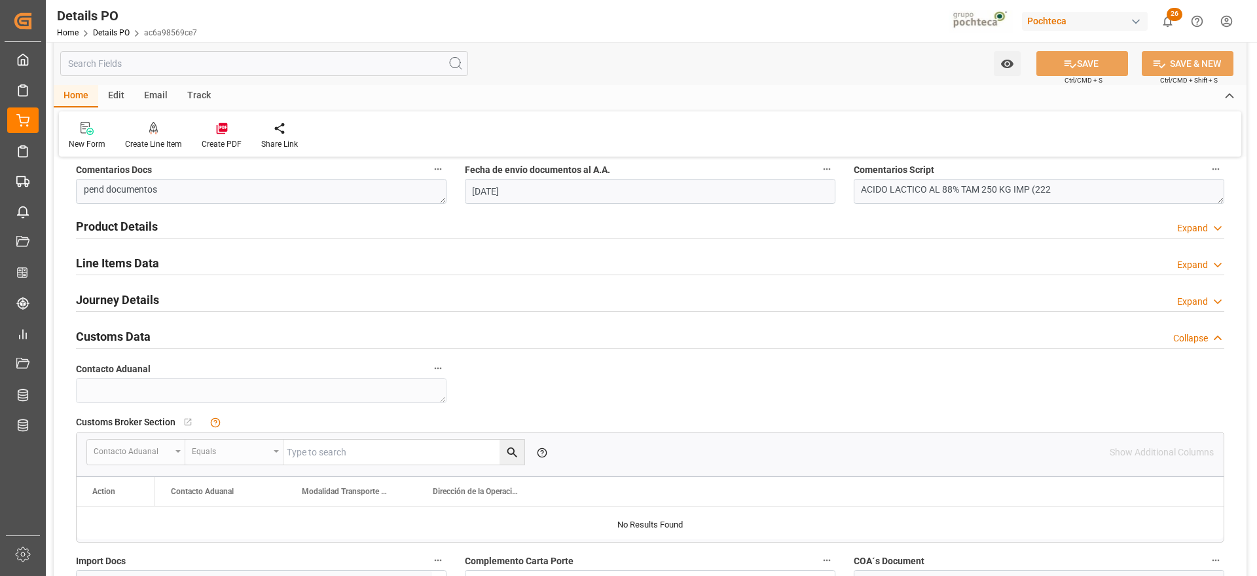
scroll to position [492, 0]
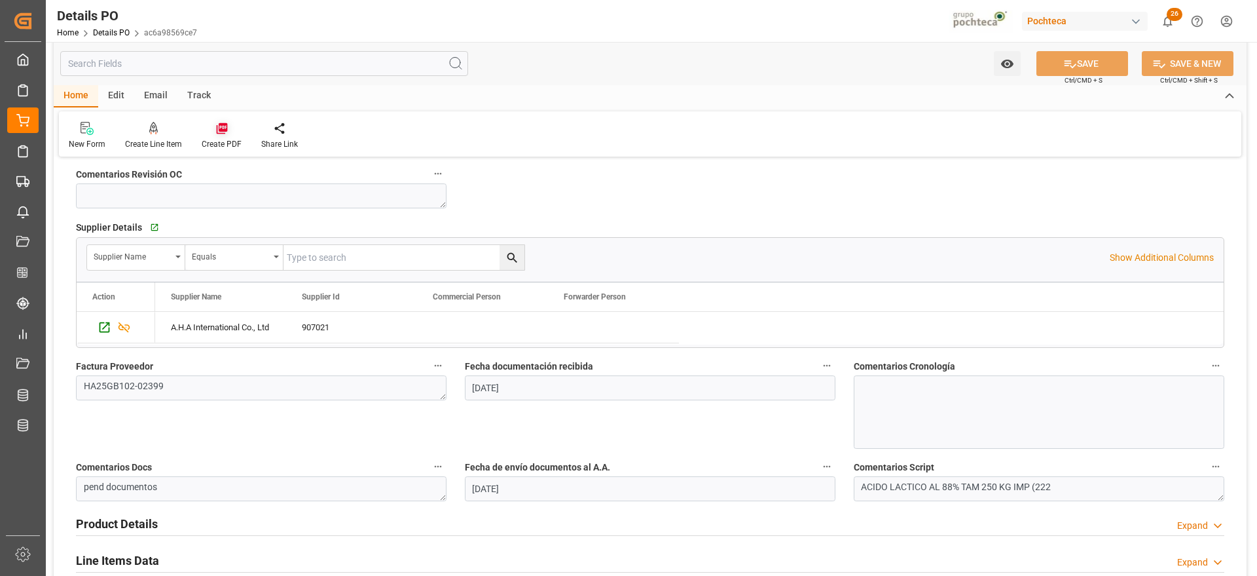
click at [212, 131] on div at bounding box center [222, 128] width 40 height 14
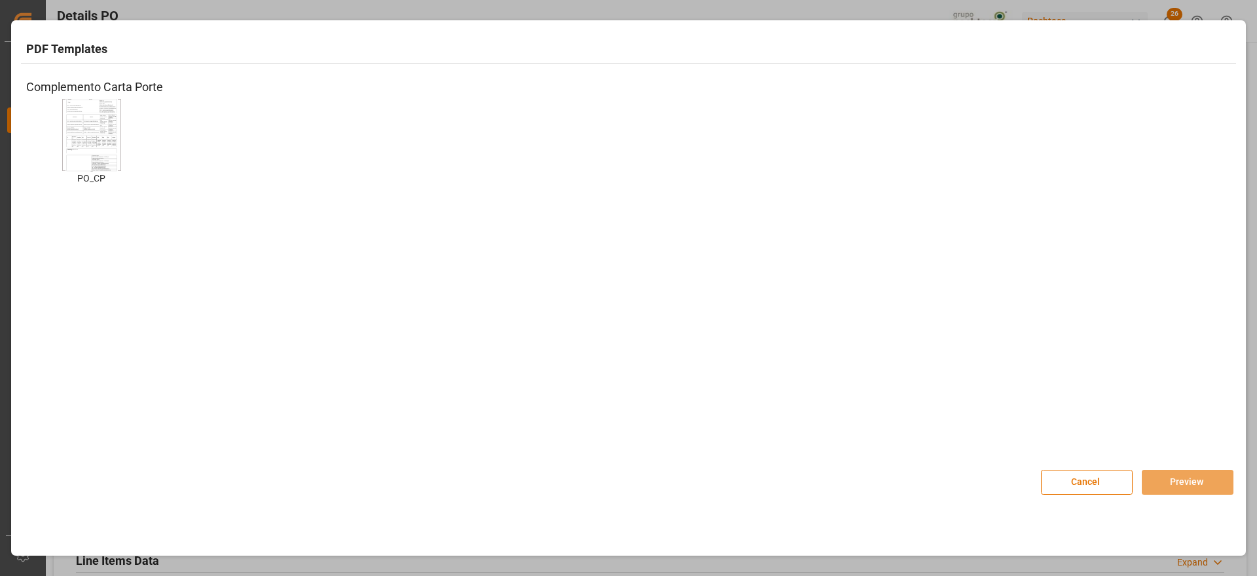
click at [98, 155] on img at bounding box center [91, 135] width 52 height 74
click at [1160, 468] on div "Cancel Preview" at bounding box center [1137, 475] width 193 height 39
click at [1167, 483] on button "Preview" at bounding box center [1188, 482] width 92 height 25
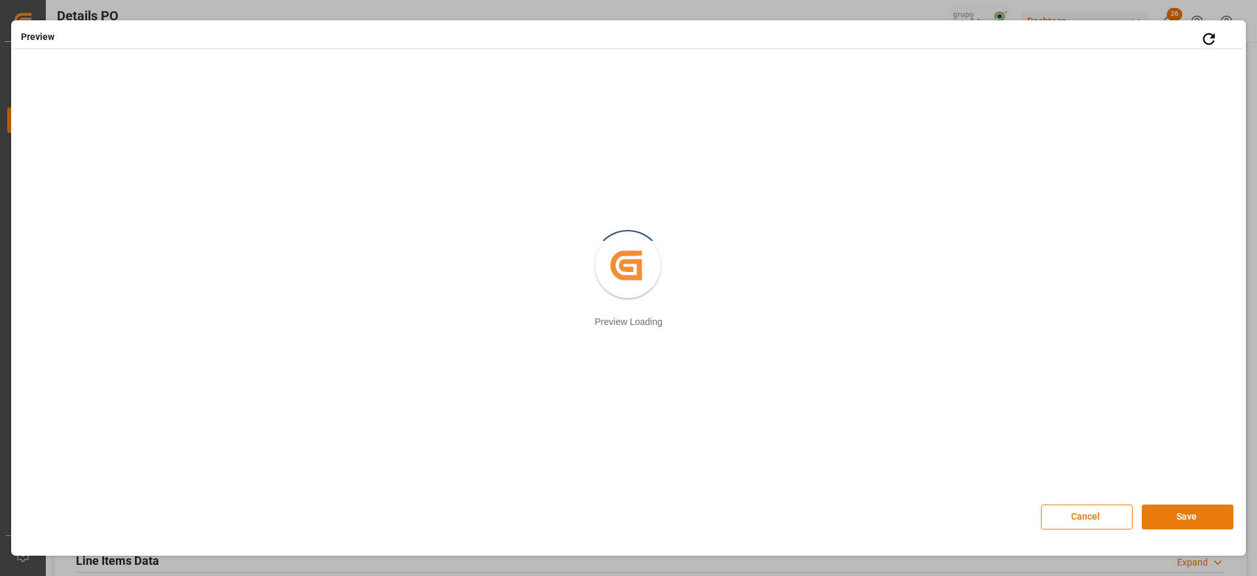
click at [1215, 509] on button "Save" at bounding box center [1188, 516] width 92 height 25
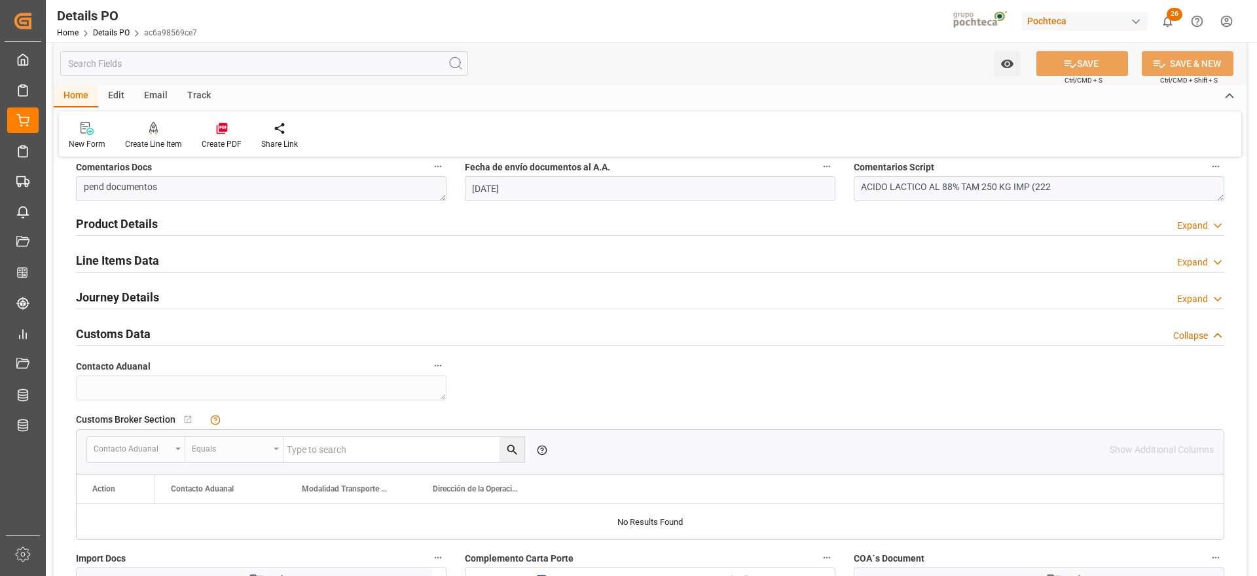
scroll to position [1065, 0]
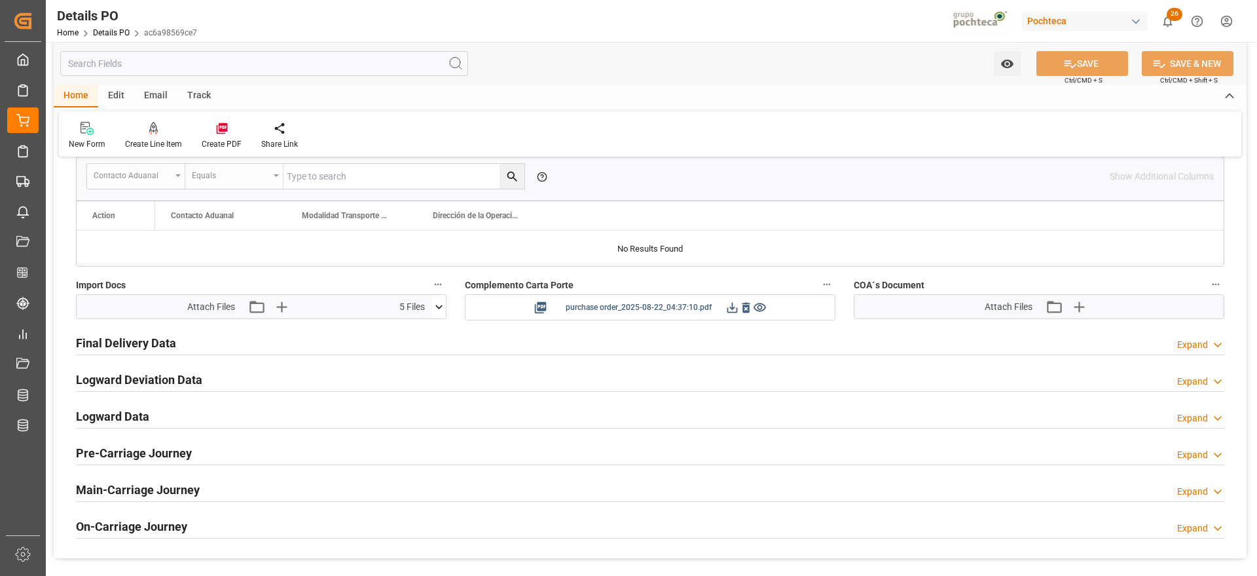
click at [730, 305] on icon at bounding box center [733, 308] width 14 height 14
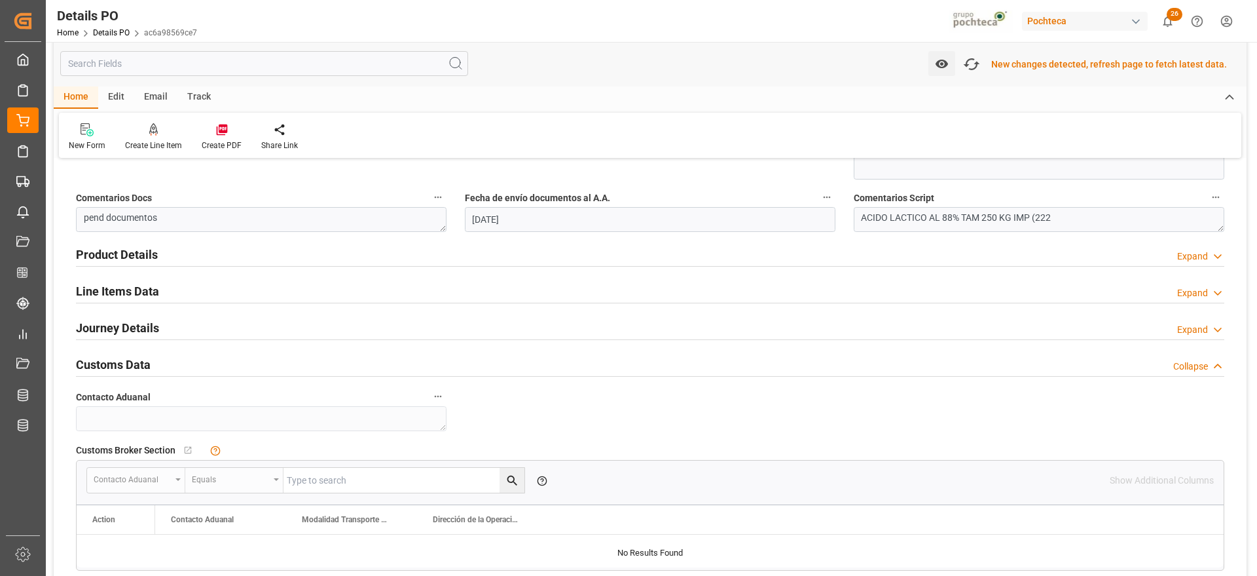
scroll to position [493, 0]
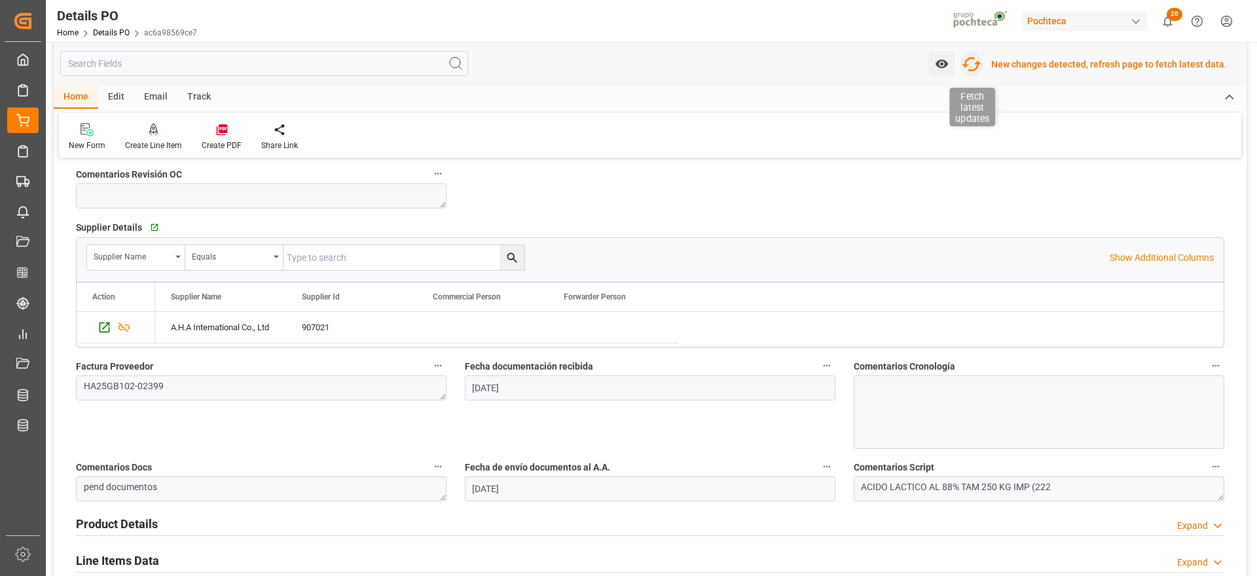
click at [978, 57] on icon "button" at bounding box center [972, 64] width 20 height 14
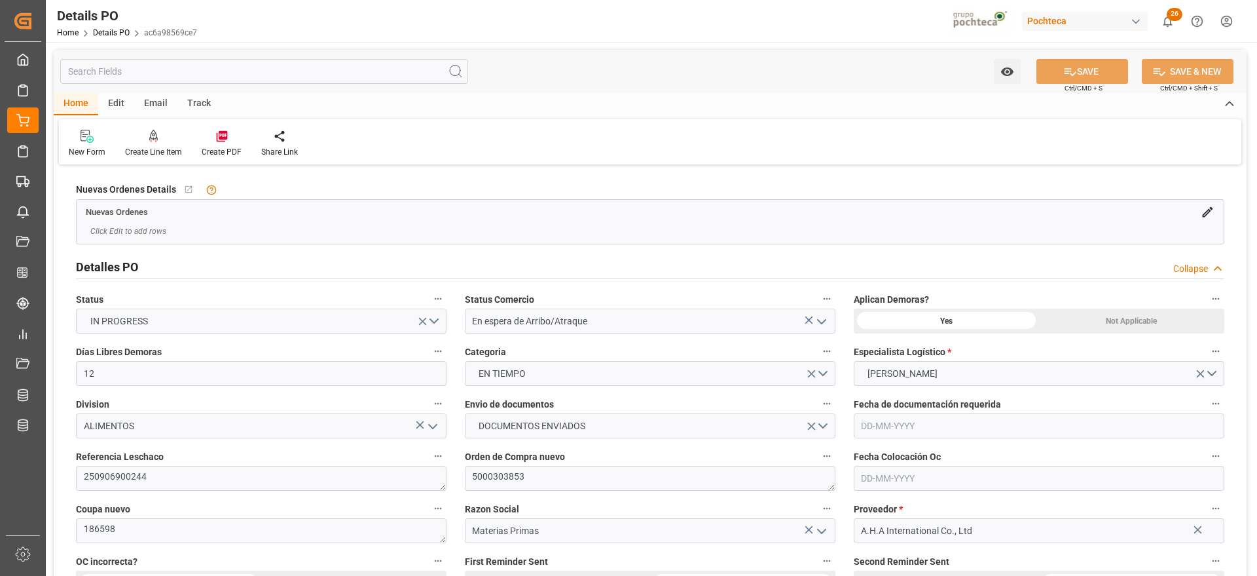
type input "12"
type input "[DATE]"
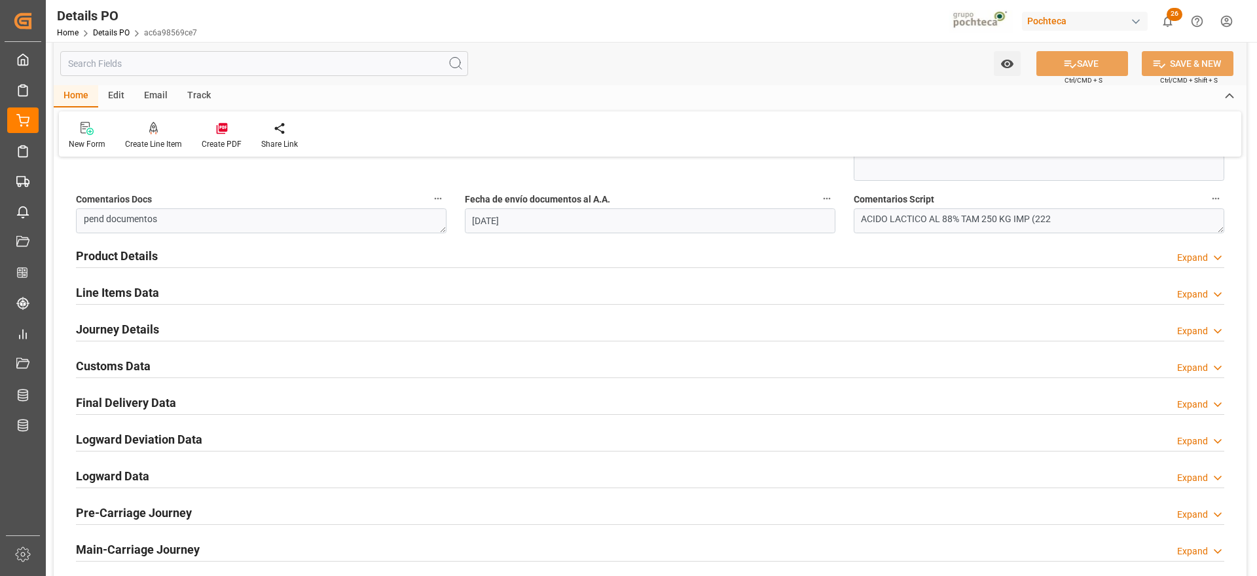
scroll to position [737, 0]
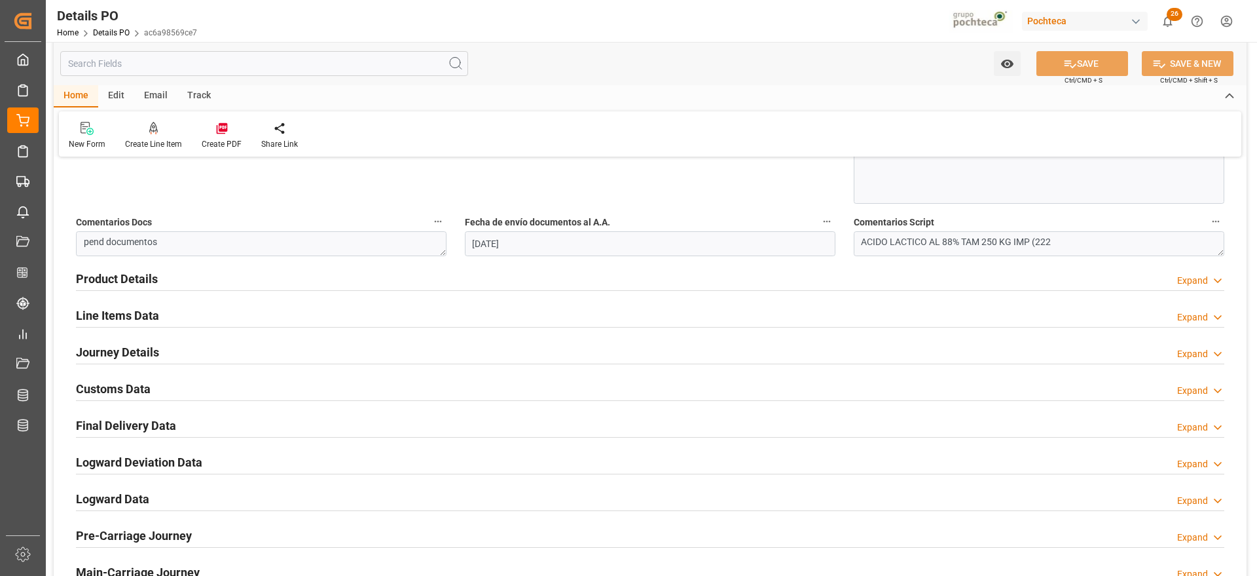
click at [128, 387] on h2 "Customs Data" at bounding box center [113, 389] width 75 height 18
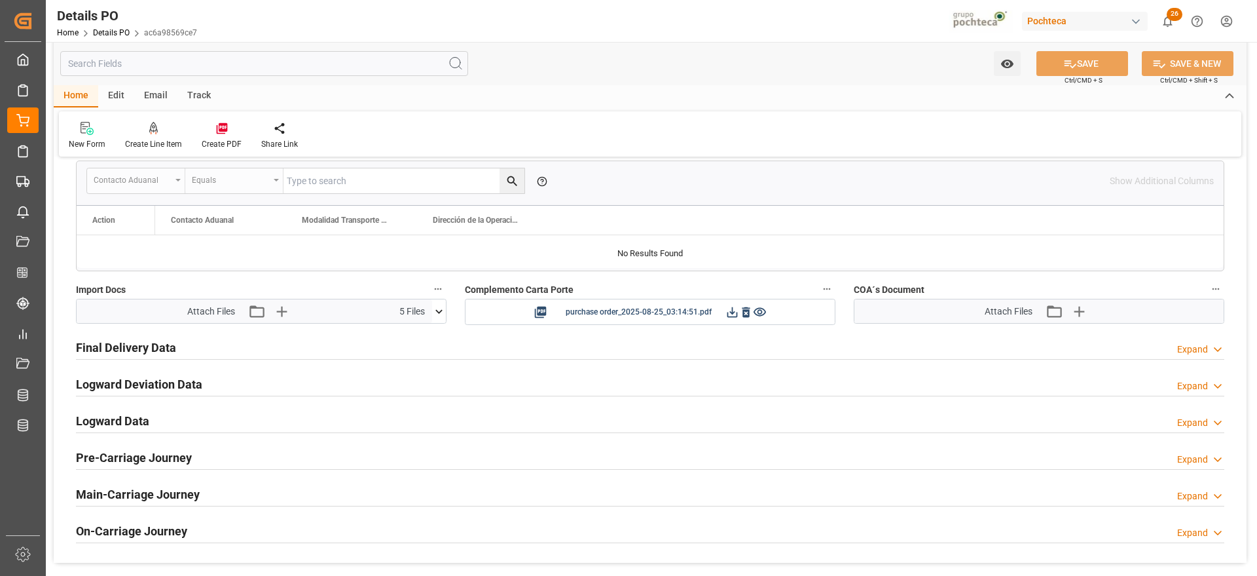
scroll to position [1064, 0]
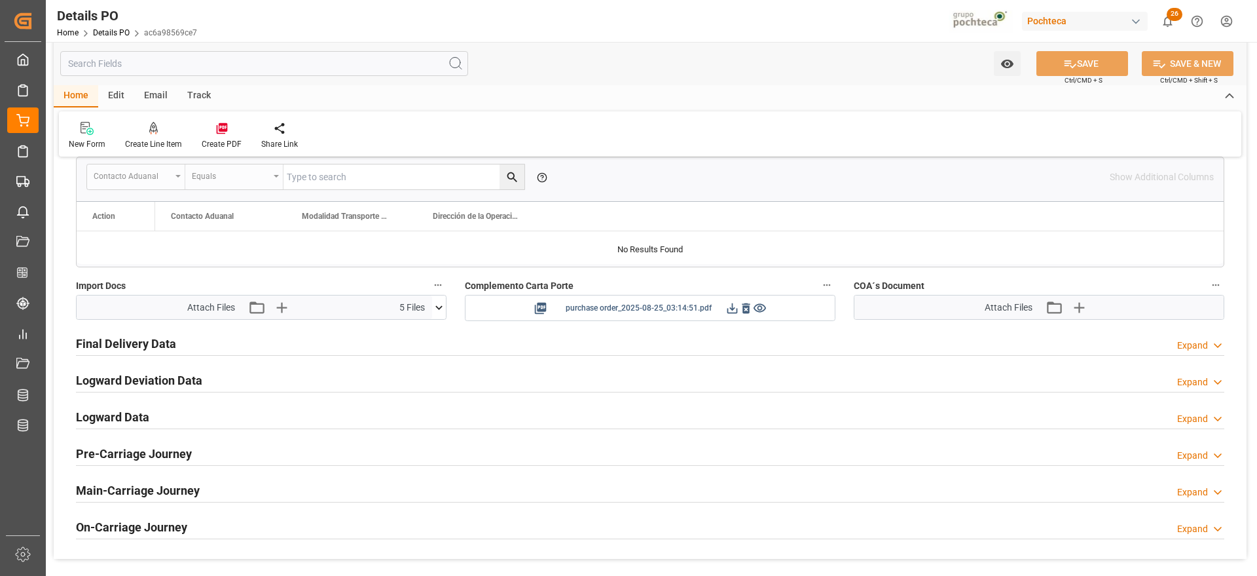
click at [735, 305] on icon at bounding box center [733, 308] width 14 height 14
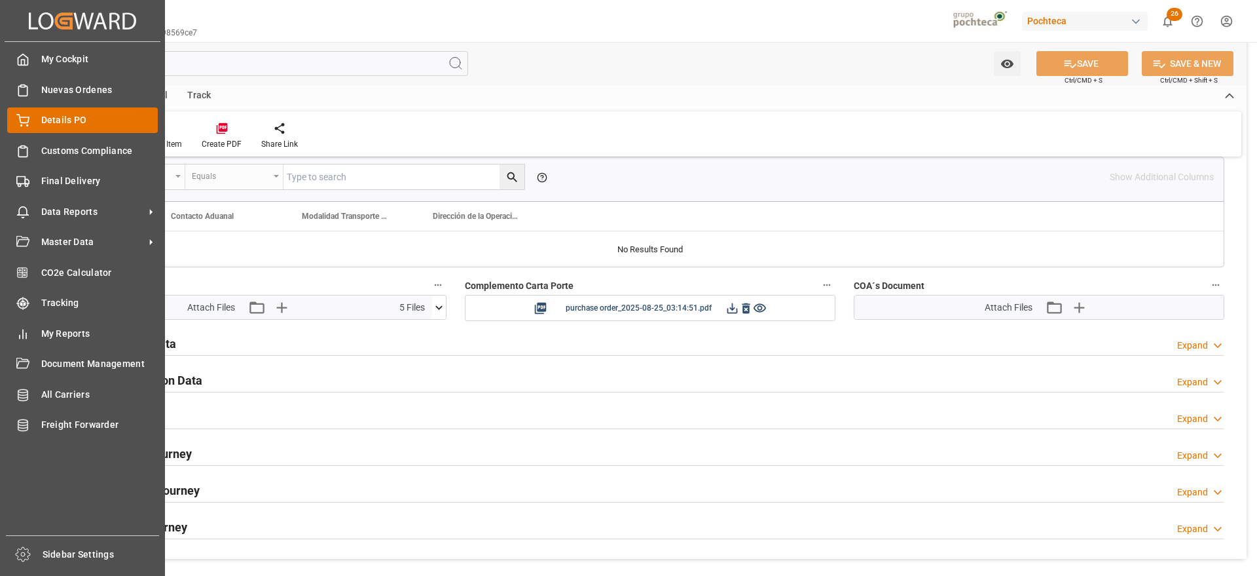
click at [76, 124] on span "Details PO" at bounding box center [99, 120] width 117 height 14
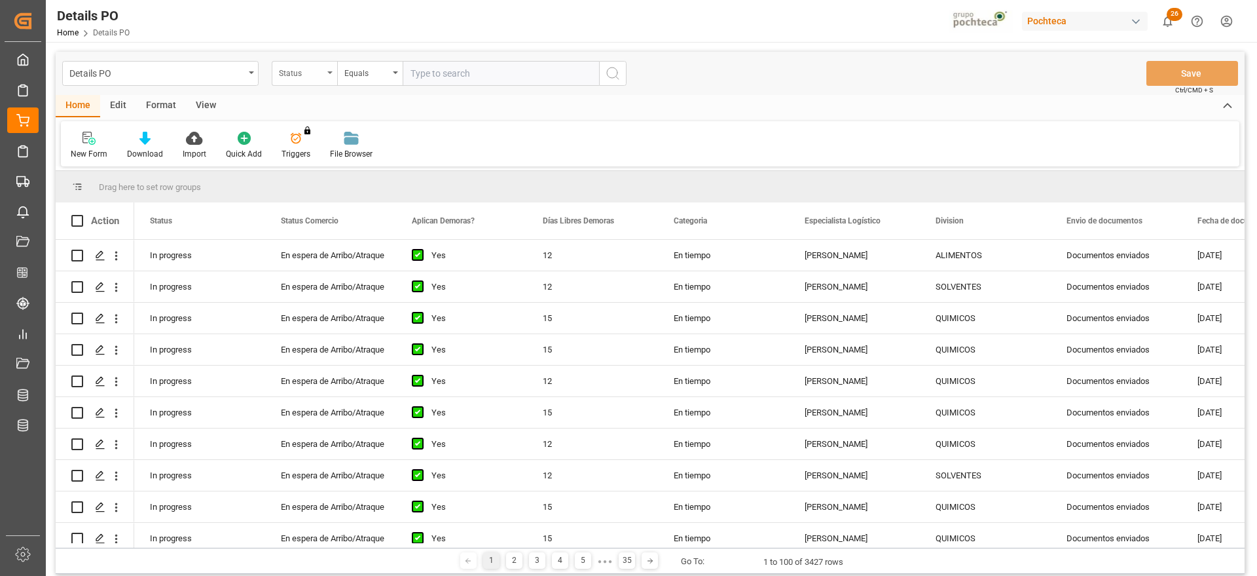
click at [305, 74] on div "Status" at bounding box center [301, 71] width 45 height 15
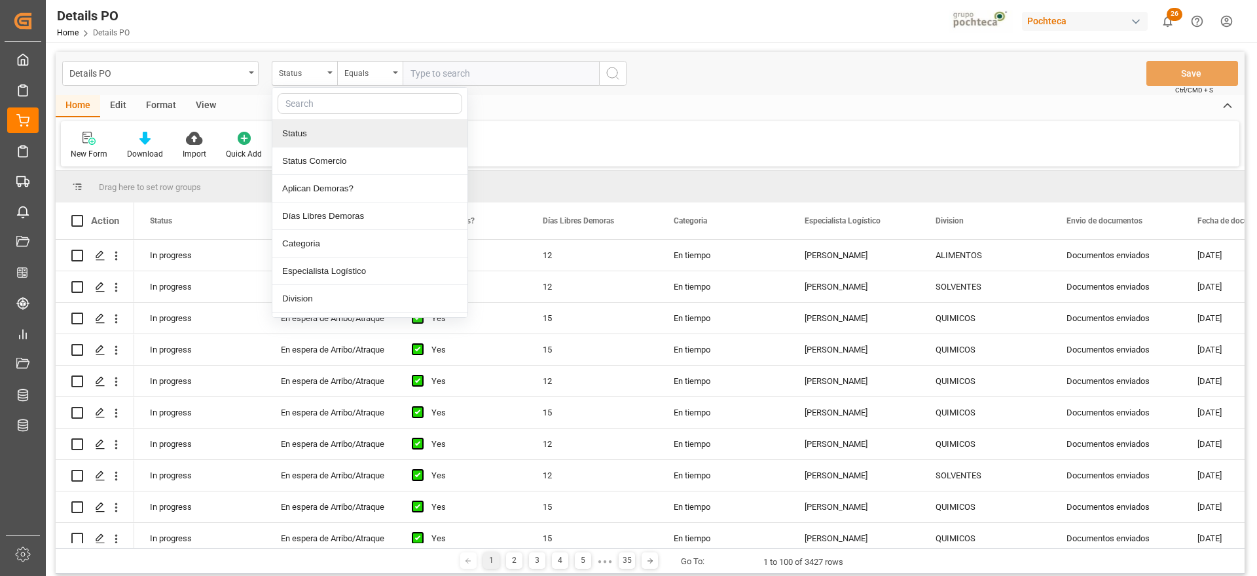
click at [335, 102] on input "text" at bounding box center [370, 103] width 185 height 21
type input "ord"
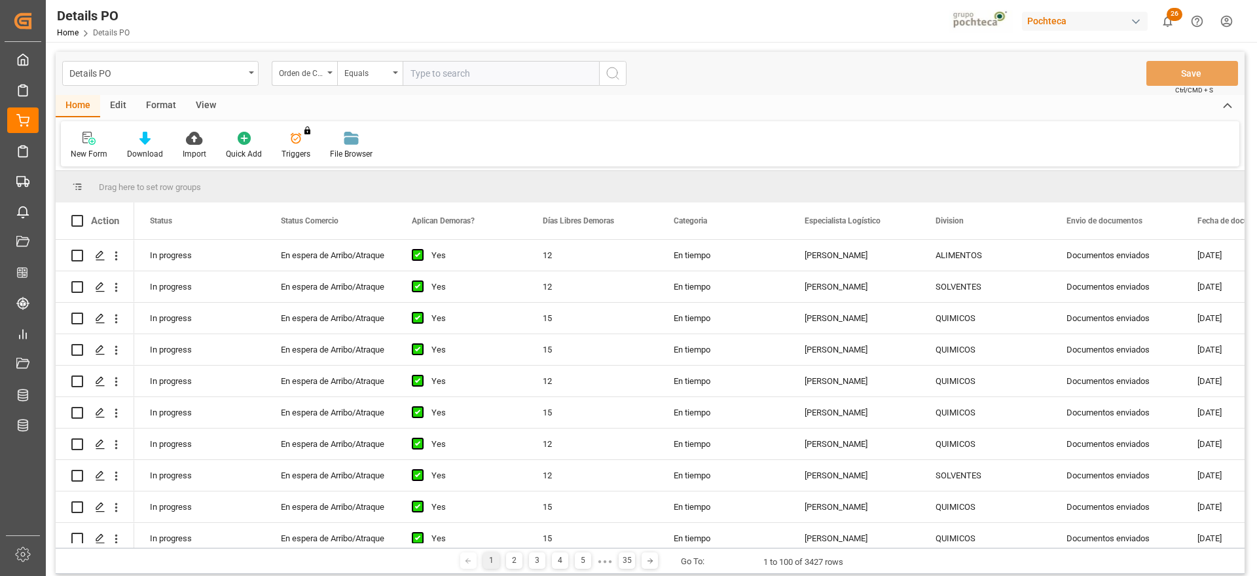
click at [499, 77] on input "text" at bounding box center [501, 73] width 196 height 25
paste input "5000306319"
type input "5000306319"
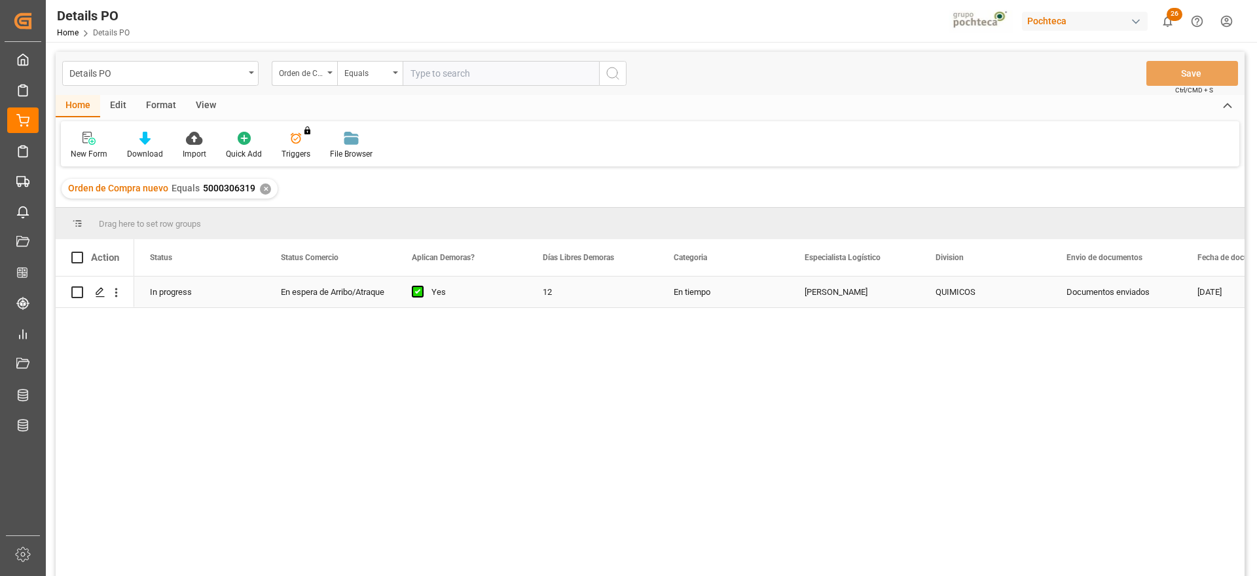
click at [784, 293] on div "En tiempo" at bounding box center [723, 291] width 131 height 31
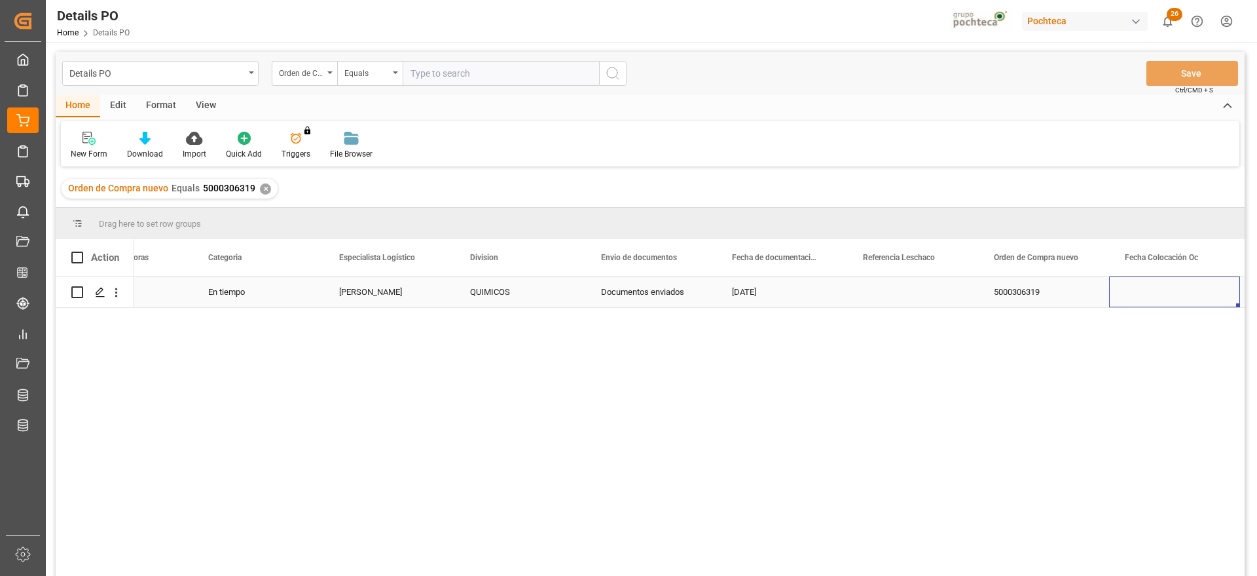
scroll to position [0, 597]
click at [790, 284] on div "Press SPACE to select this row." at bounding box center [781, 291] width 131 height 31
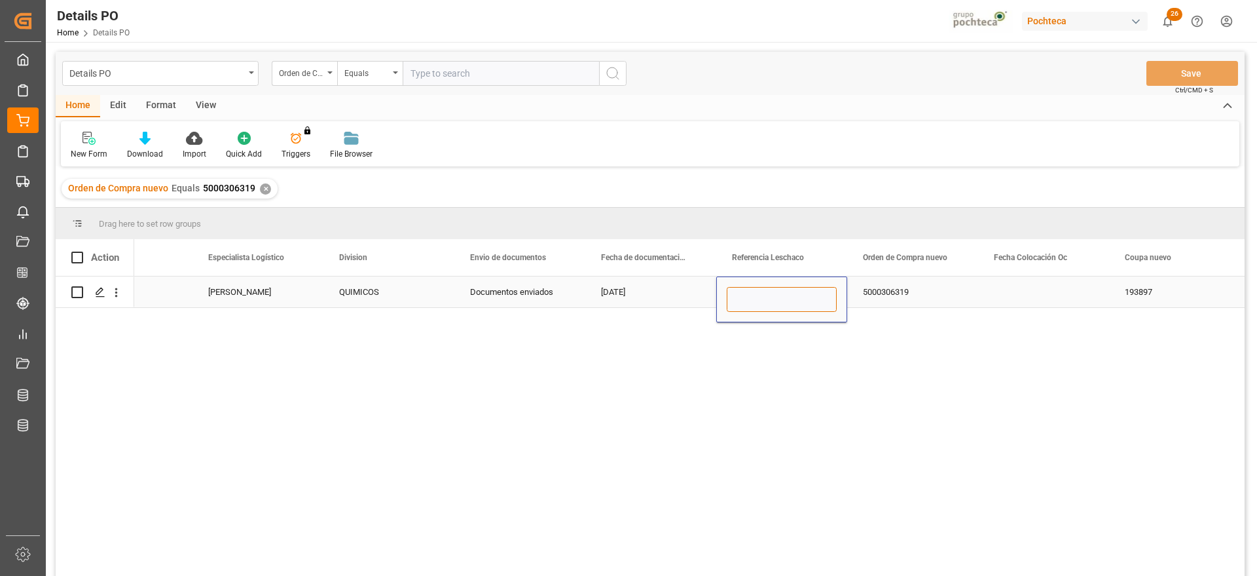
click at [782, 287] on input "Press SPACE to select this row." at bounding box center [782, 299] width 110 height 25
paste input "250906900240"
type input "250906900240"
click at [894, 291] on div "5000306319" at bounding box center [912, 291] width 131 height 31
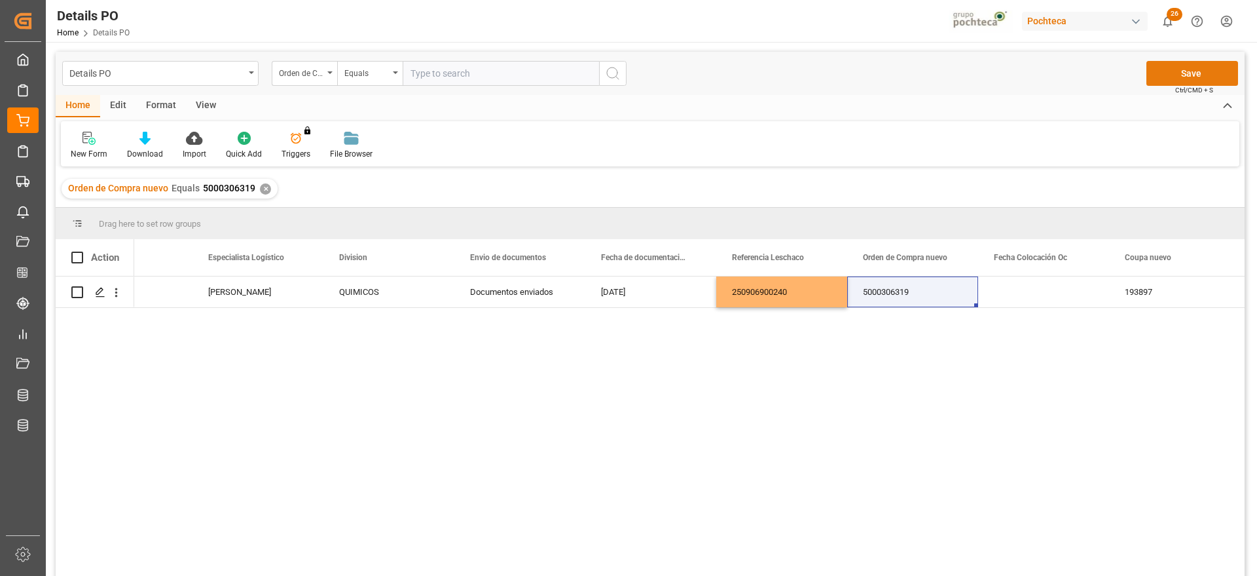
click at [1183, 73] on button "Save" at bounding box center [1193, 73] width 92 height 25
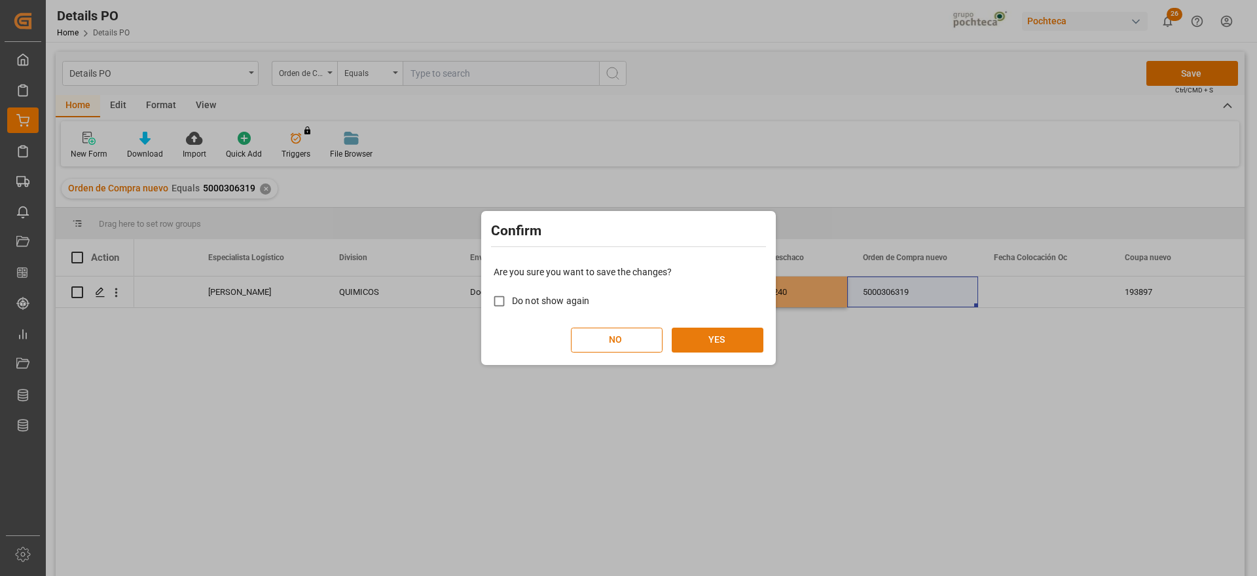
click at [743, 331] on button "YES" at bounding box center [718, 339] width 92 height 25
